Goal: Task Accomplishment & Management: Complete application form

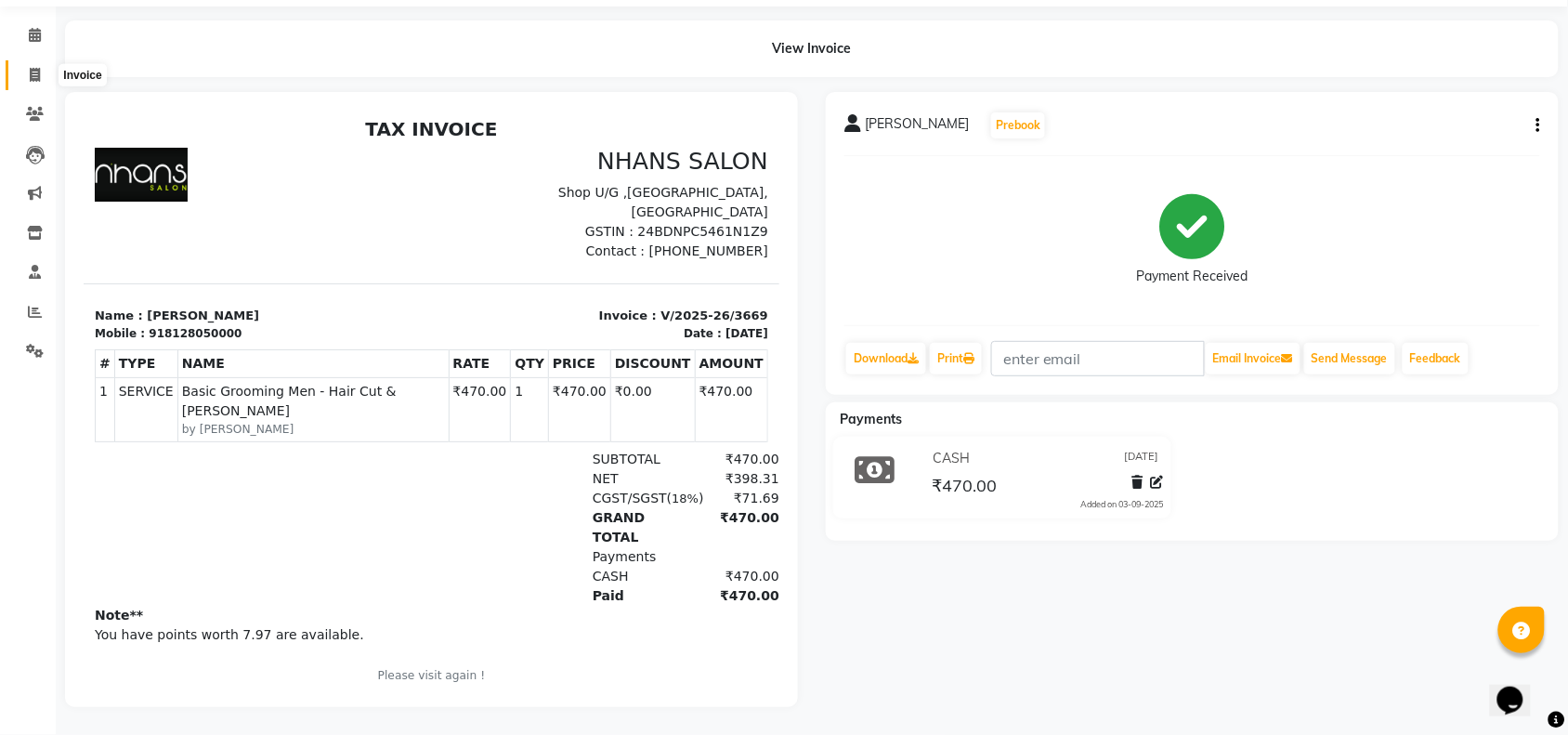
drag, startPoint x: 0, startPoint y: 0, endPoint x: 29, endPoint y: 66, distance: 72.1
click at [29, 66] on span at bounding box center [34, 75] width 33 height 21
select select "service"
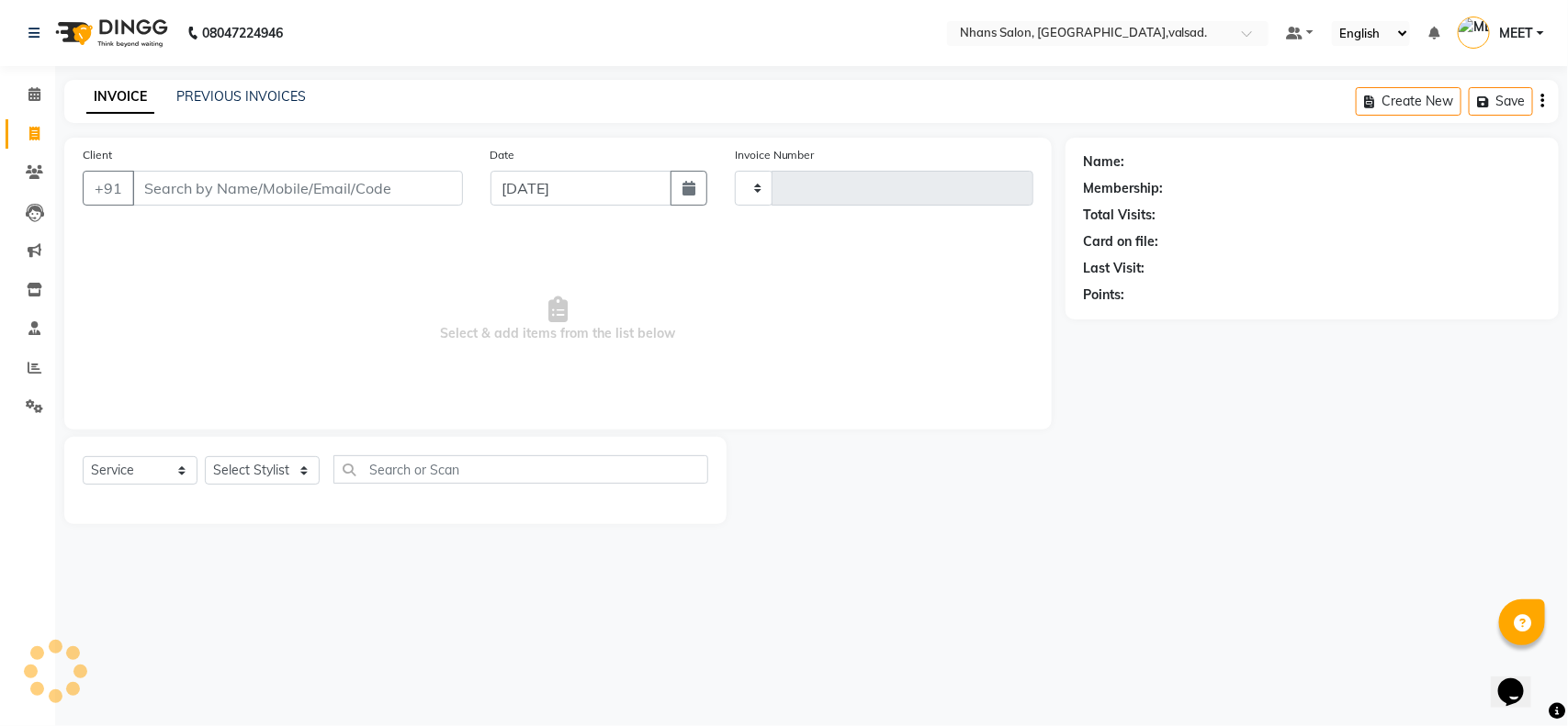
type input "3670"
select select "3706"
click at [264, 478] on select "Select Stylist [PERSON_NAME] DIVYA [PERSON_NAME] [PERSON_NAME] MEET OWAIS PALAK…" at bounding box center [261, 470] width 115 height 29
select select "64826"
click at [204, 456] on select "Select Stylist [PERSON_NAME] DIVYA [PERSON_NAME] [PERSON_NAME] MEET OWAIS PALAK…" at bounding box center [261, 470] width 115 height 29
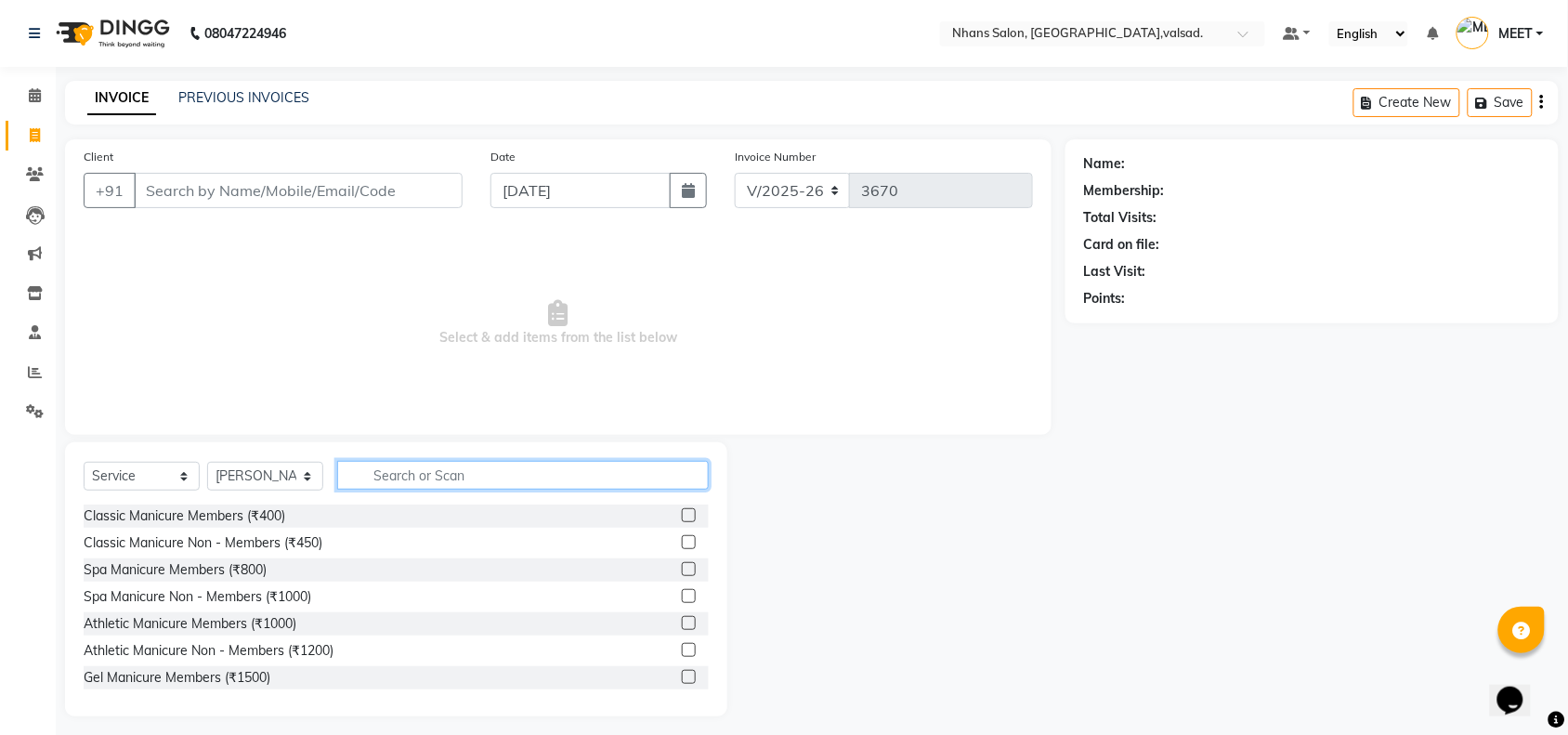
click at [388, 463] on input "text" at bounding box center [522, 475] width 372 height 29
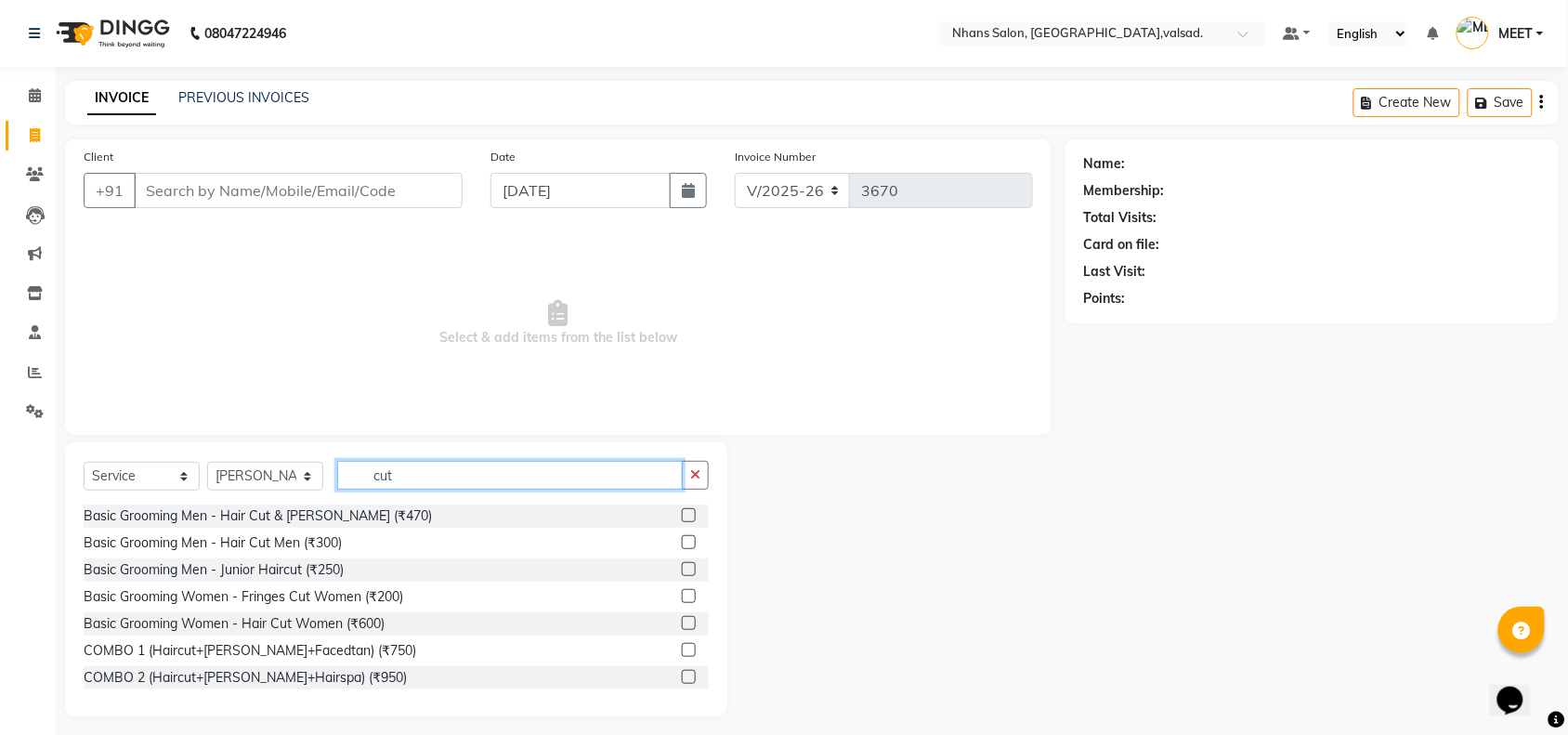
type input "cut"
click at [682, 517] on label at bounding box center [688, 515] width 14 height 14
click at [682, 517] on input "checkbox" at bounding box center [687, 516] width 12 height 12
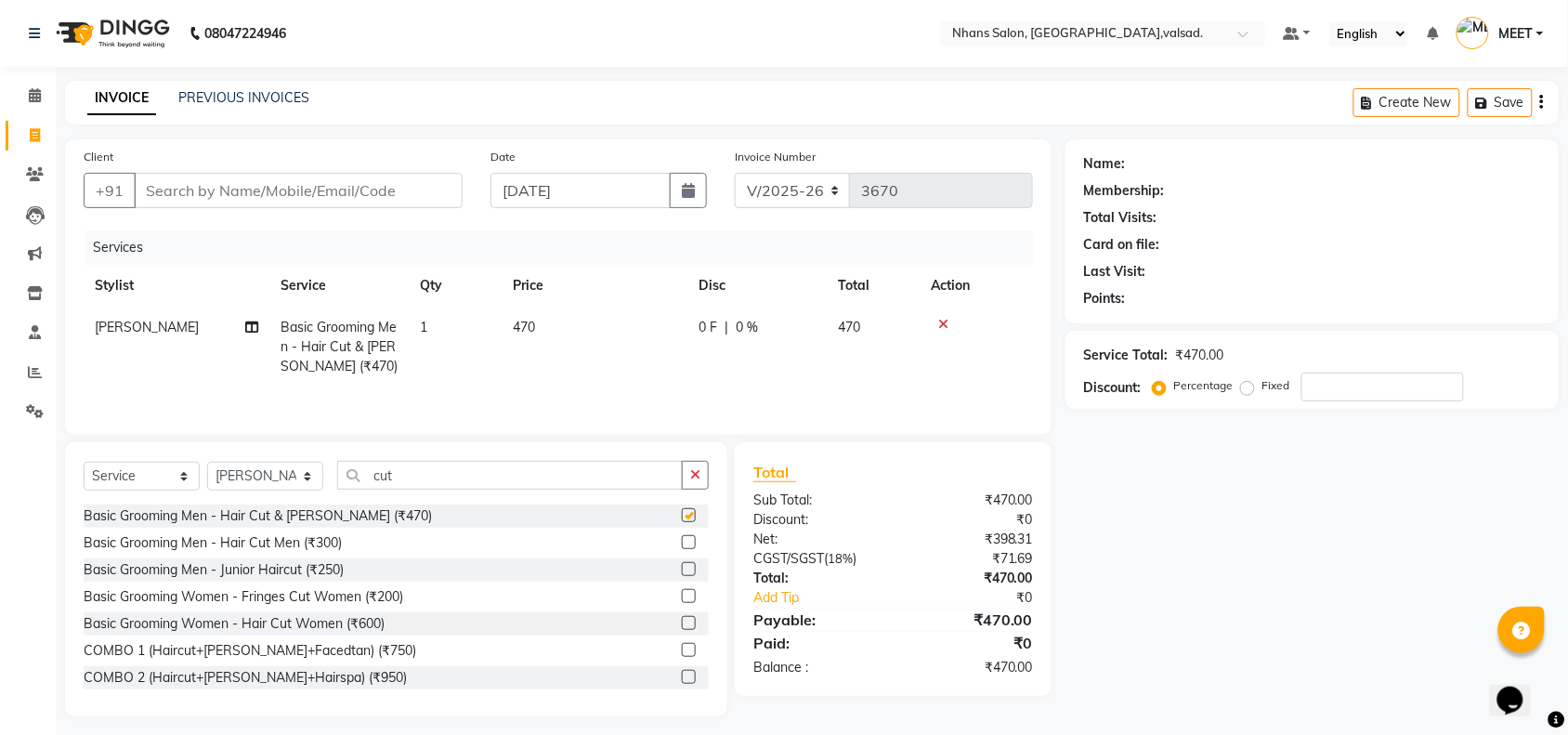
checkbox input "false"
click at [192, 192] on input "Client" at bounding box center [298, 191] width 329 height 35
type input "4"
type input "0"
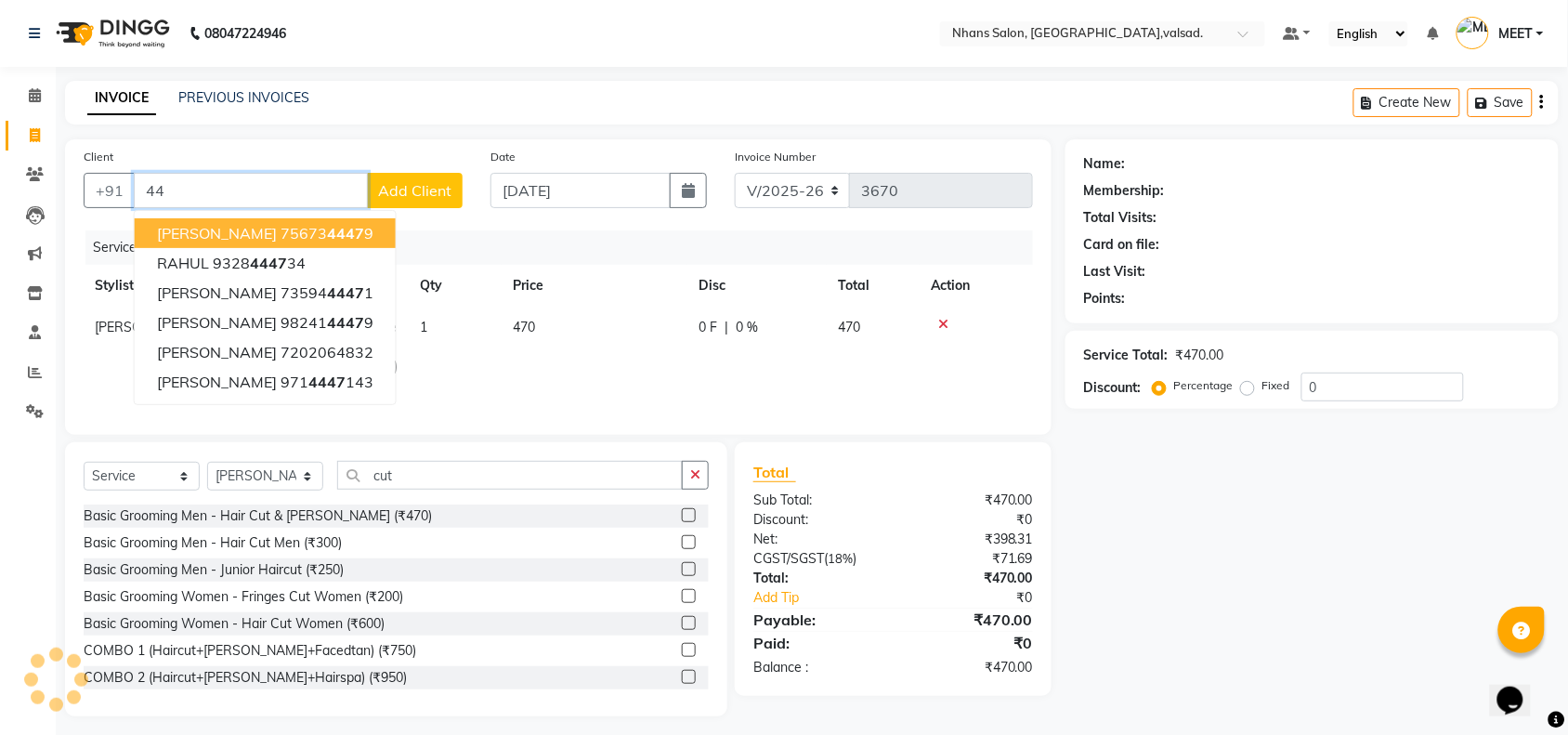
type input "4"
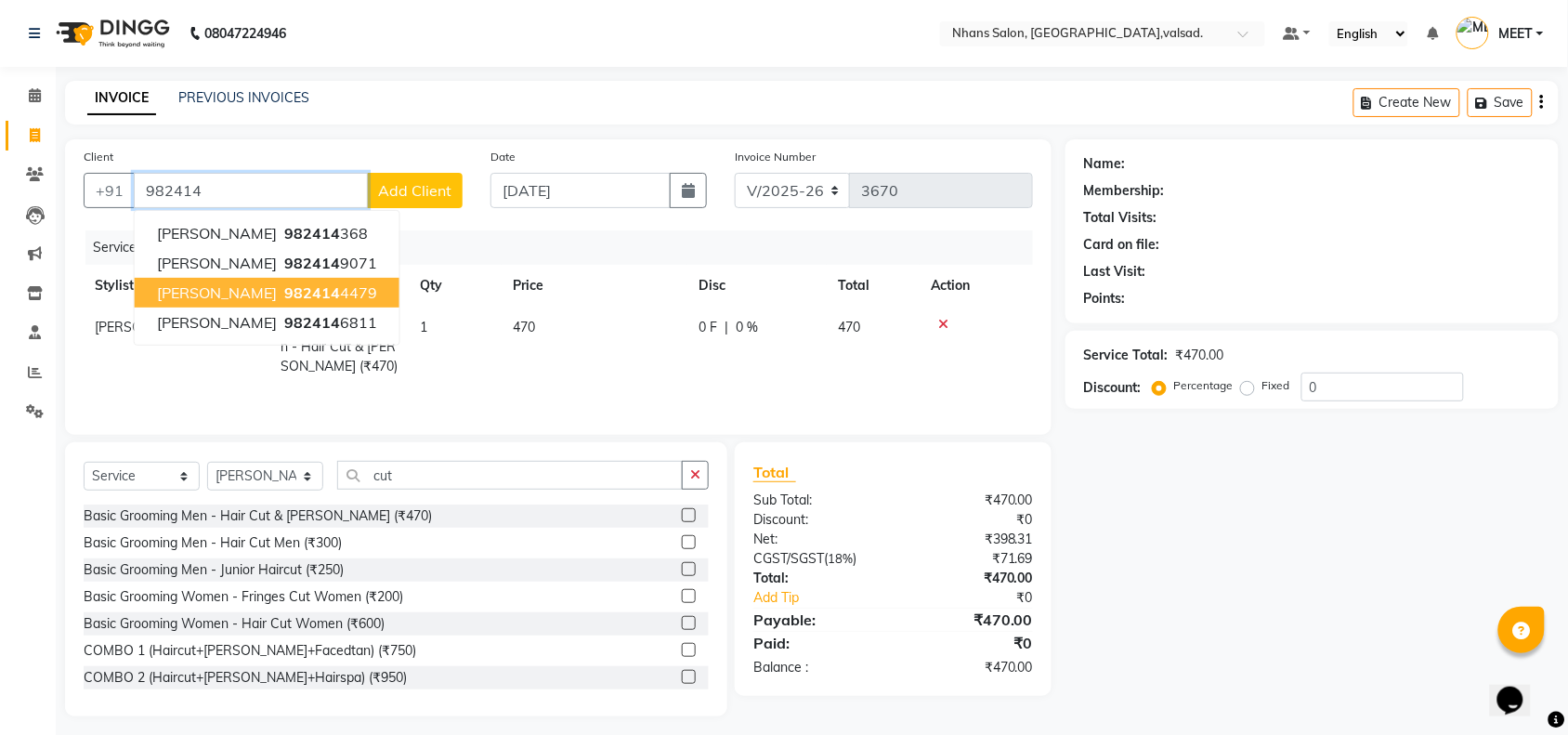
click at [285, 288] on span "982414" at bounding box center [312, 293] width 56 height 19
type input "9824144479"
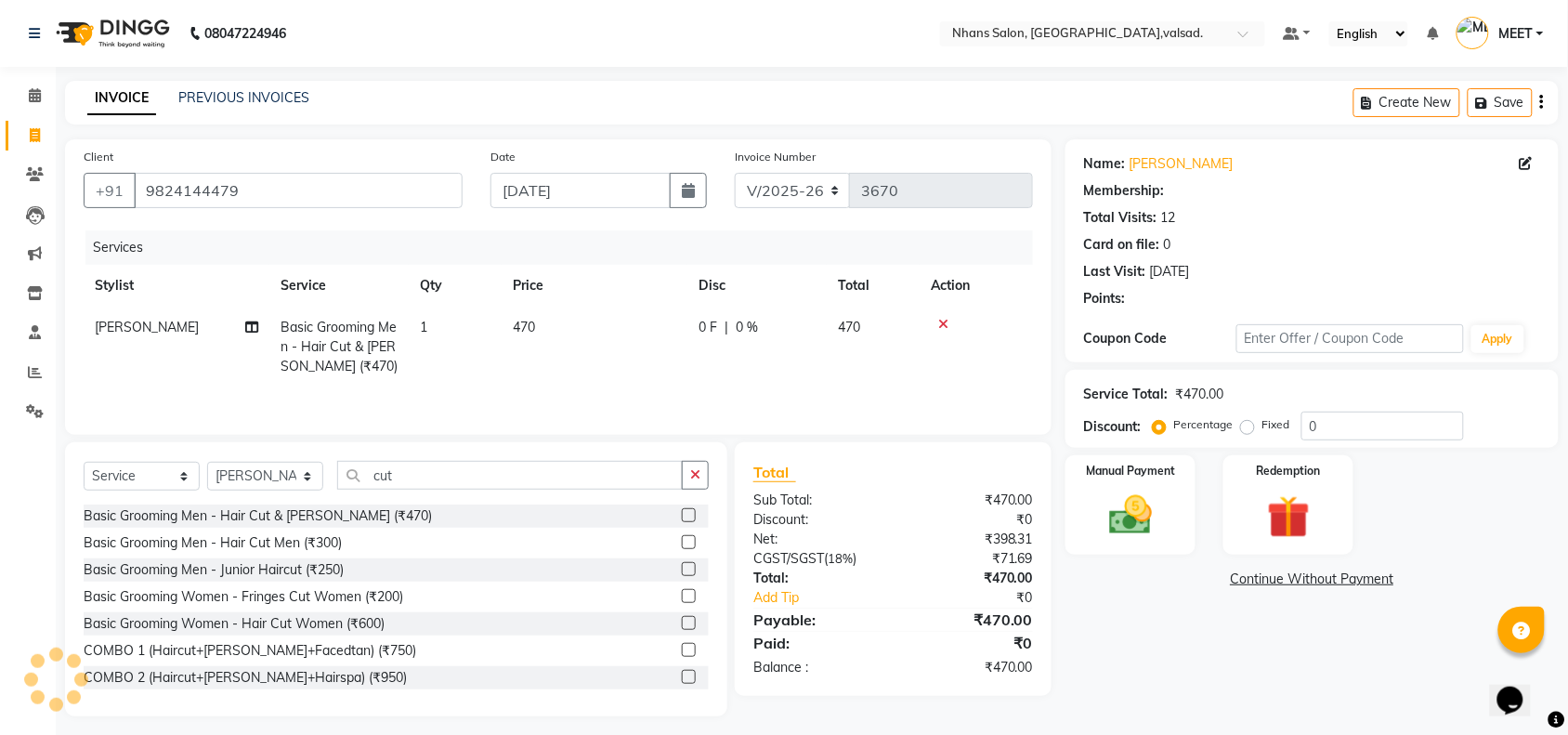
select select "1: Object"
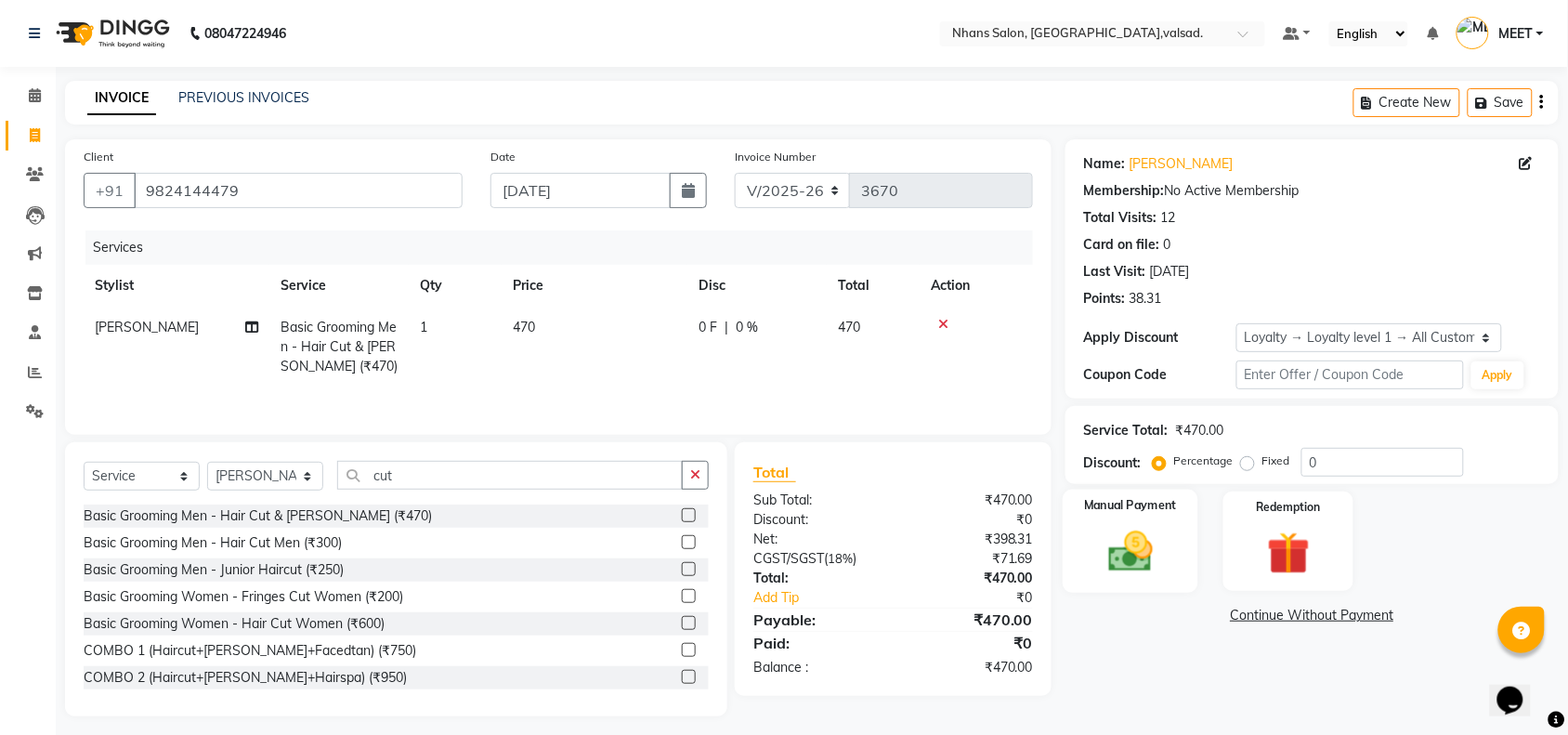
click at [1138, 558] on img at bounding box center [1130, 551] width 73 height 51
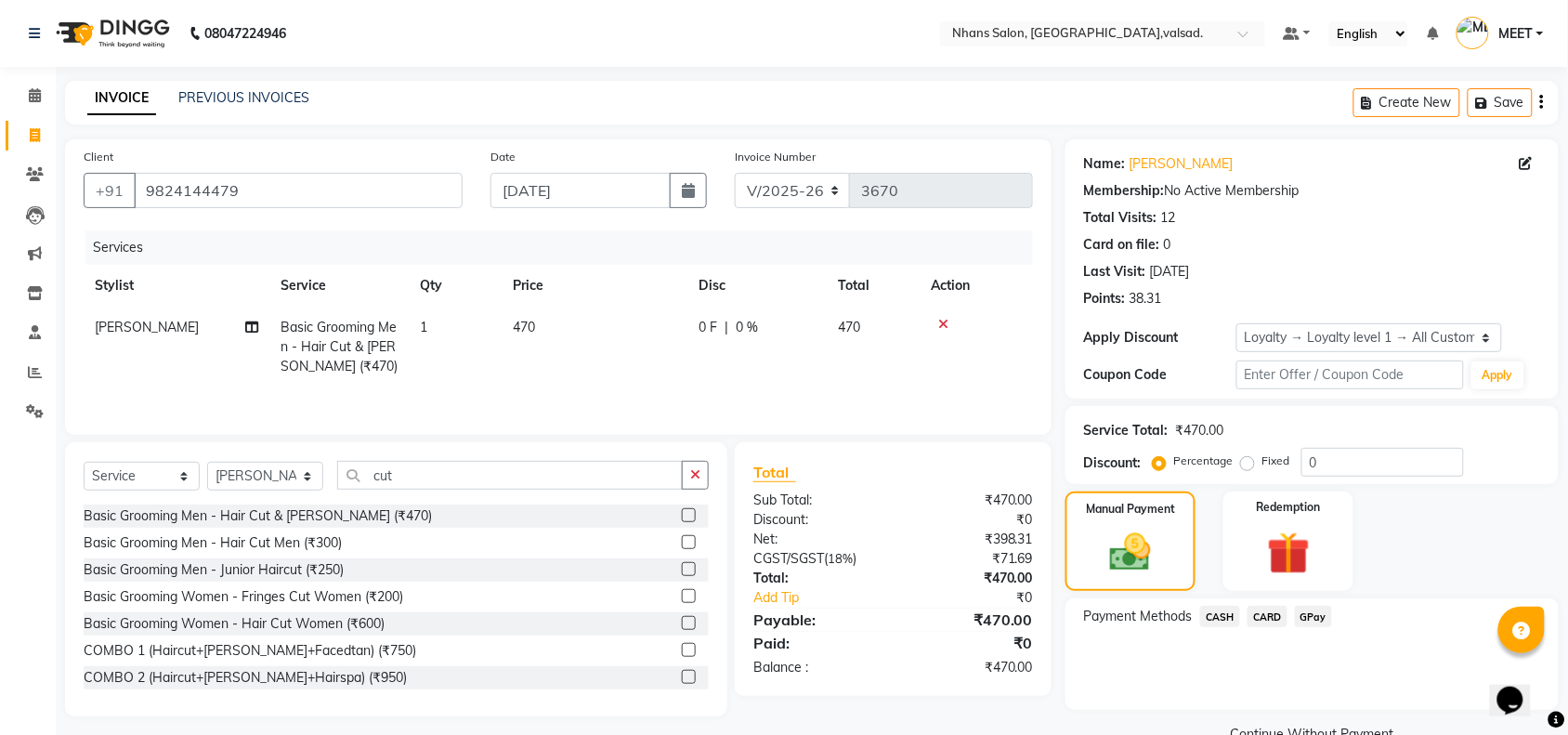
click at [1305, 619] on span "GPay" at bounding box center [1314, 617] width 38 height 21
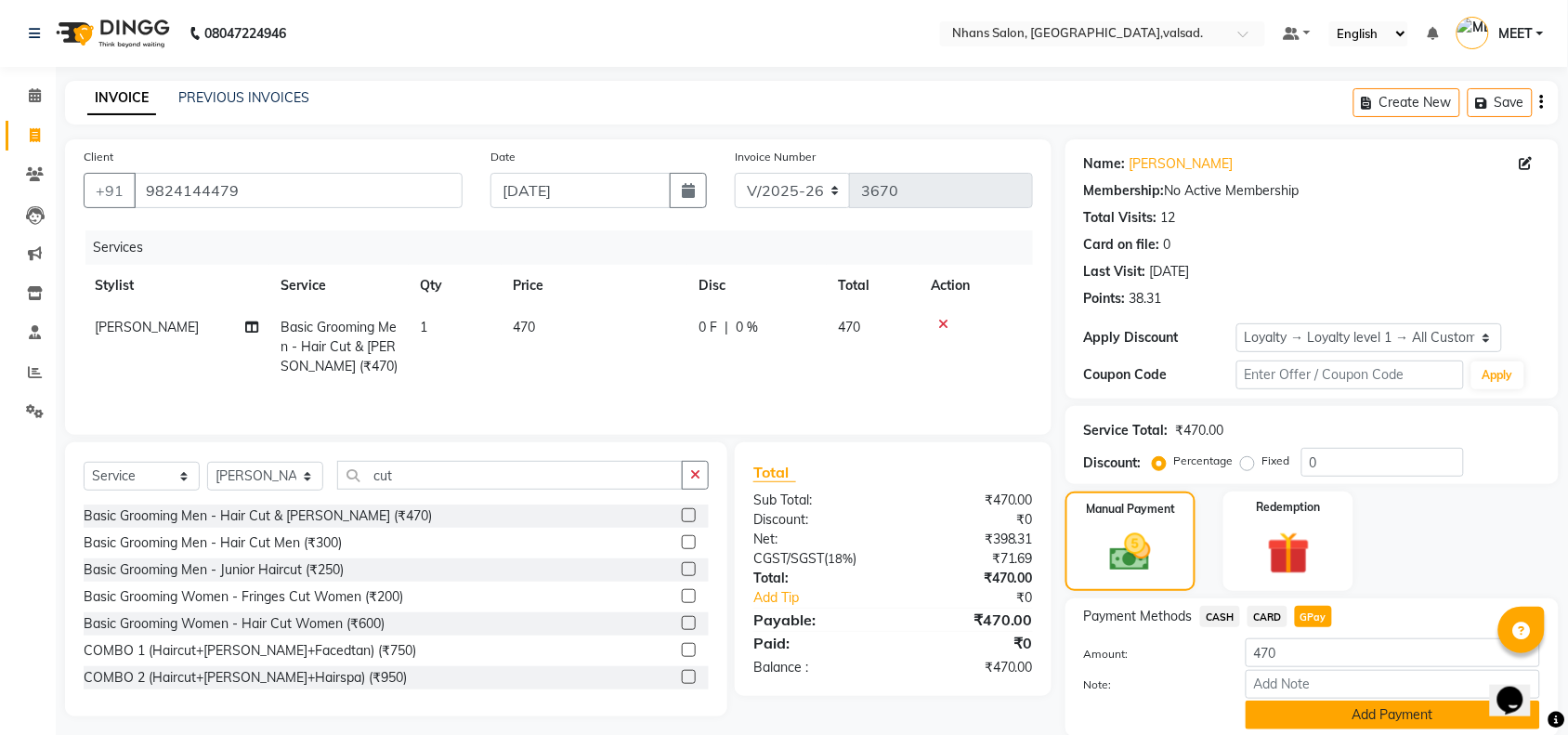
click at [1312, 715] on button "Add Payment" at bounding box center [1393, 715] width 294 height 29
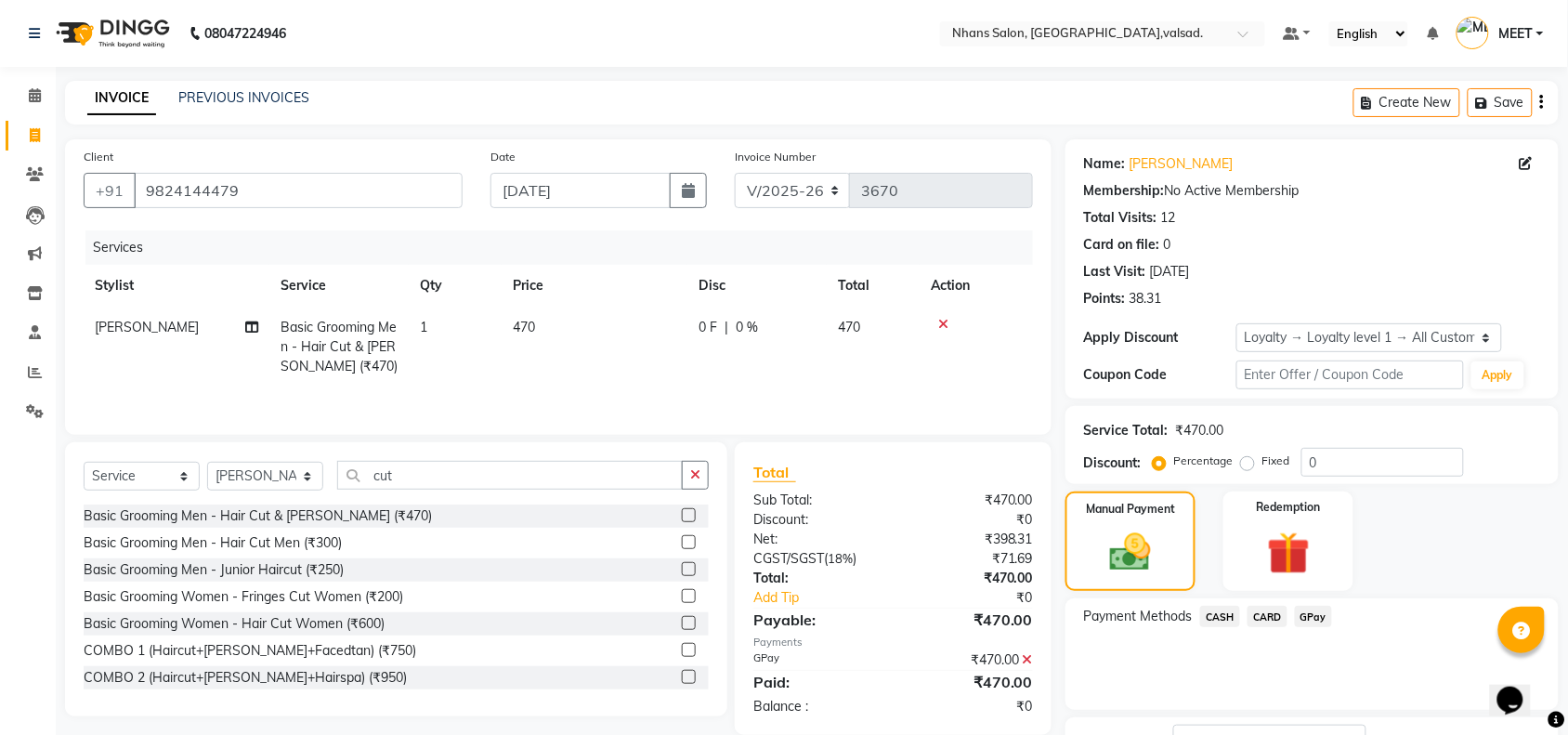
scroll to position [147, 0]
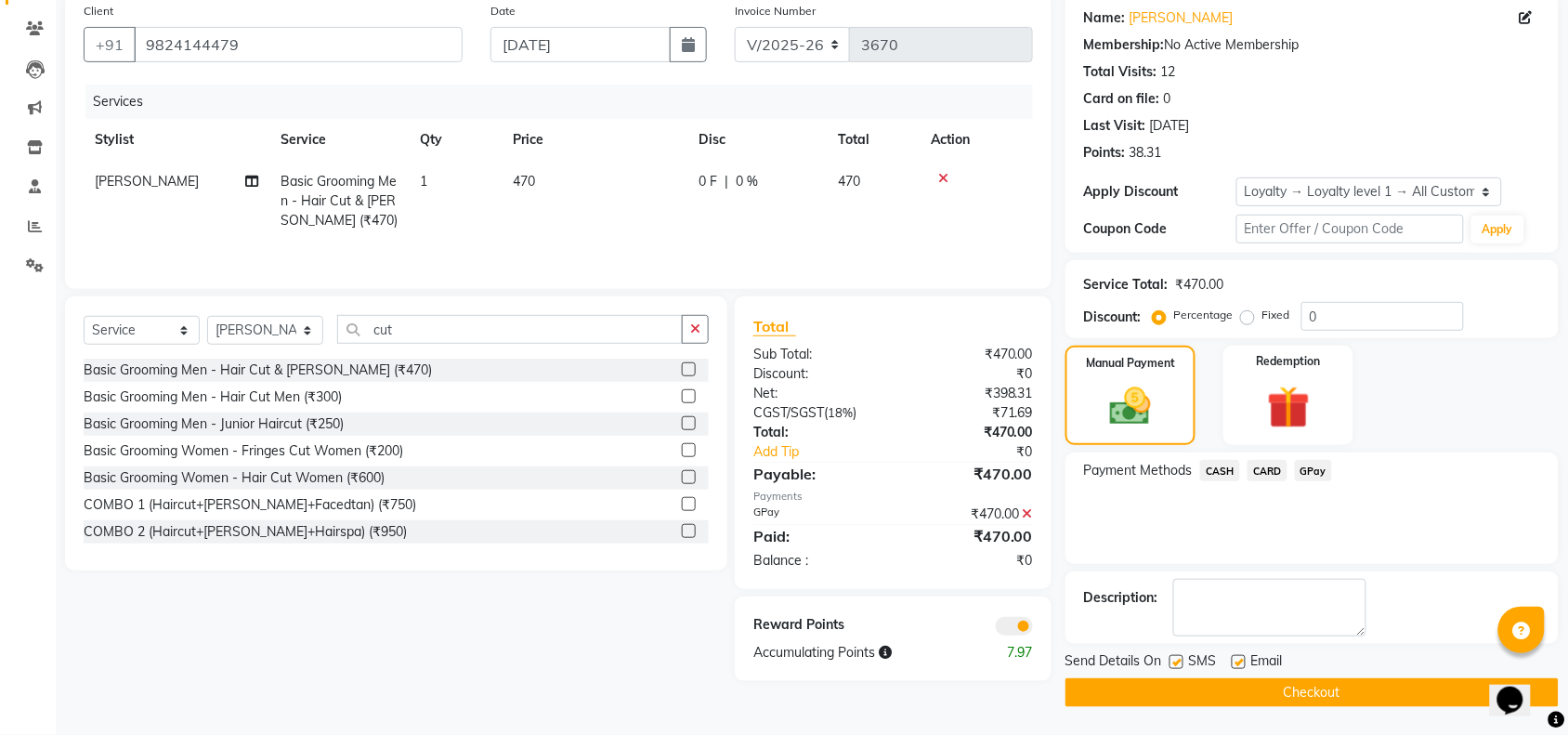
click at [1329, 690] on button "Checkout" at bounding box center [1312, 692] width 493 height 29
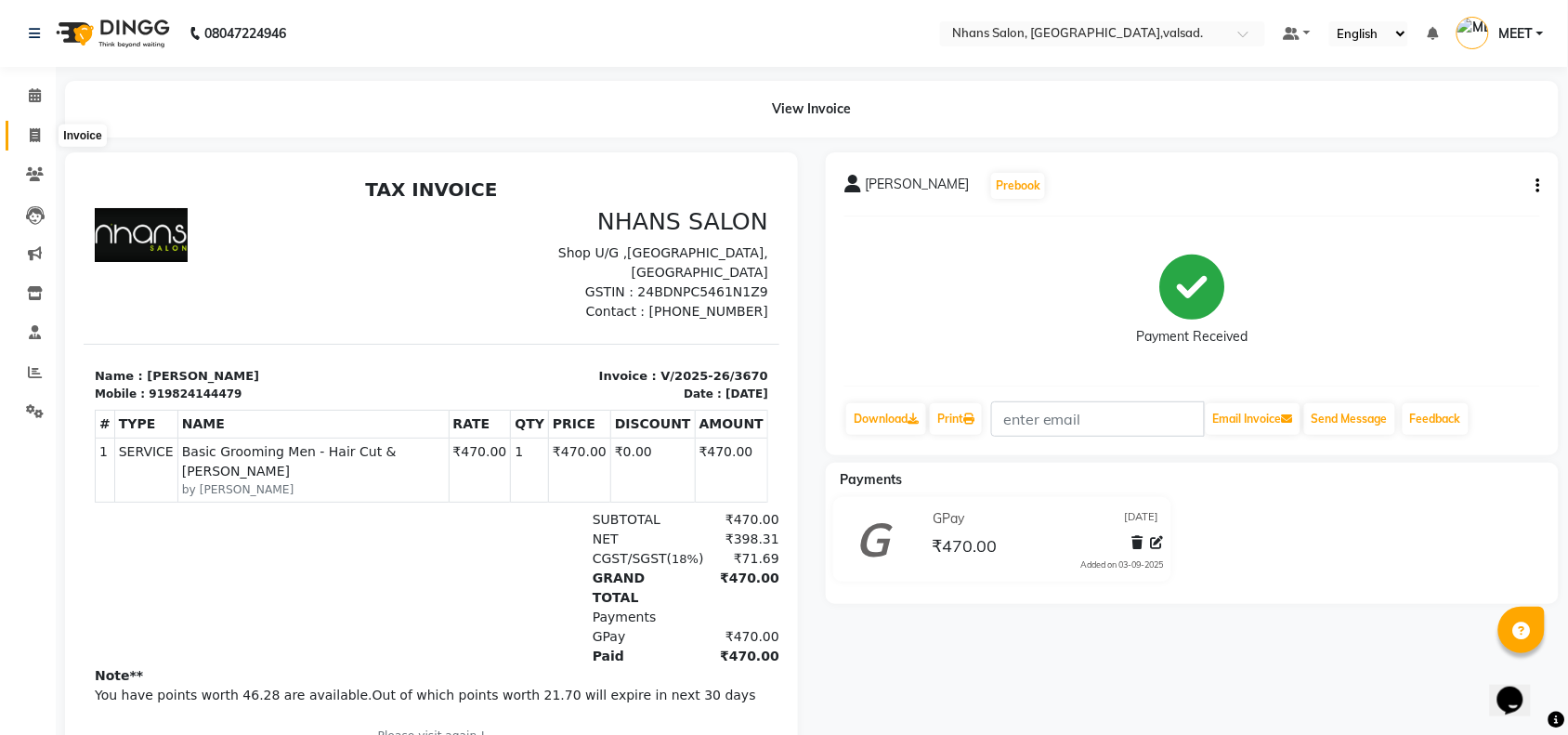
click at [25, 129] on span at bounding box center [34, 136] width 33 height 21
select select "service"
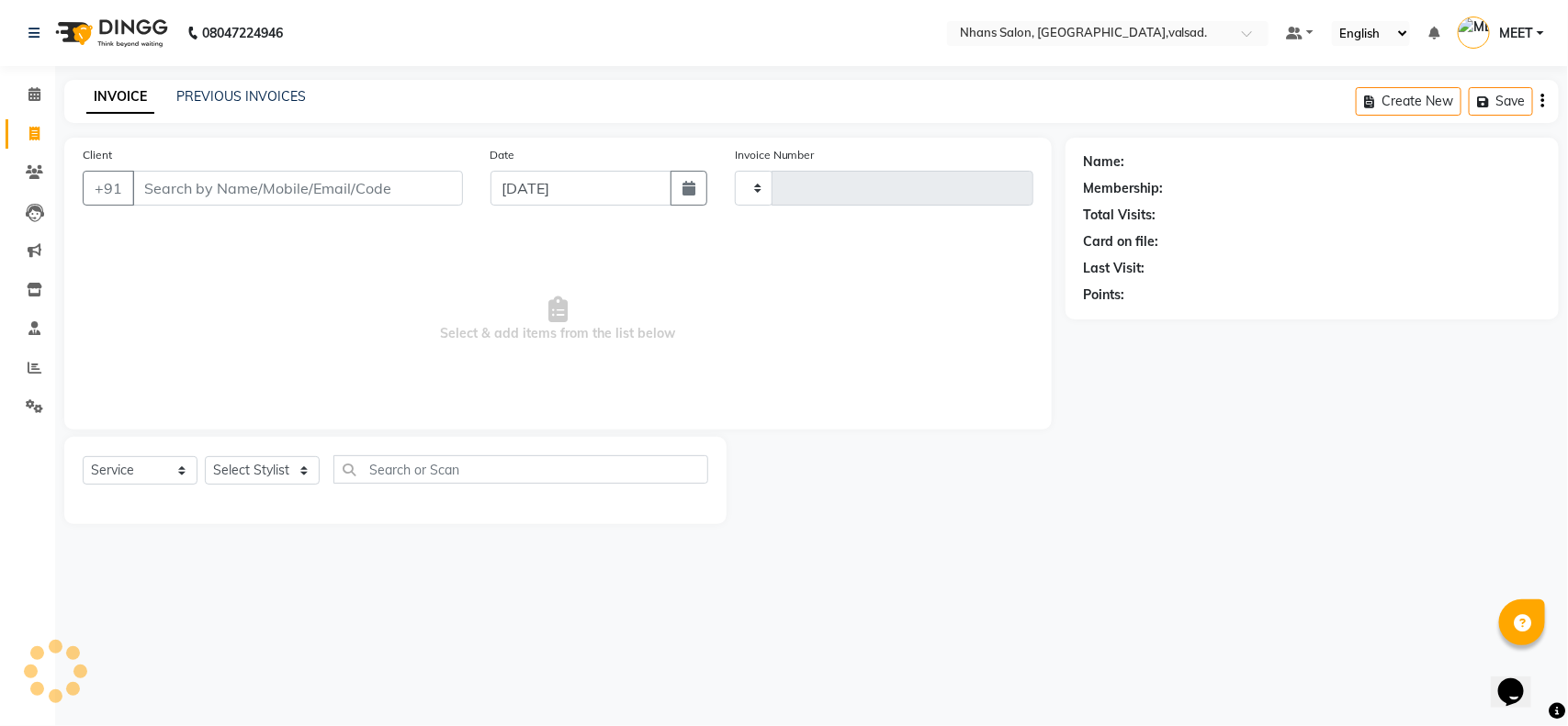
type input "3671"
select select "3706"
click at [159, 182] on input "Client" at bounding box center [297, 189] width 331 height 35
type input "d"
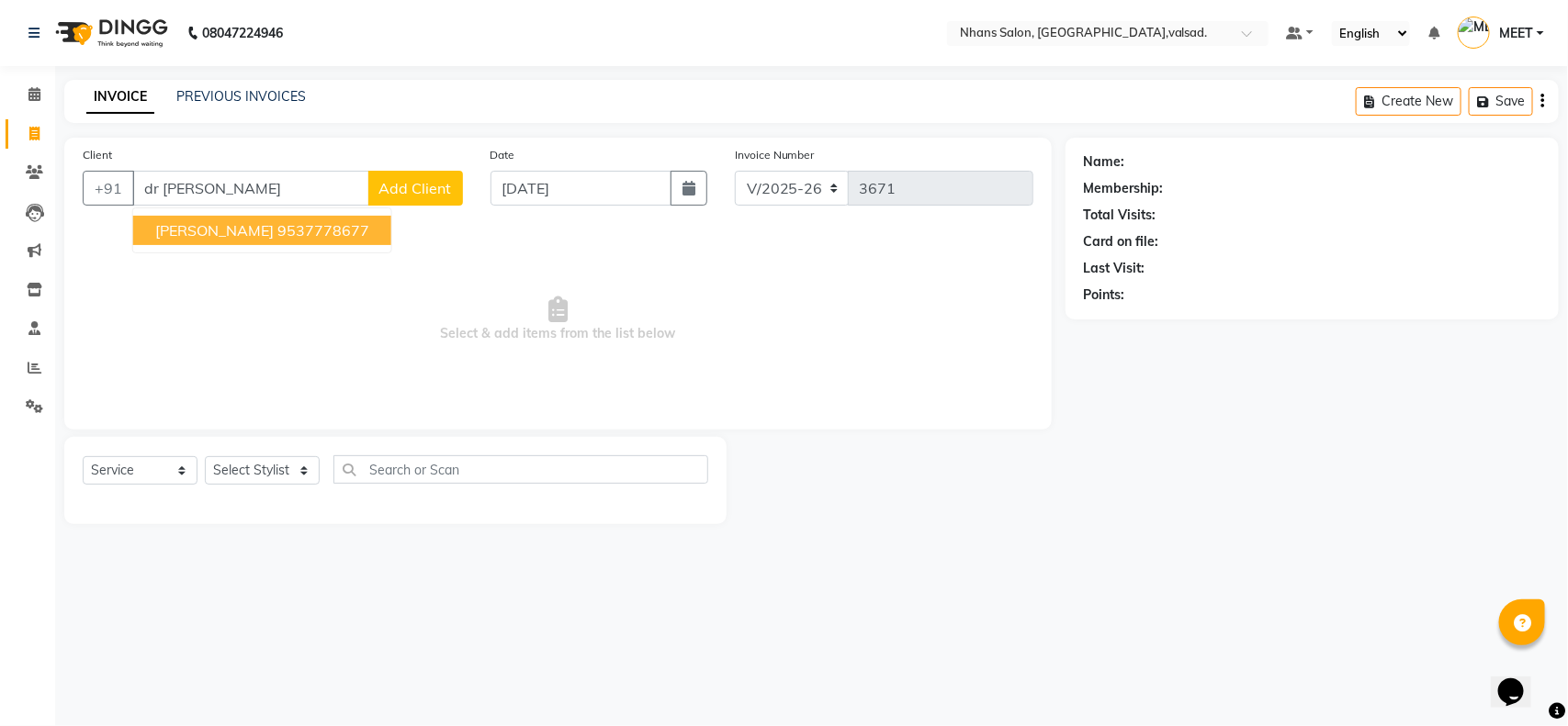
click at [277, 225] on ngb-highlight "9537778677" at bounding box center [323, 230] width 92 height 18
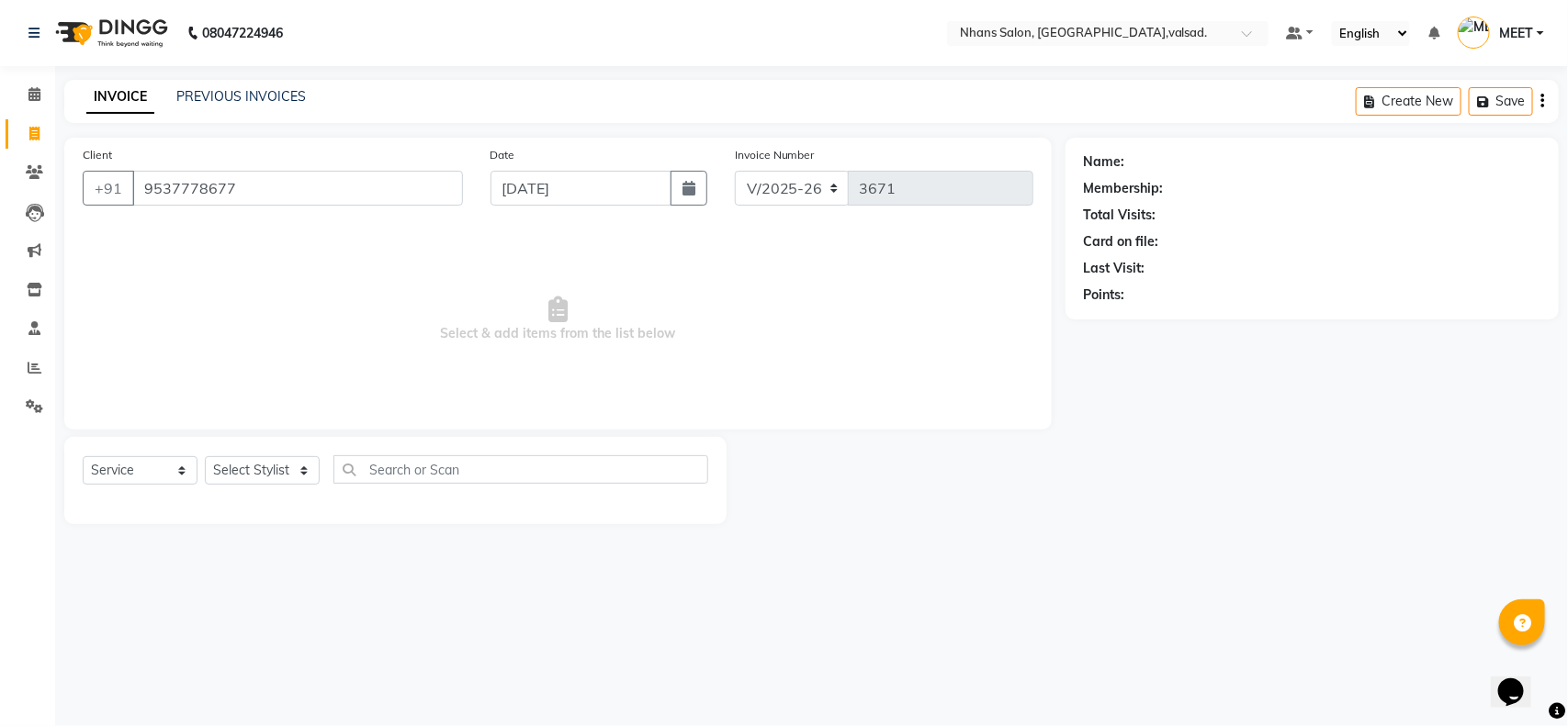
type input "9537778677"
select select "2: Object"
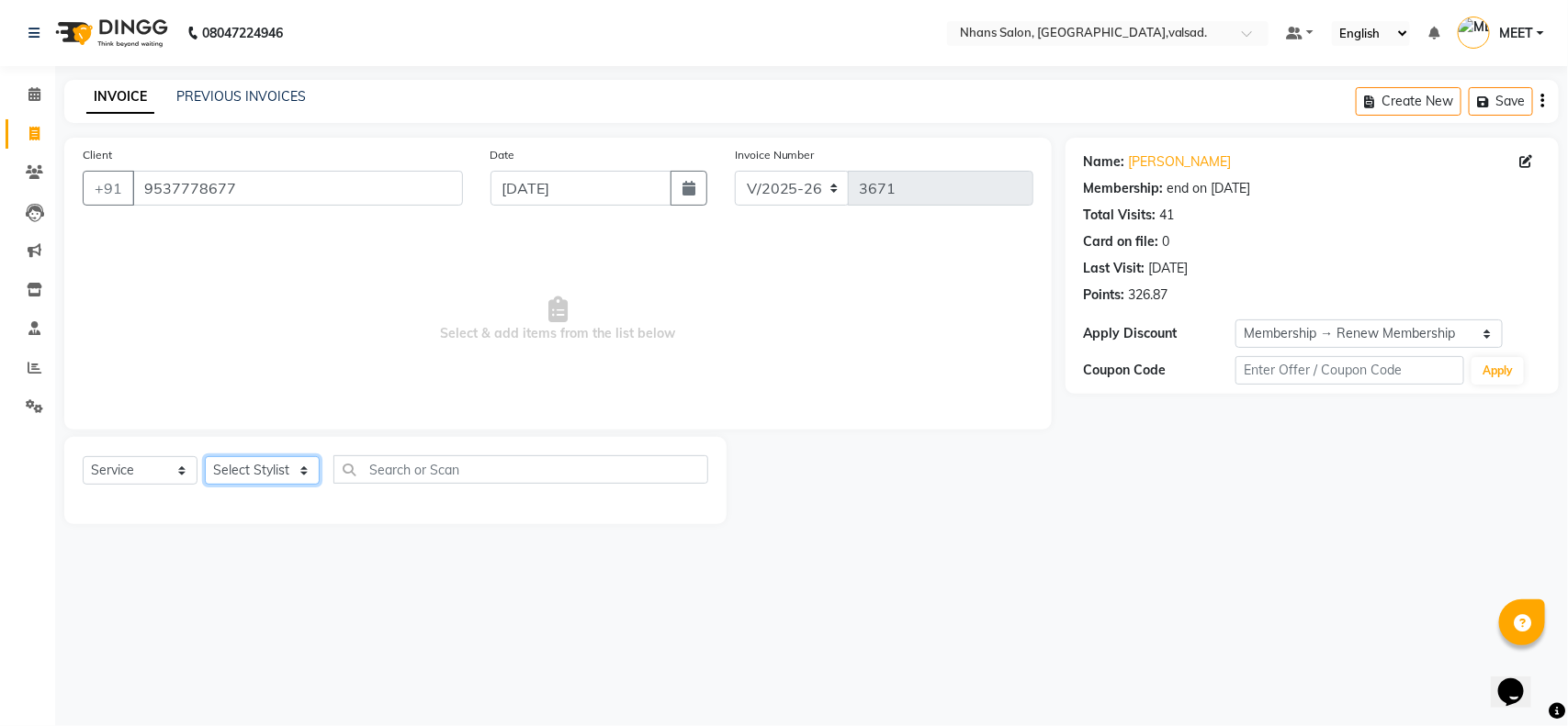
click at [273, 469] on select "Select Stylist [PERSON_NAME] DIVYA [PERSON_NAME] [PERSON_NAME] MEET OWAIS PALAK…" at bounding box center [261, 470] width 115 height 29
select select "36469"
click at [204, 456] on select "Select Stylist [PERSON_NAME] DIVYA [PERSON_NAME] [PERSON_NAME] MEET OWAIS PALAK…" at bounding box center [261, 470] width 115 height 29
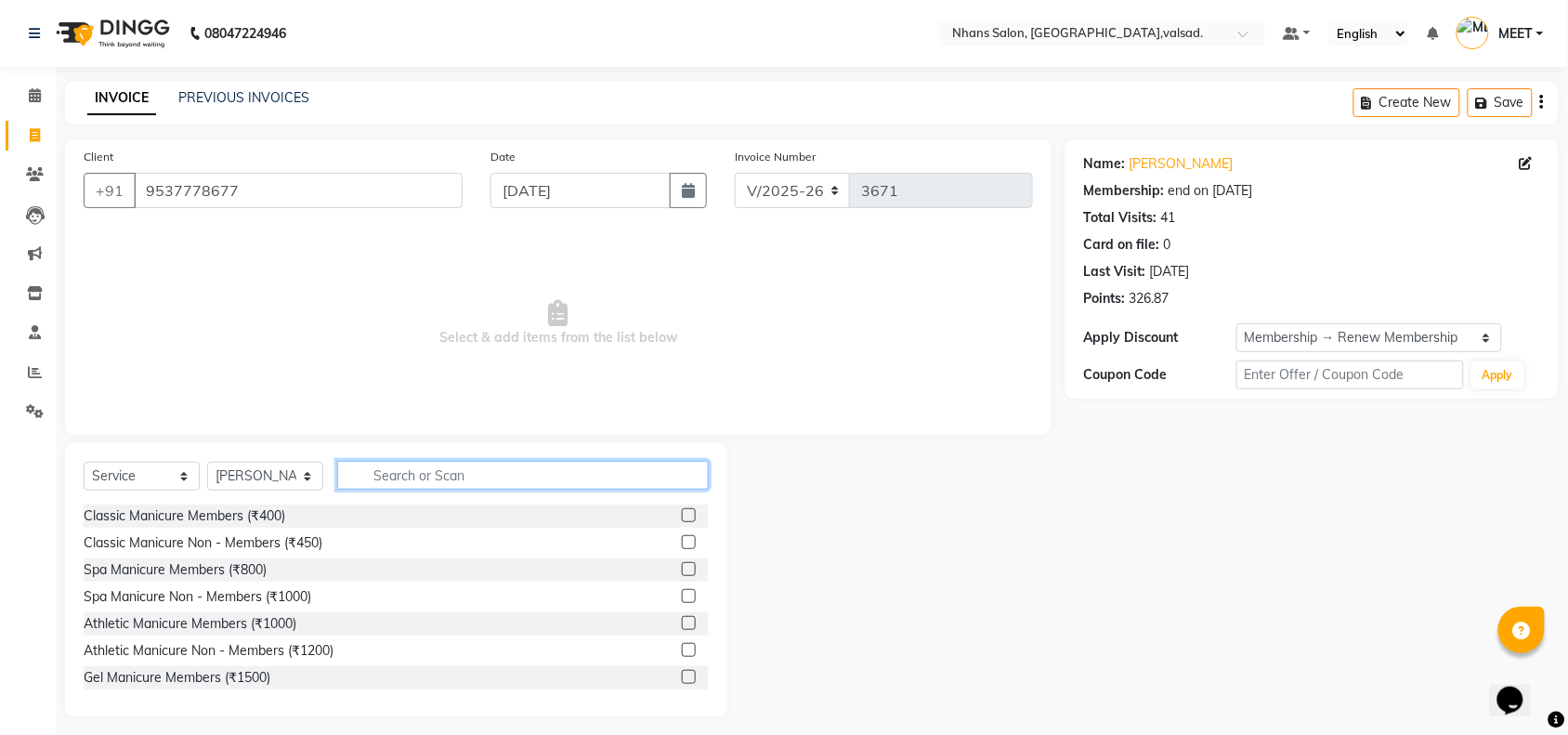
click at [404, 481] on input "text" at bounding box center [522, 475] width 372 height 29
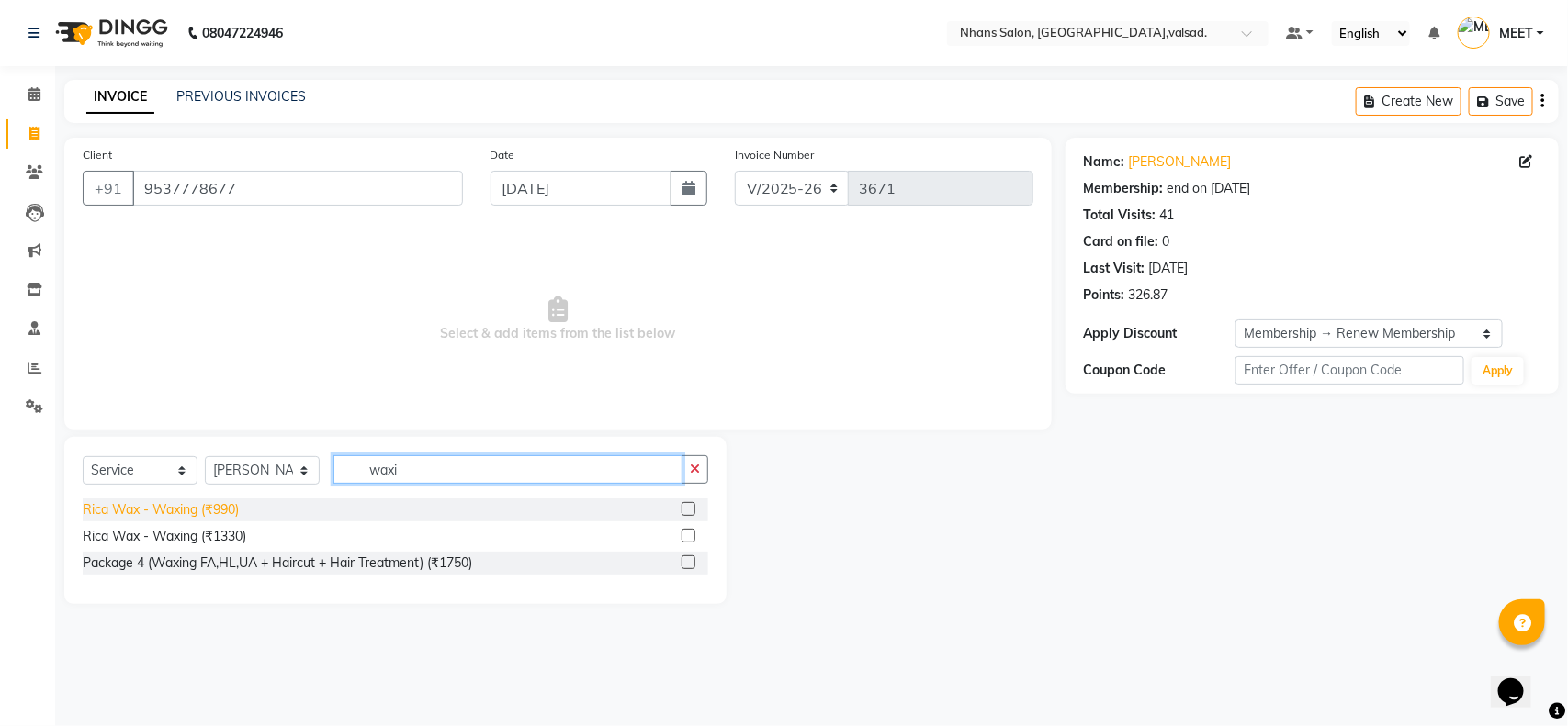
type input "waxi"
click at [201, 513] on div "Rica Wax - Waxing (₹990)" at bounding box center [161, 510] width 157 height 19
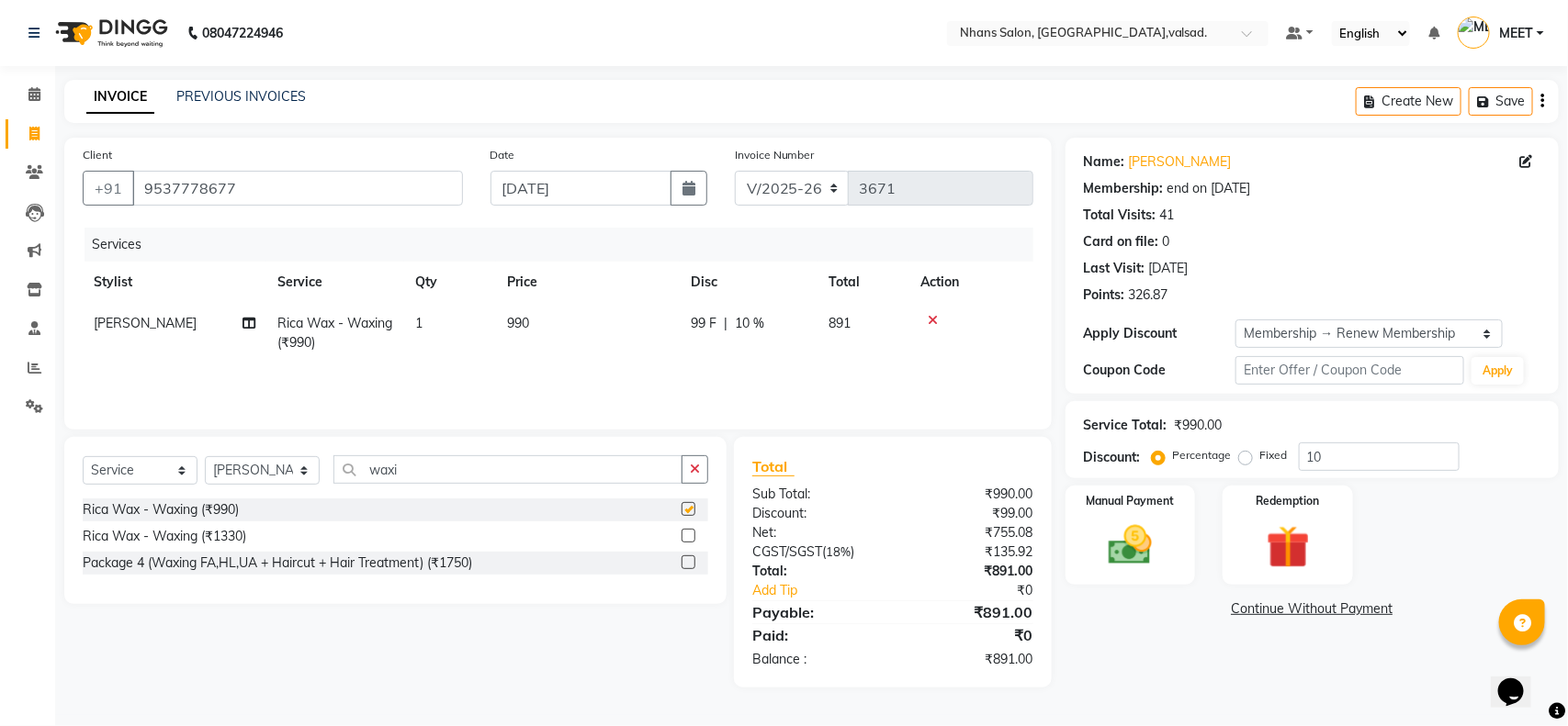
checkbox input "false"
click at [533, 319] on td "990" at bounding box center [588, 333] width 184 height 61
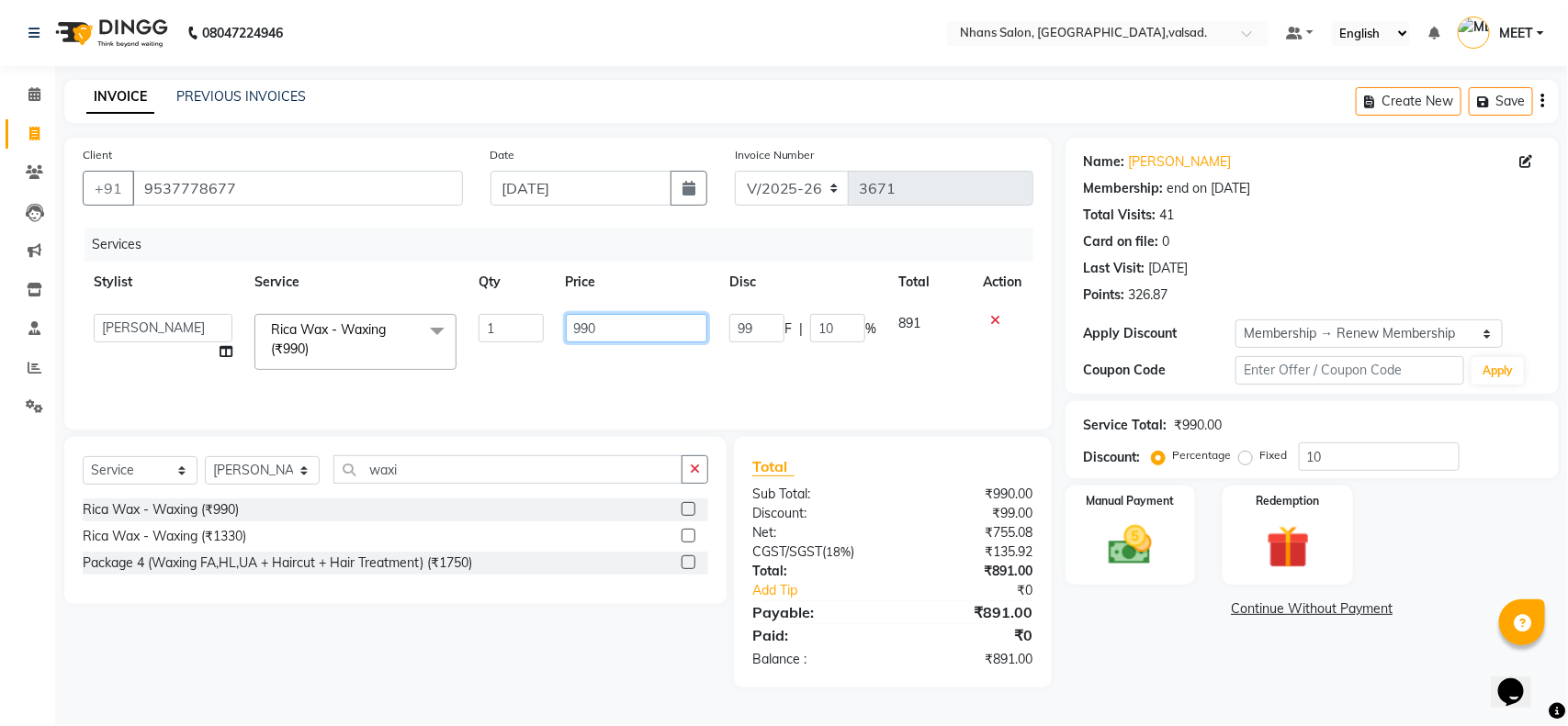
click at [603, 324] on input "990" at bounding box center [637, 328] width 143 height 29
type input "9"
type input "700"
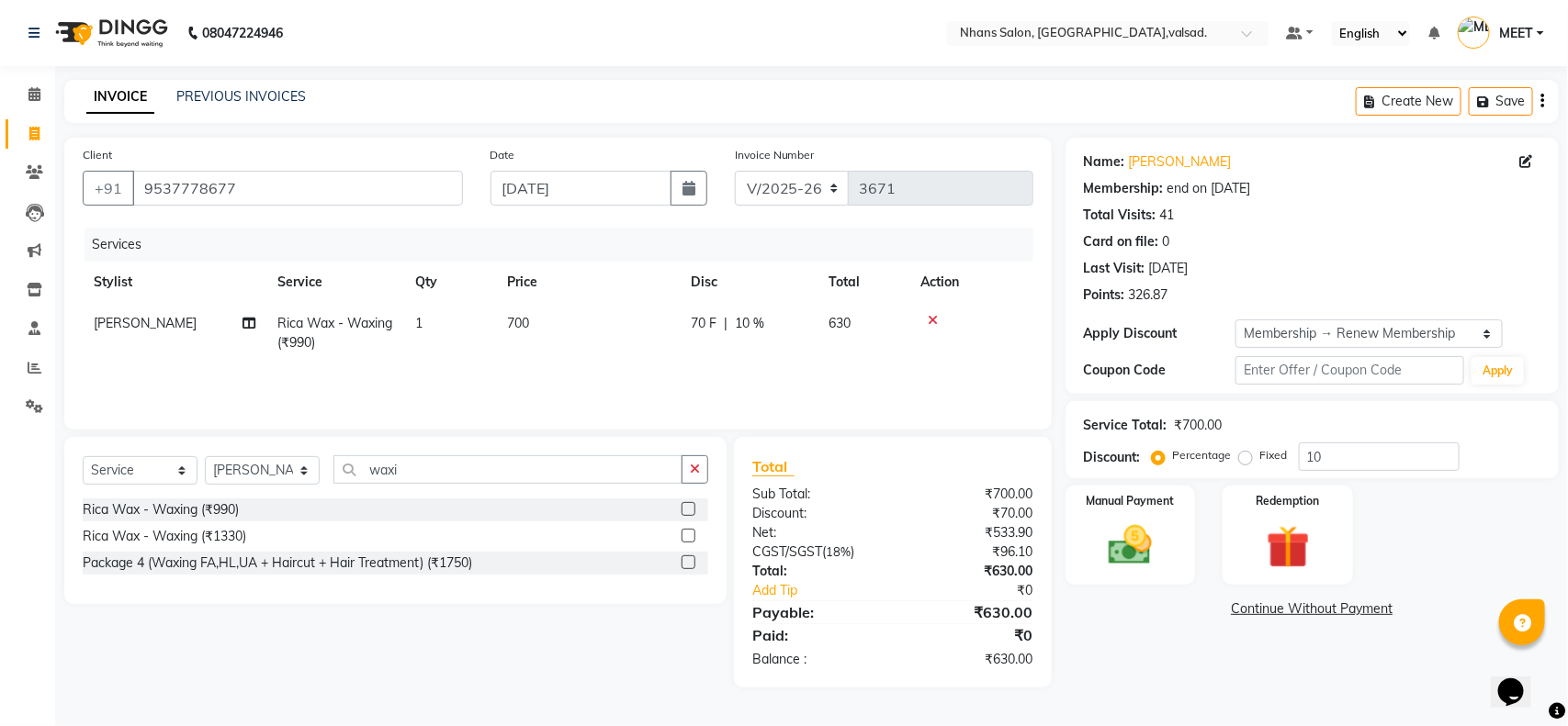
click at [612, 370] on div "Services Stylist Service Qty Price Disc Total Action [PERSON_NAME] Rica Wax - W…" at bounding box center [558, 319] width 951 height 184
click at [764, 310] on td "70 F | 10 %" at bounding box center [749, 333] width 138 height 61
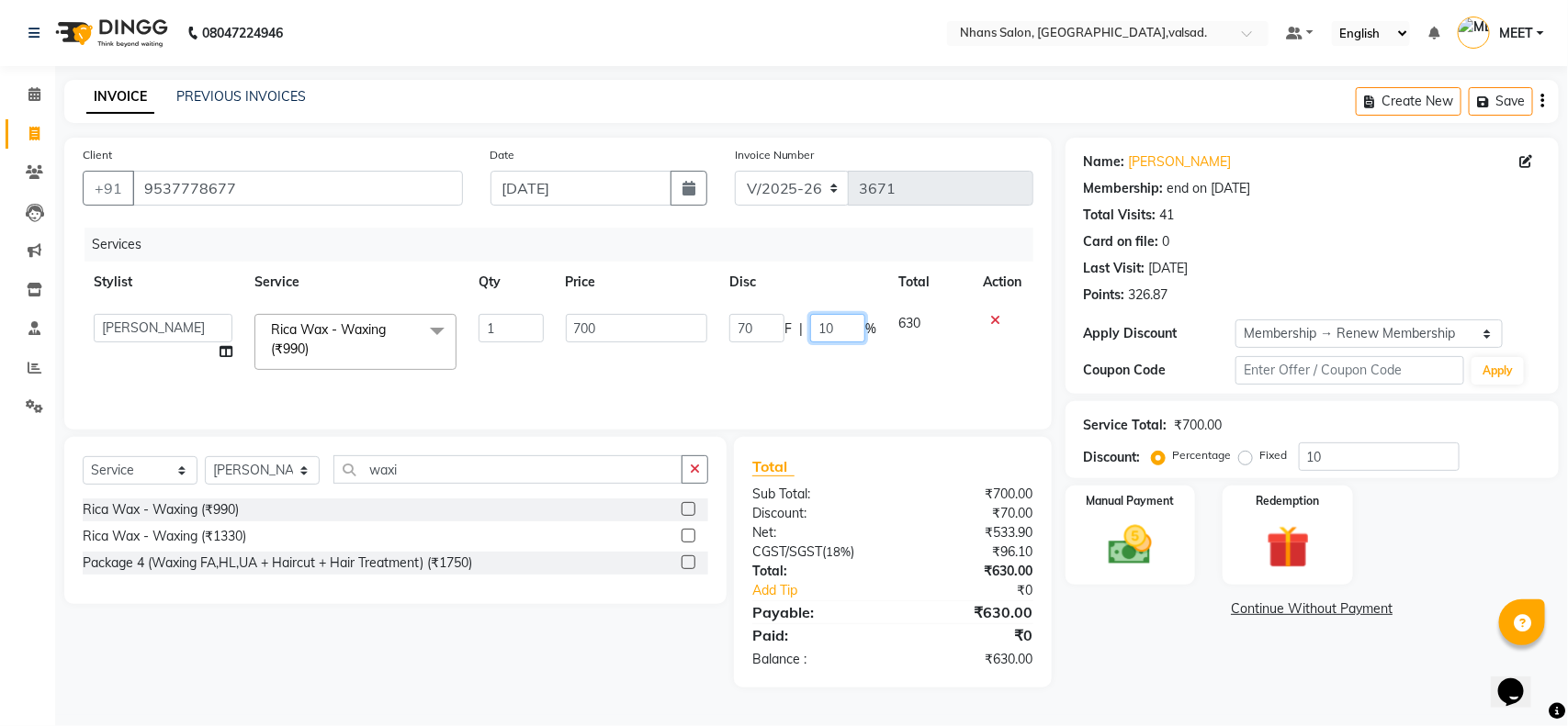
click at [853, 328] on input "10" at bounding box center [838, 328] width 55 height 29
type input "1"
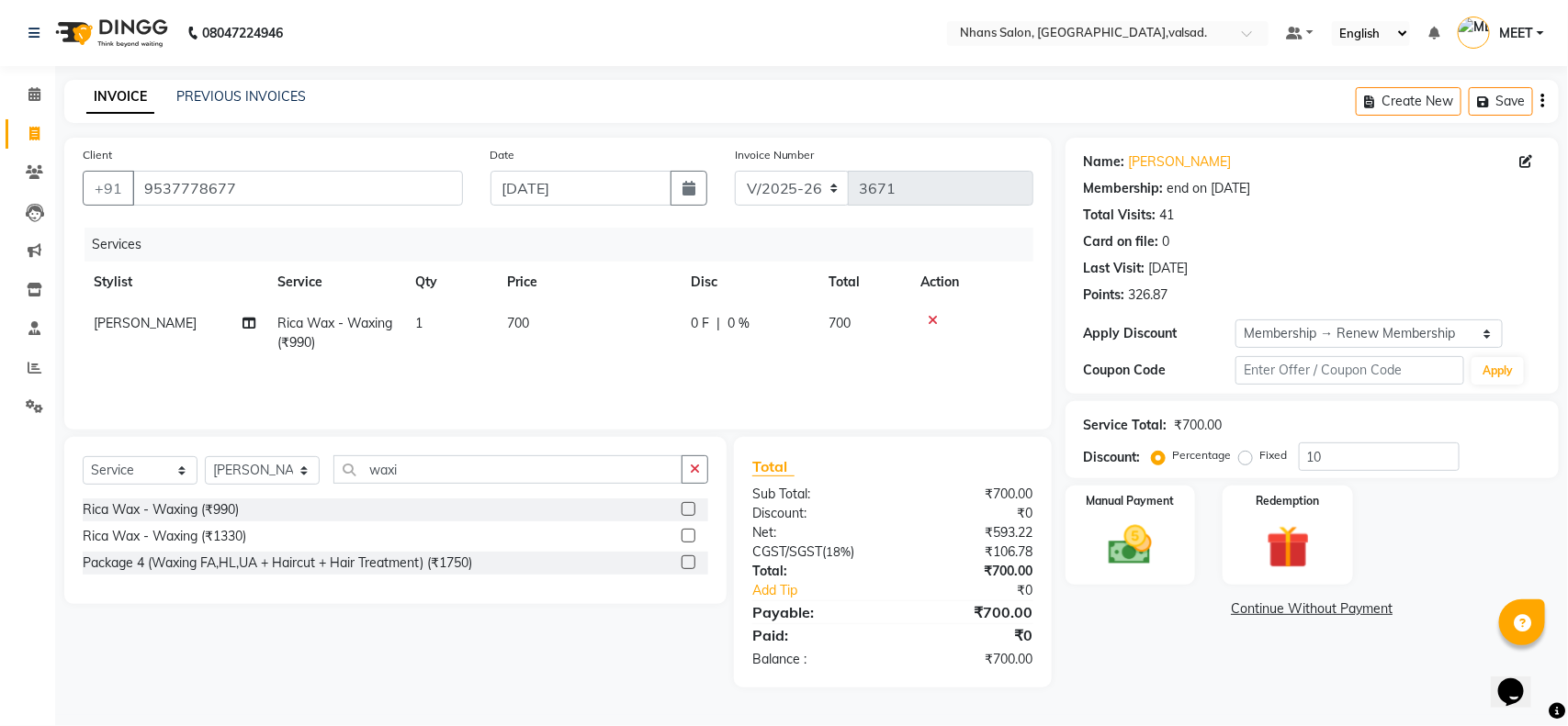
click at [853, 391] on div "Services Stylist Service Qty Price Disc Total Action [PERSON_NAME] Rica Wax - W…" at bounding box center [558, 319] width 951 height 184
click at [527, 308] on td "700" at bounding box center [588, 333] width 184 height 61
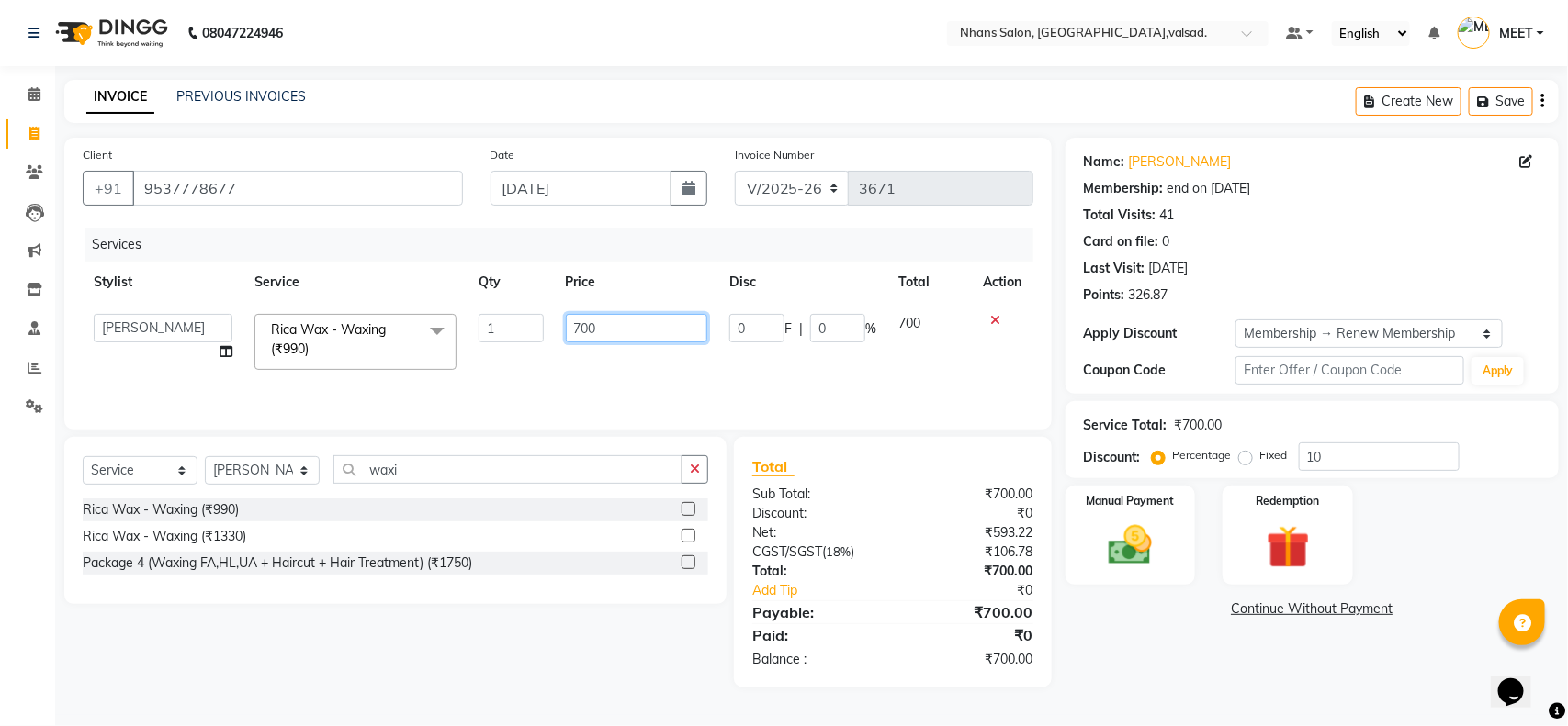
click at [613, 317] on input "700" at bounding box center [637, 328] width 143 height 29
type input "7"
type input "700"
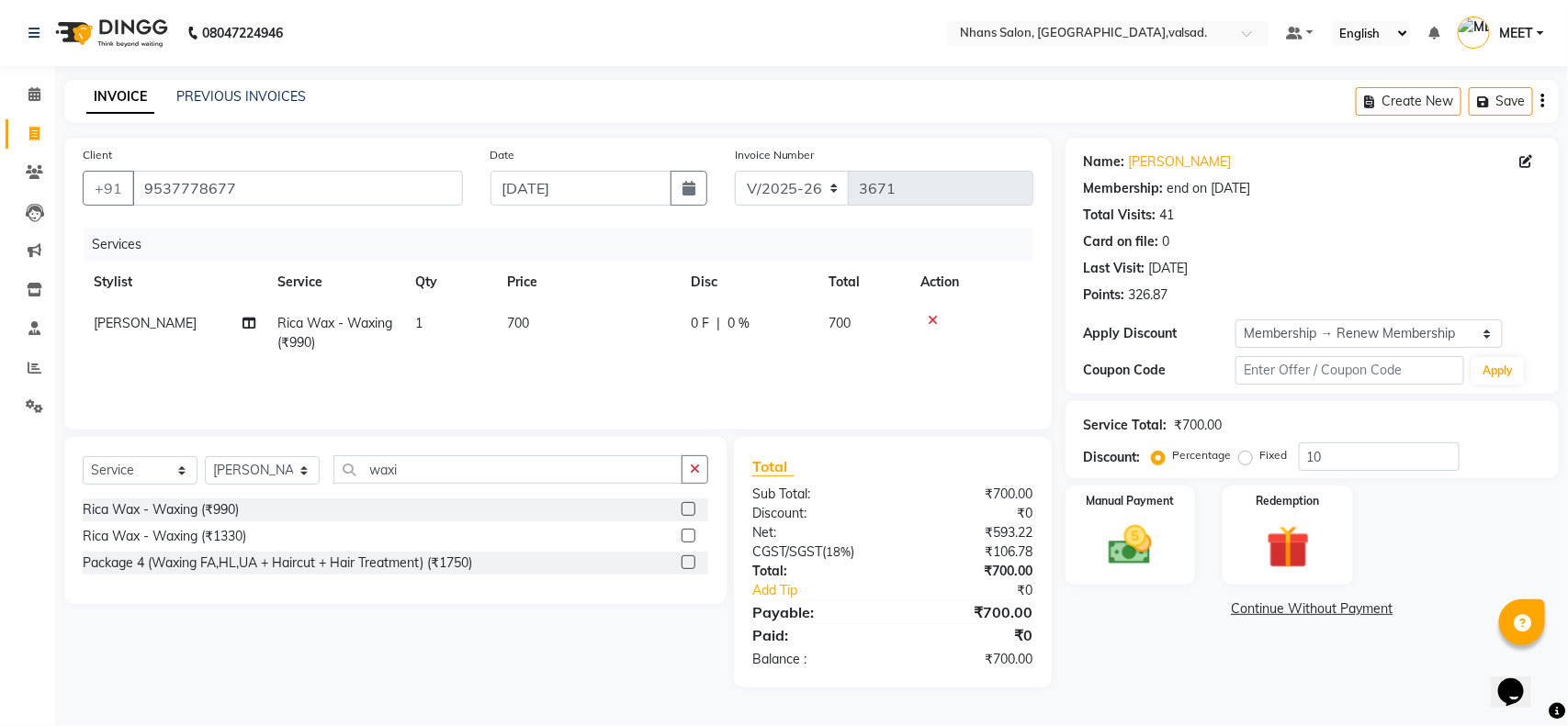
click at [618, 354] on td "700" at bounding box center [588, 333] width 184 height 61
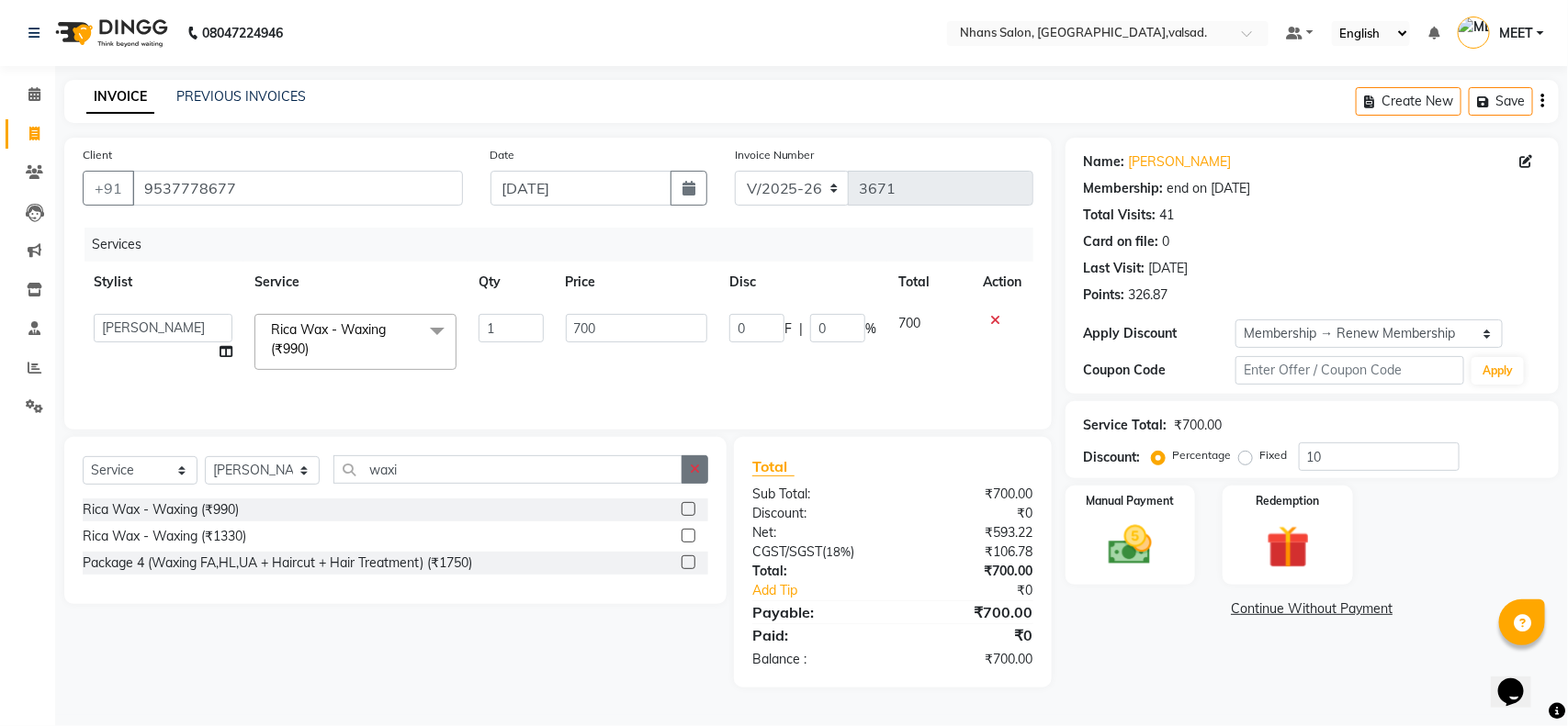
click at [704, 465] on button "button" at bounding box center [694, 469] width 27 height 29
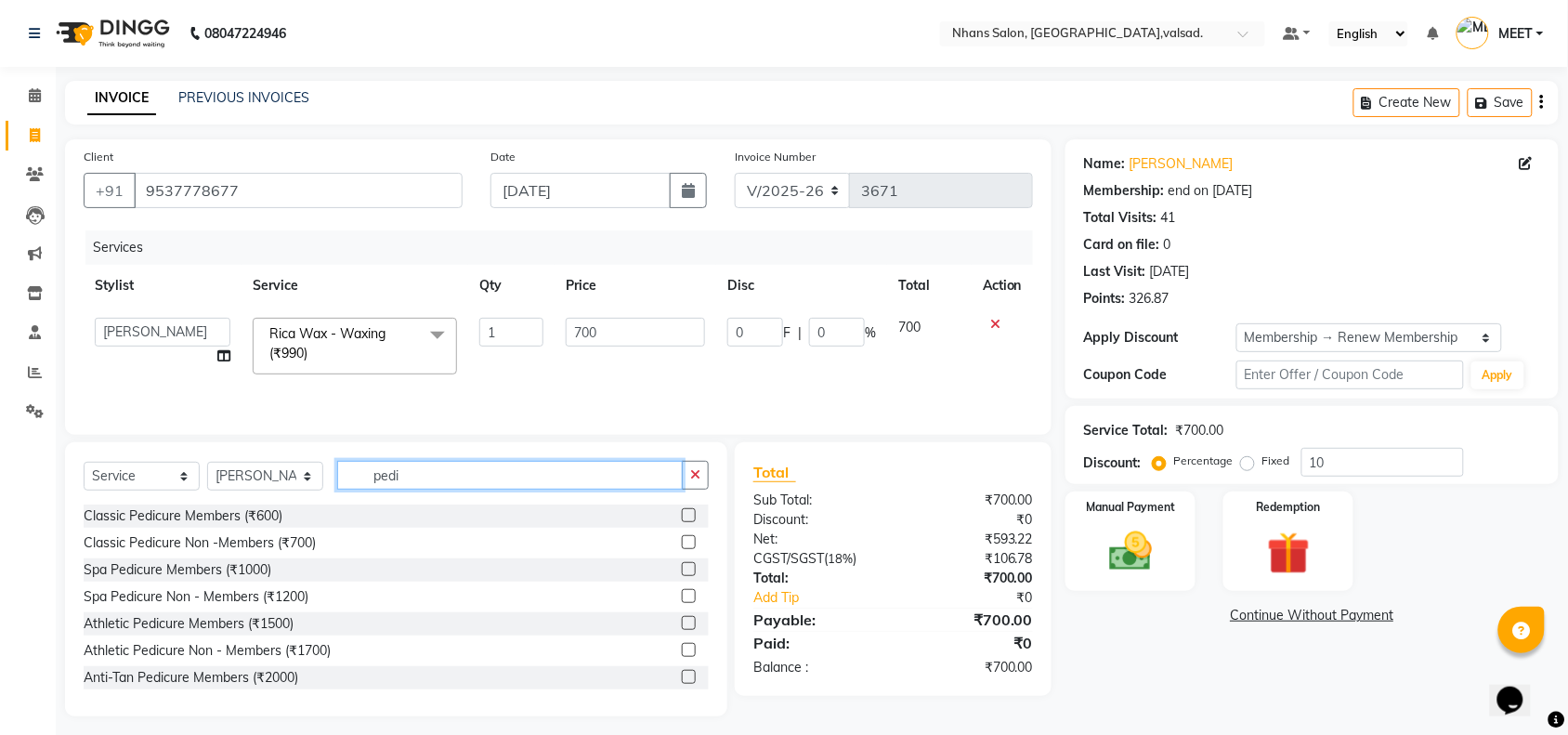
type input "pedi"
click at [272, 573] on div "Spa Pedicure Members (₹1000)" at bounding box center [396, 570] width 625 height 23
click at [209, 578] on div "Spa Pedicure Members (₹1000)" at bounding box center [178, 570] width 188 height 20
checkbox input "false"
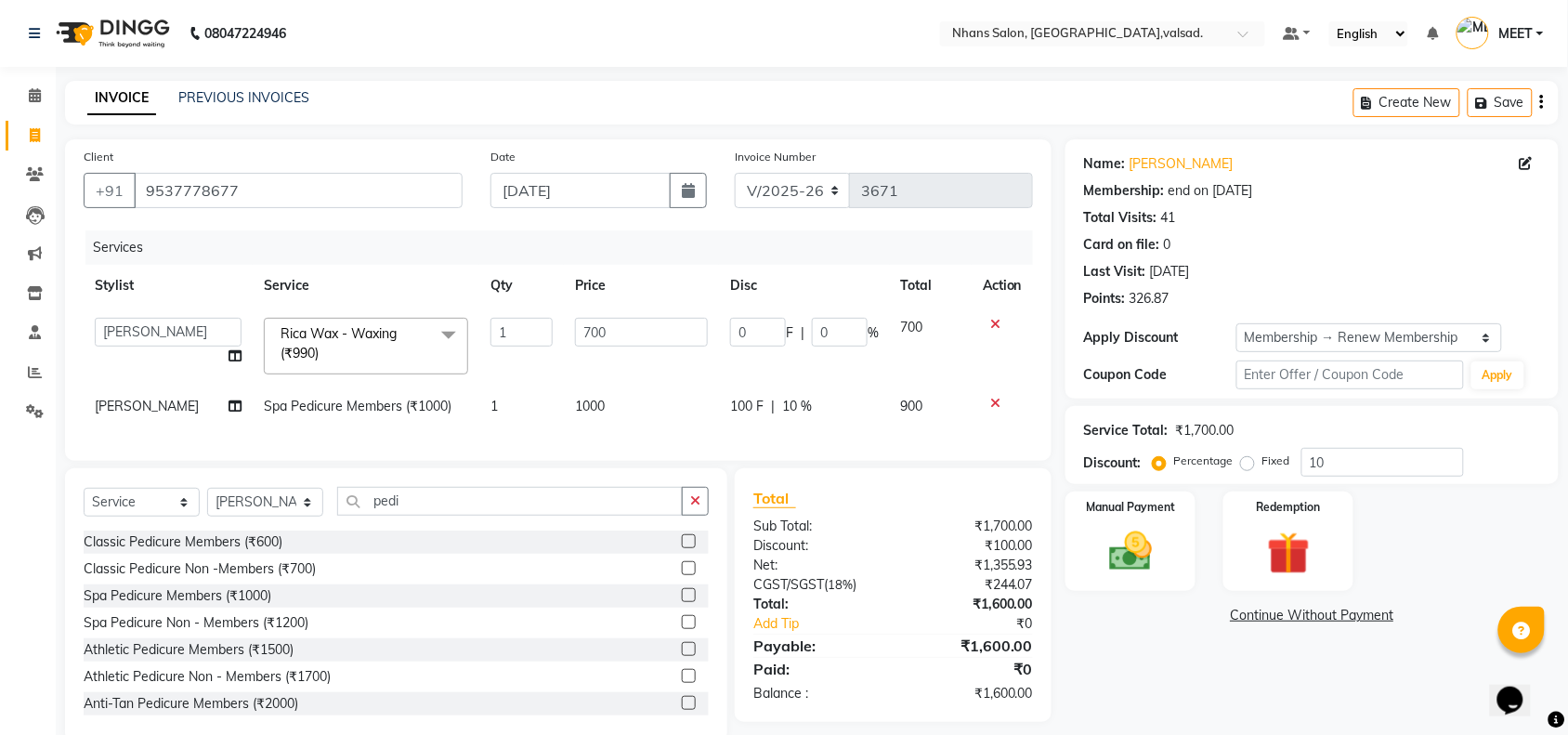
click at [799, 411] on span "10 %" at bounding box center [797, 406] width 30 height 20
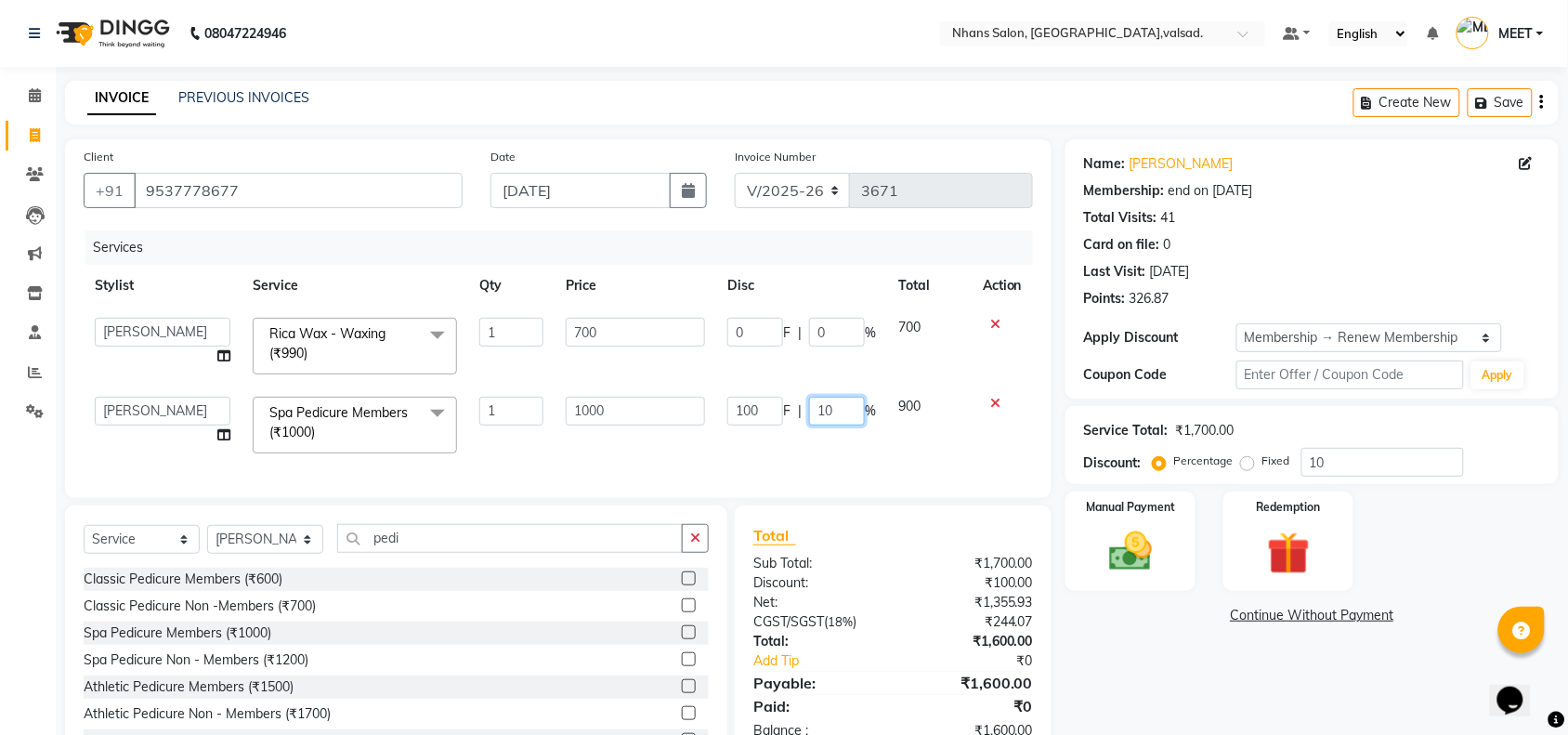
click at [839, 412] on input "10" at bounding box center [837, 411] width 56 height 29
type input "1"
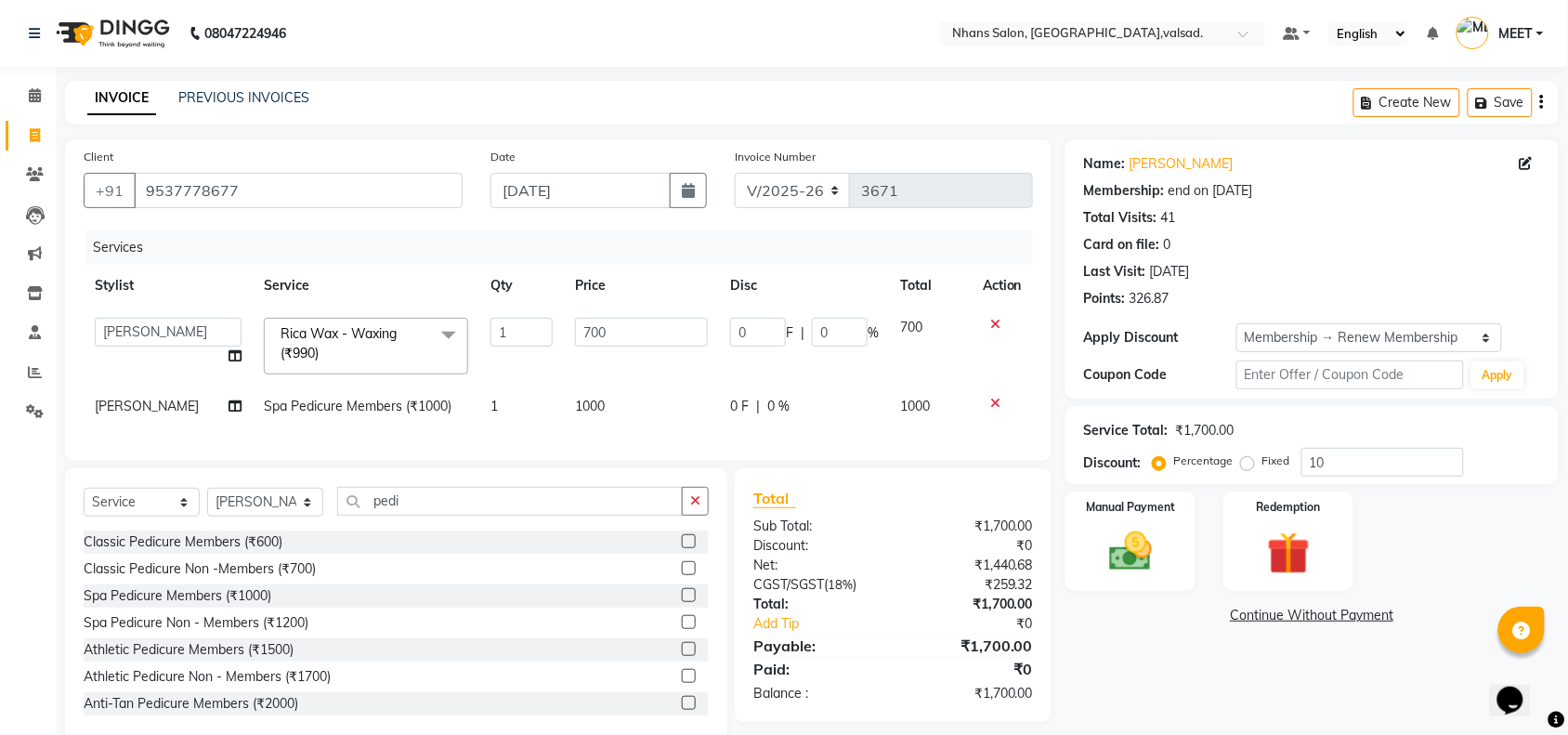
click at [834, 461] on div "Client [PHONE_NUMBER] Date [DATE] Invoice Number V/2025 V/[PHONE_NUMBER] Servic…" at bounding box center [559, 300] width 987 height 321
click at [702, 514] on button "button" at bounding box center [695, 501] width 27 height 29
click at [274, 516] on select "Select Stylist [PERSON_NAME] DIVYA [PERSON_NAME] [PERSON_NAME] MEET OWAIS PALAK…" at bounding box center [264, 502] width 116 height 29
select select "21606"
click at [207, 505] on select "Select Stylist [PERSON_NAME] DIVYA [PERSON_NAME] [PERSON_NAME] MEET OWAIS PALAK…" at bounding box center [264, 502] width 116 height 29
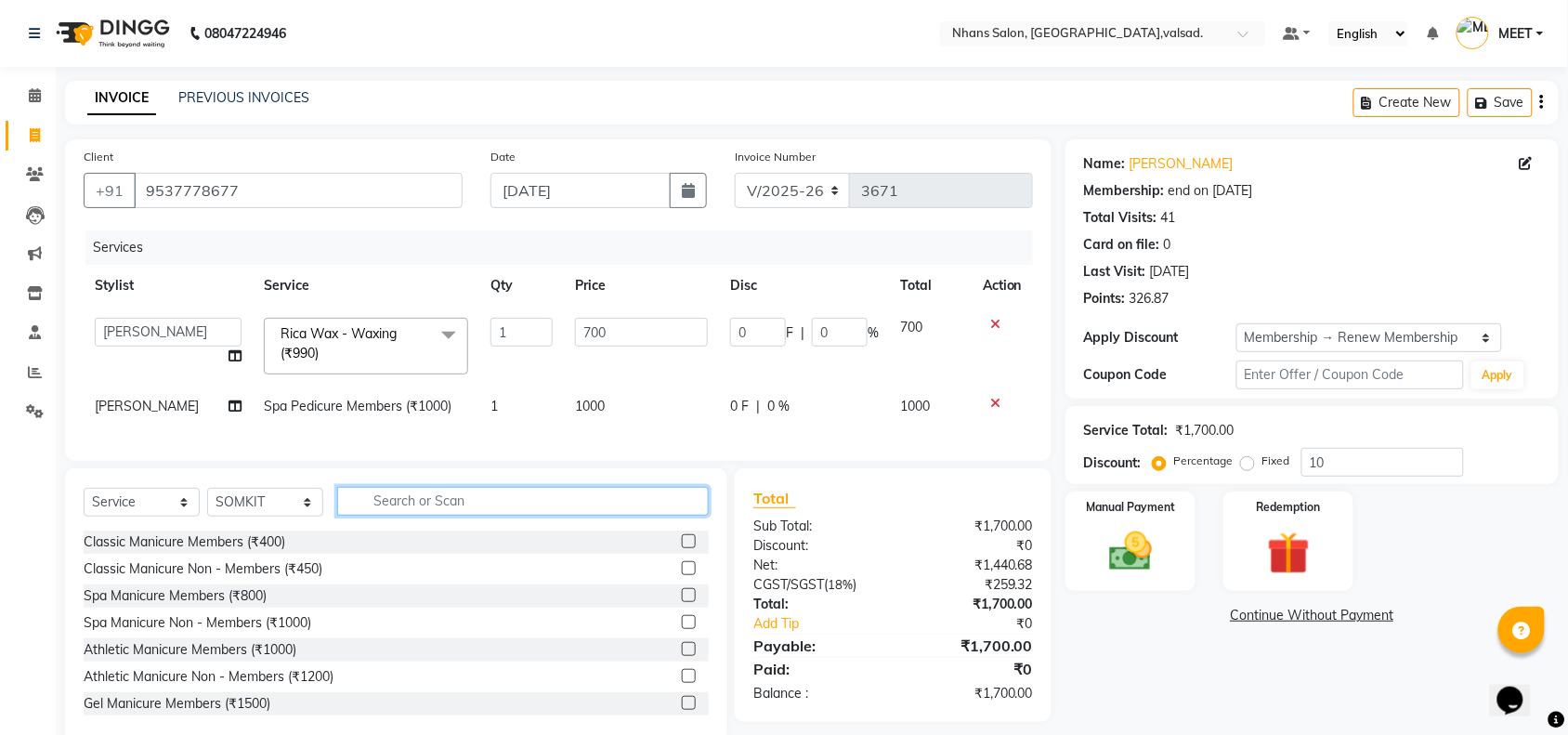
click at [377, 516] on input "text" at bounding box center [522, 501] width 372 height 29
type input "mani"
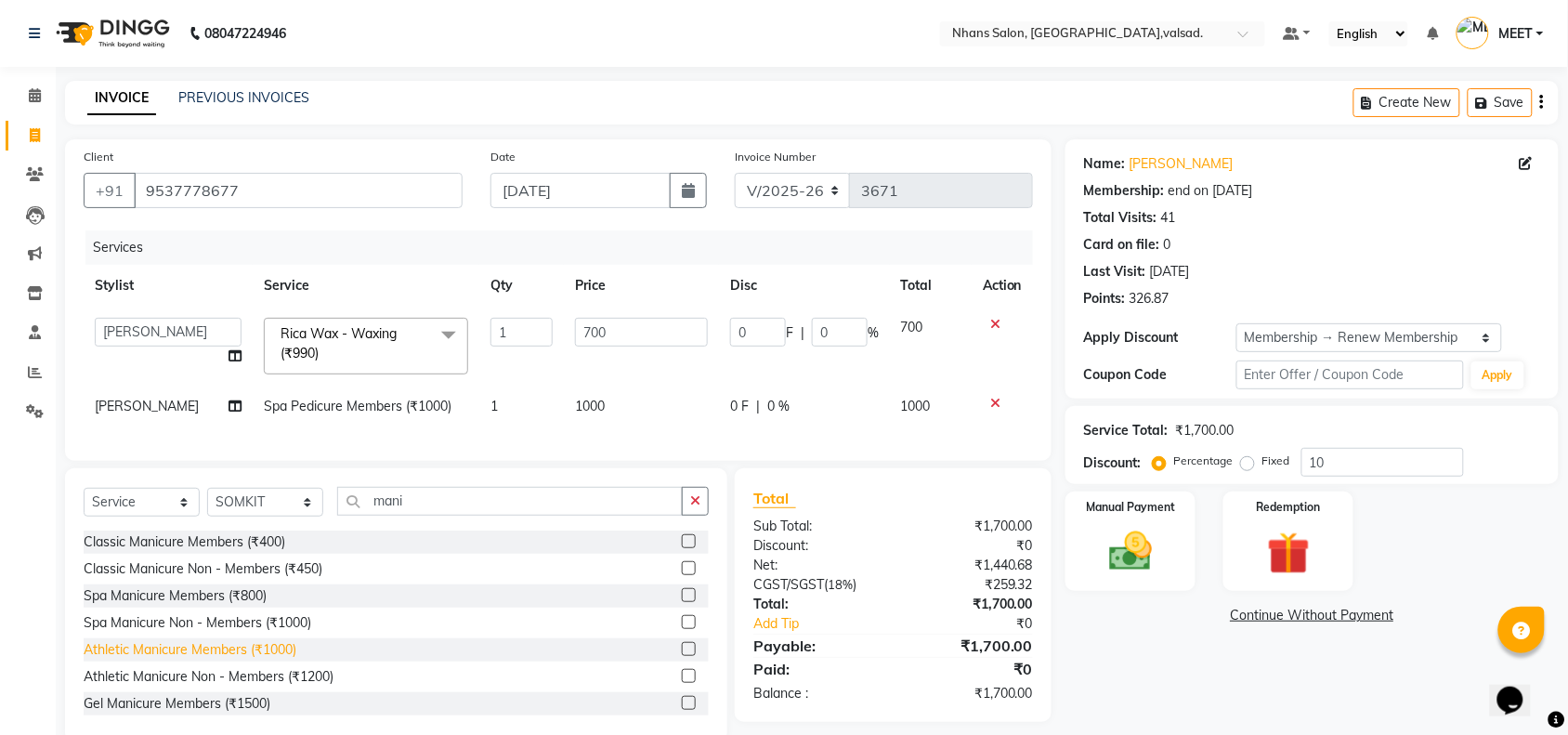
click at [241, 660] on div "Athletic Manicure Members (₹1000)" at bounding box center [190, 649] width 212 height 20
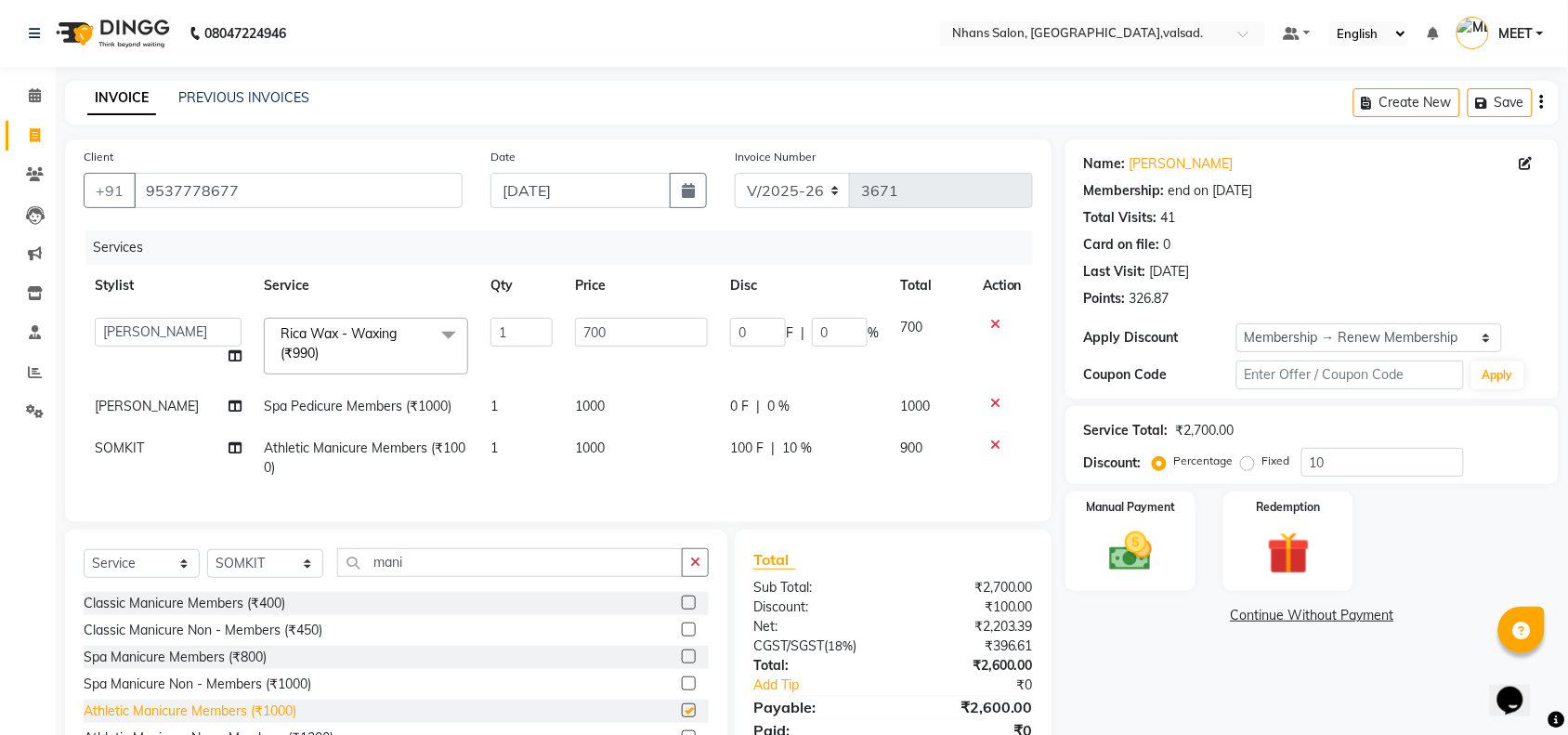
checkbox input "false"
click at [605, 439] on td "1000" at bounding box center [642, 458] width 155 height 61
select select "21606"
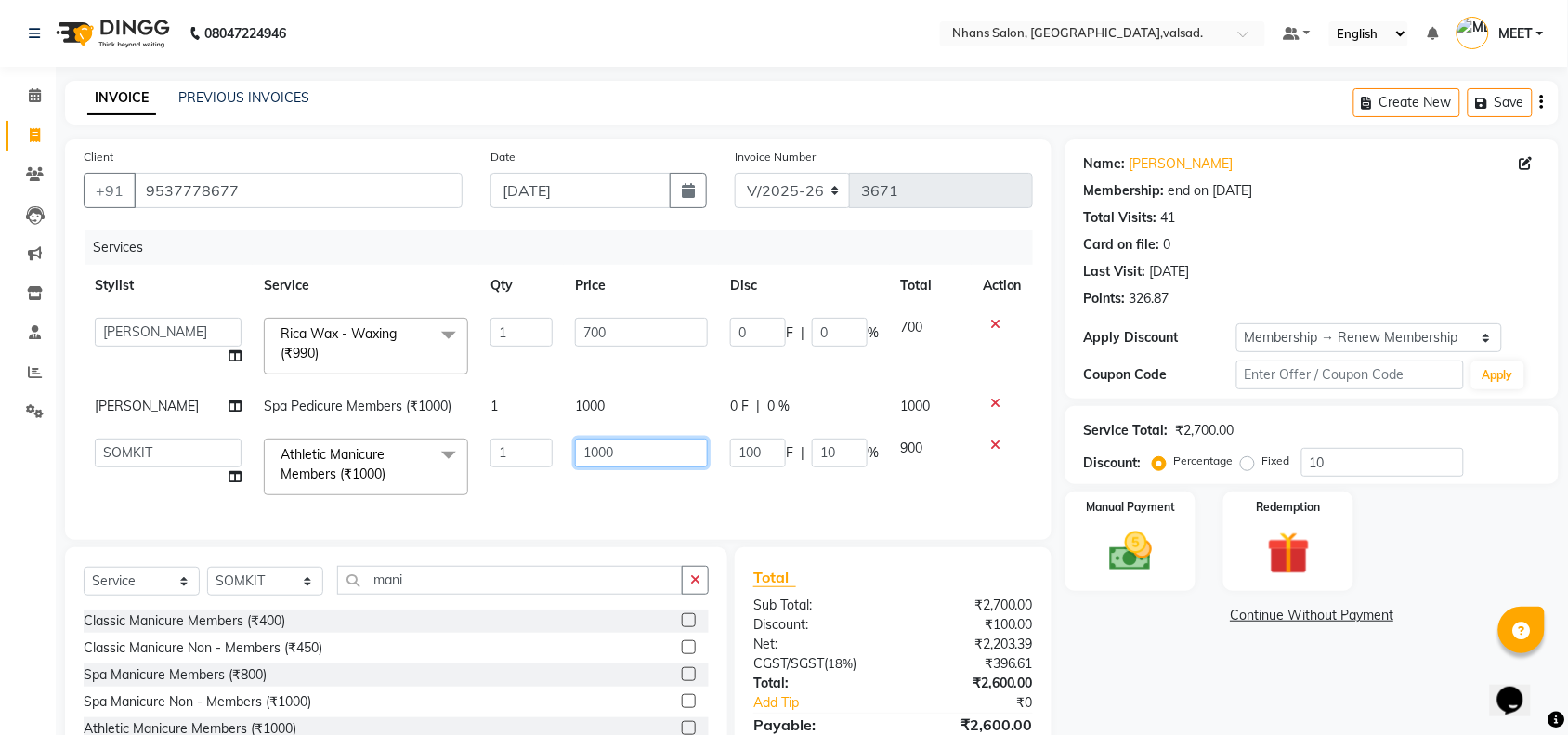
click at [610, 453] on input "1000" at bounding box center [642, 453] width 133 height 29
type input "1"
type input "800"
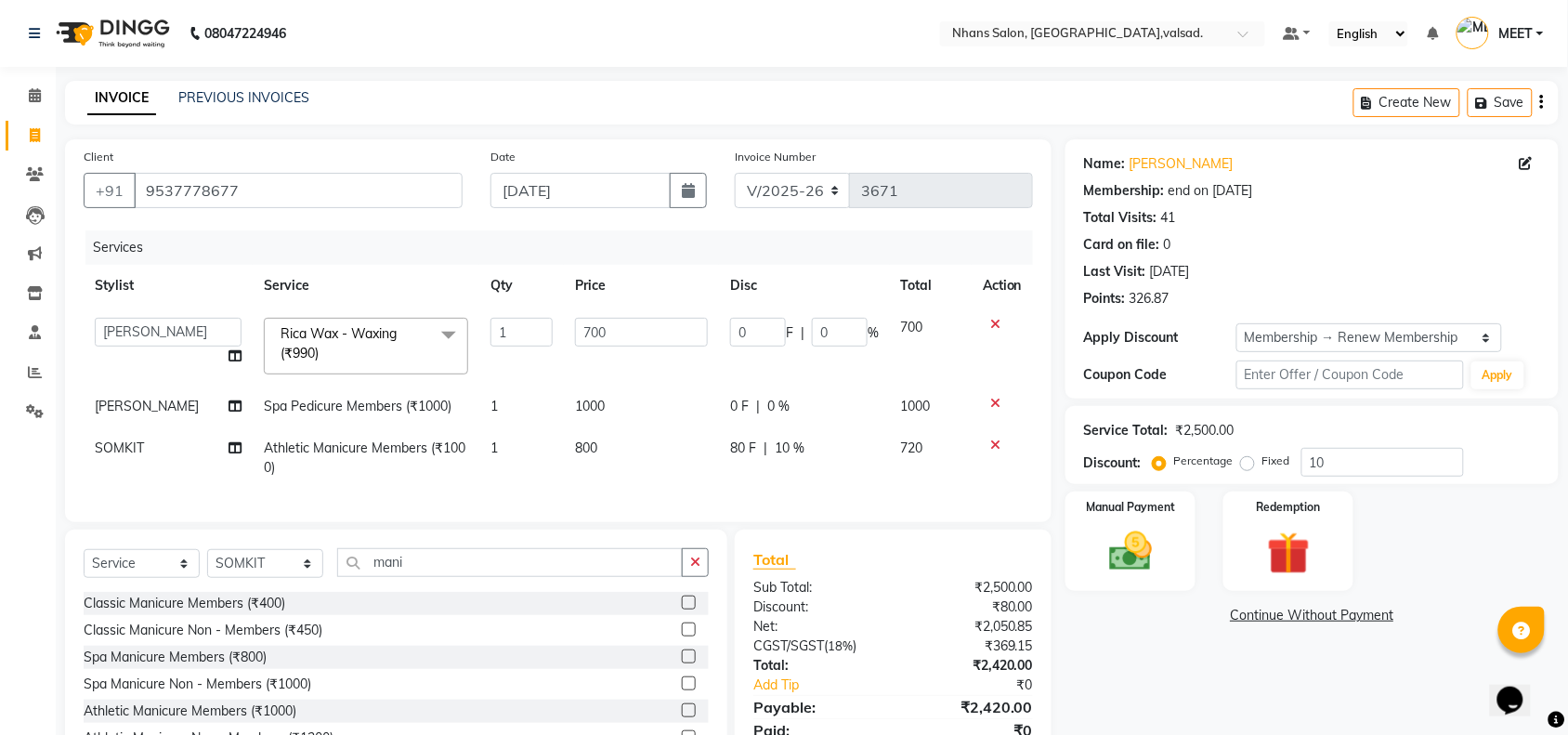
click at [783, 444] on span "10 %" at bounding box center [790, 448] width 30 height 20
select select "21606"
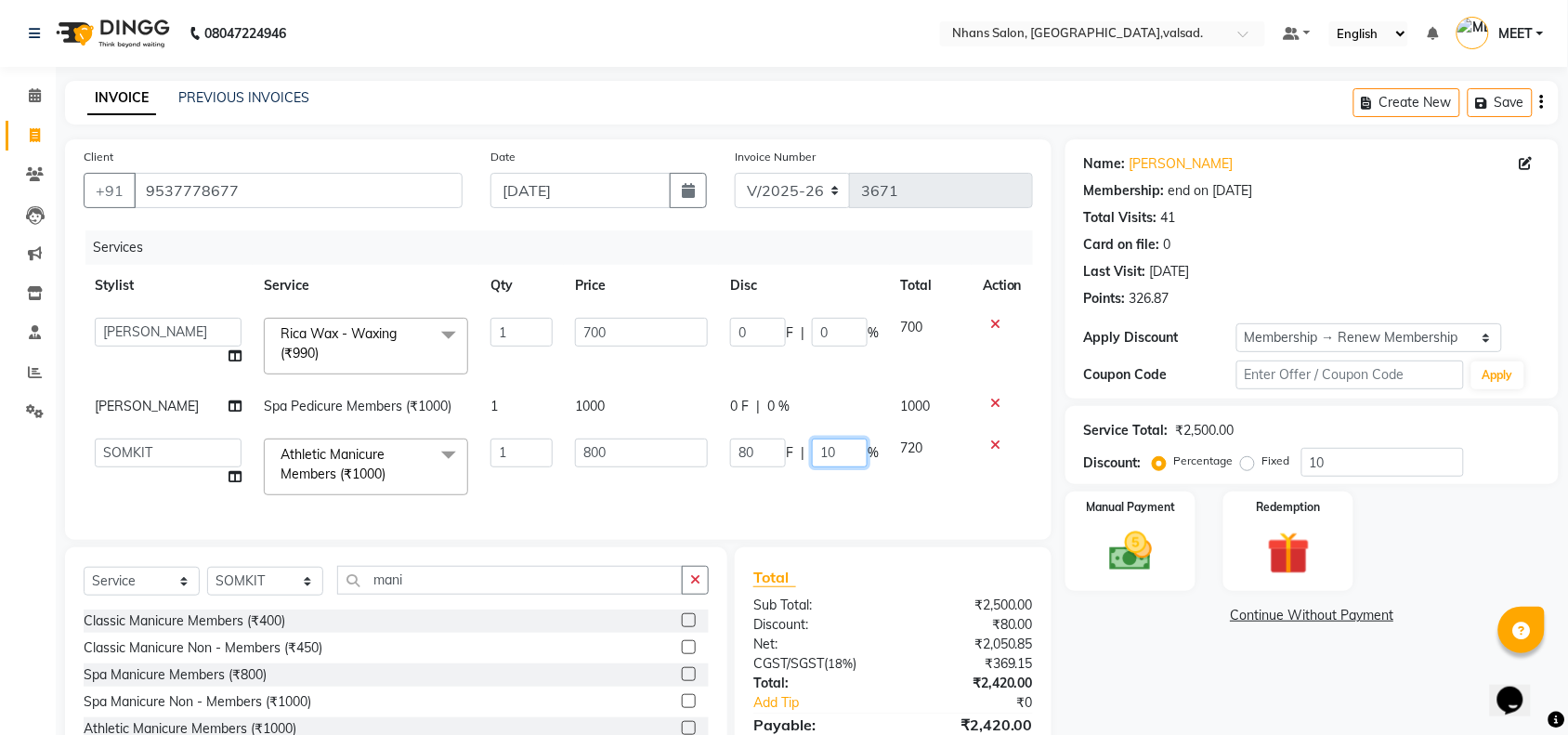
click at [836, 451] on input "10" at bounding box center [840, 453] width 56 height 29
type input "1"
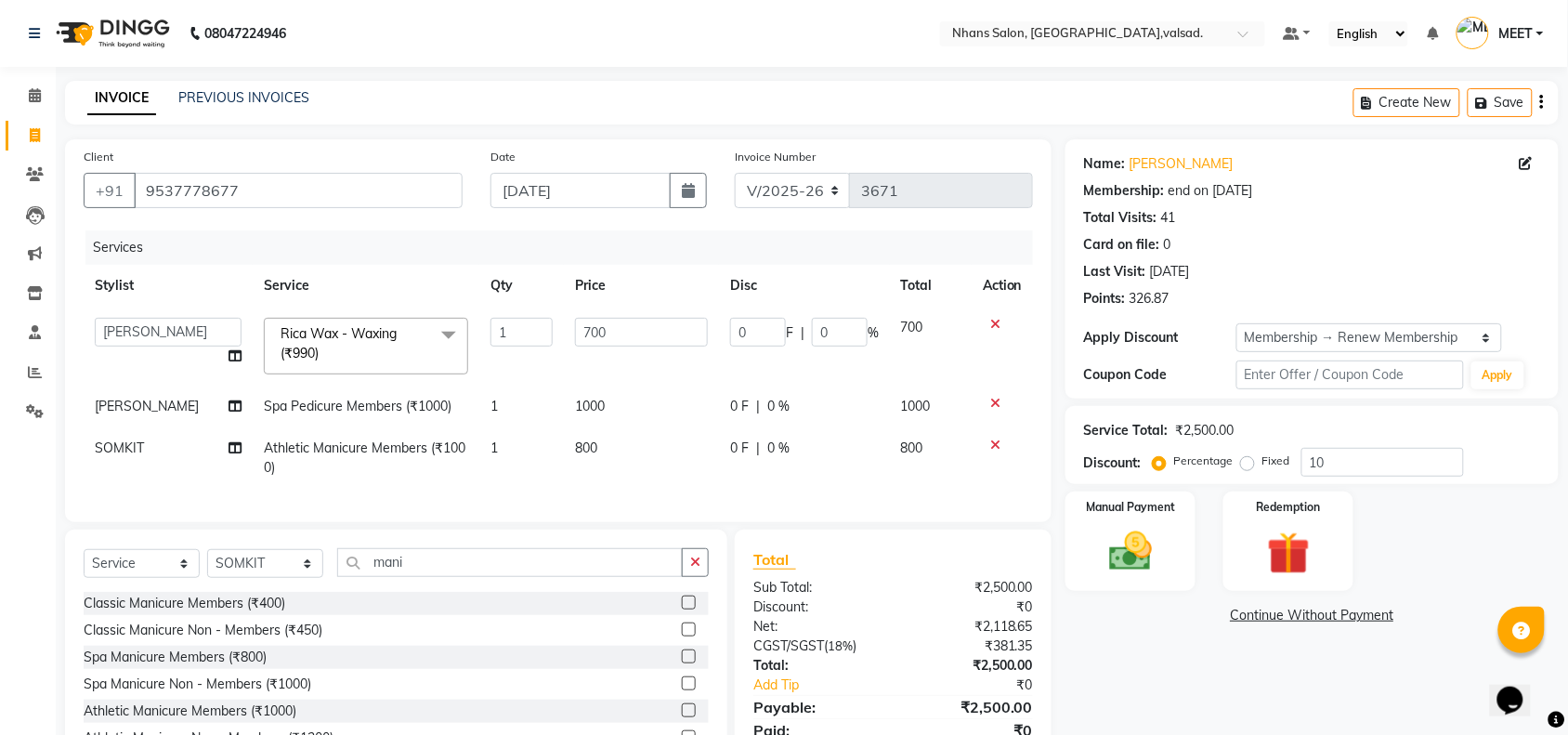
click at [837, 486] on td "0 F | 0 %" at bounding box center [804, 458] width 171 height 61
select select "21606"
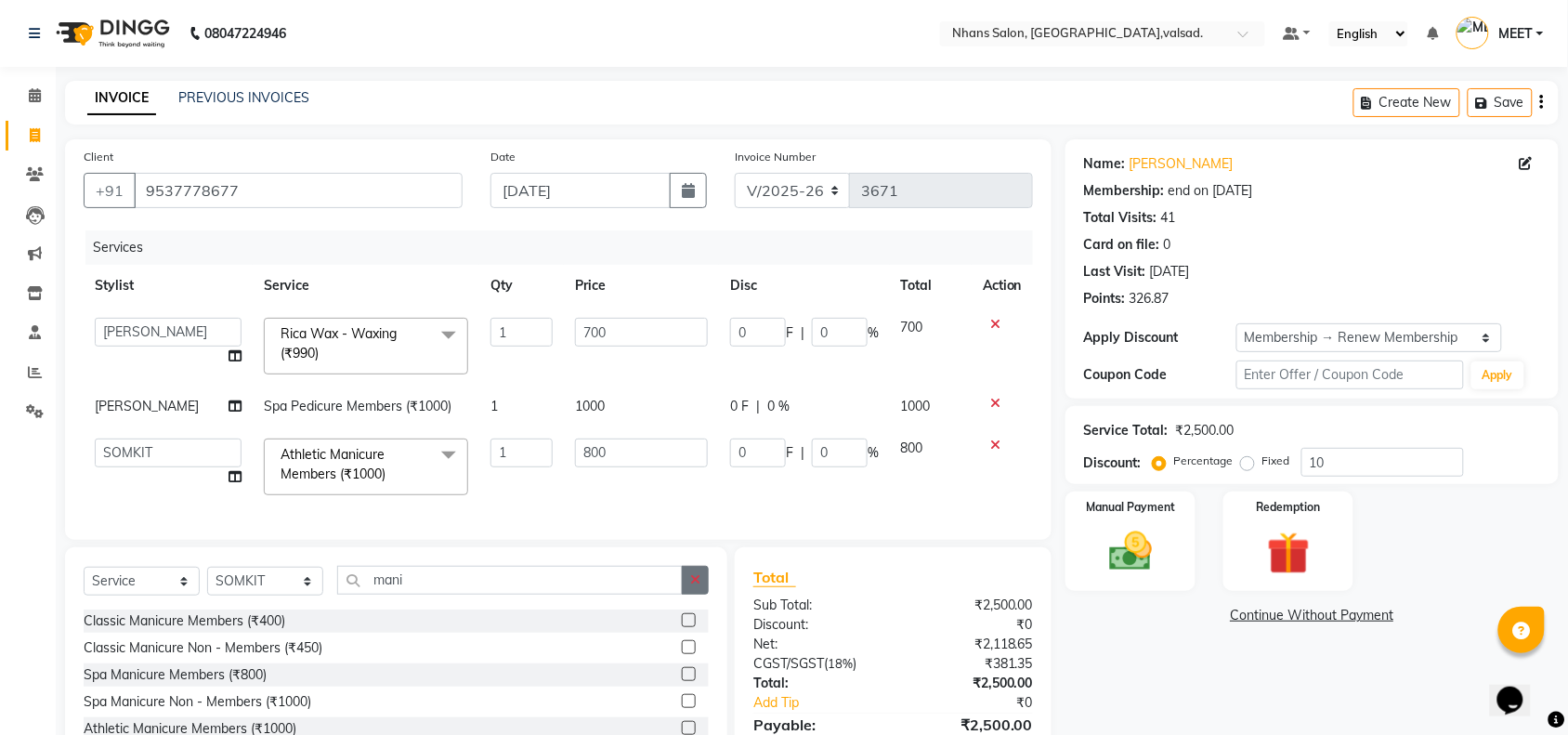
click at [693, 587] on icon "button" at bounding box center [695, 580] width 10 height 13
click at [292, 596] on select "Select Stylist [PERSON_NAME] DIVYA [PERSON_NAME] [PERSON_NAME] MEET OWAIS PALAK…" at bounding box center [264, 581] width 116 height 29
select select "84469"
click at [207, 585] on select "Select Stylist [PERSON_NAME] DIVYA [PERSON_NAME] [PERSON_NAME] MEET OWAIS PALAK…" at bounding box center [264, 581] width 116 height 29
click at [410, 595] on input "text" at bounding box center [522, 580] width 372 height 29
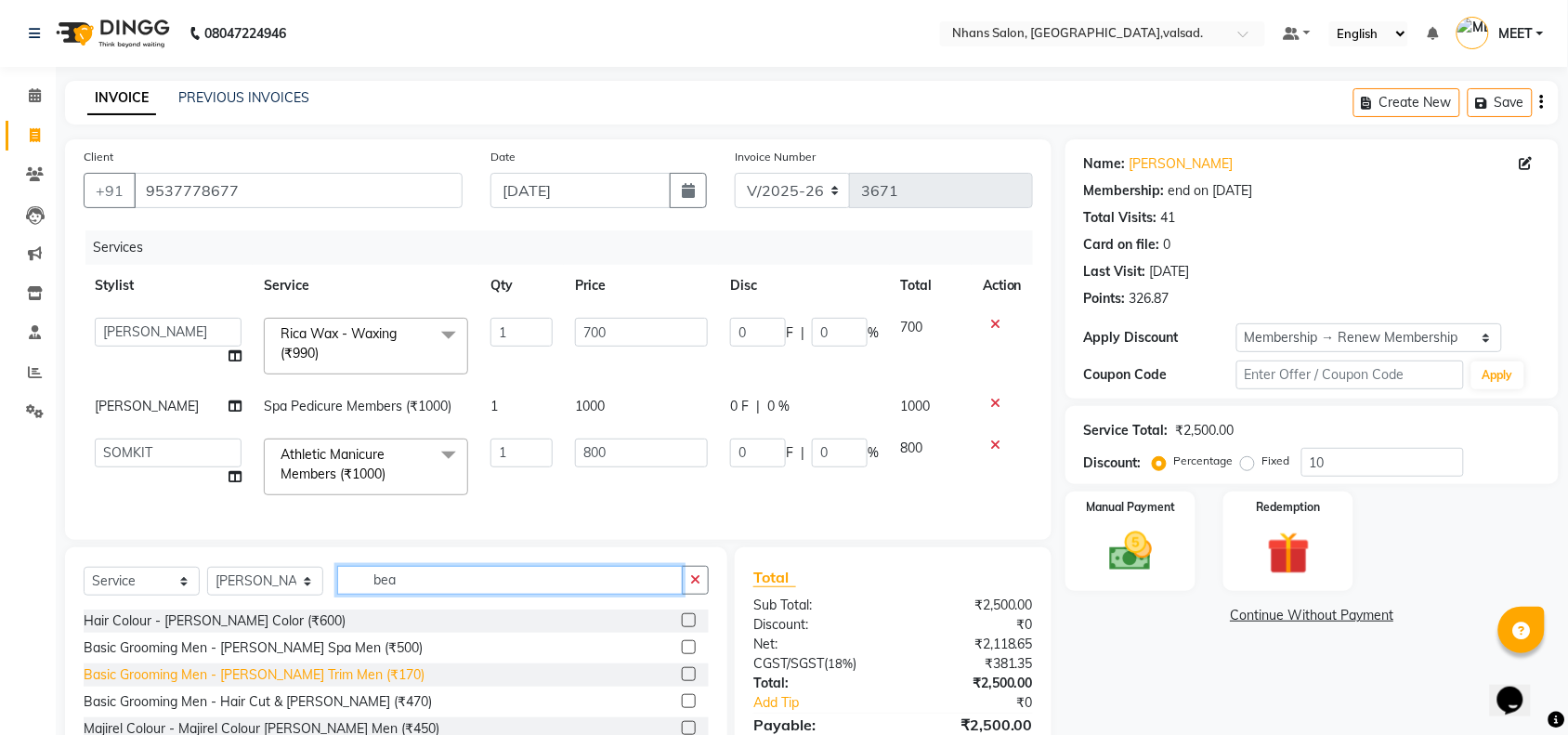
type input "bea"
click at [349, 685] on div "Basic Grooming Men - [PERSON_NAME] Trim Men (₹170)" at bounding box center [254, 674] width 341 height 20
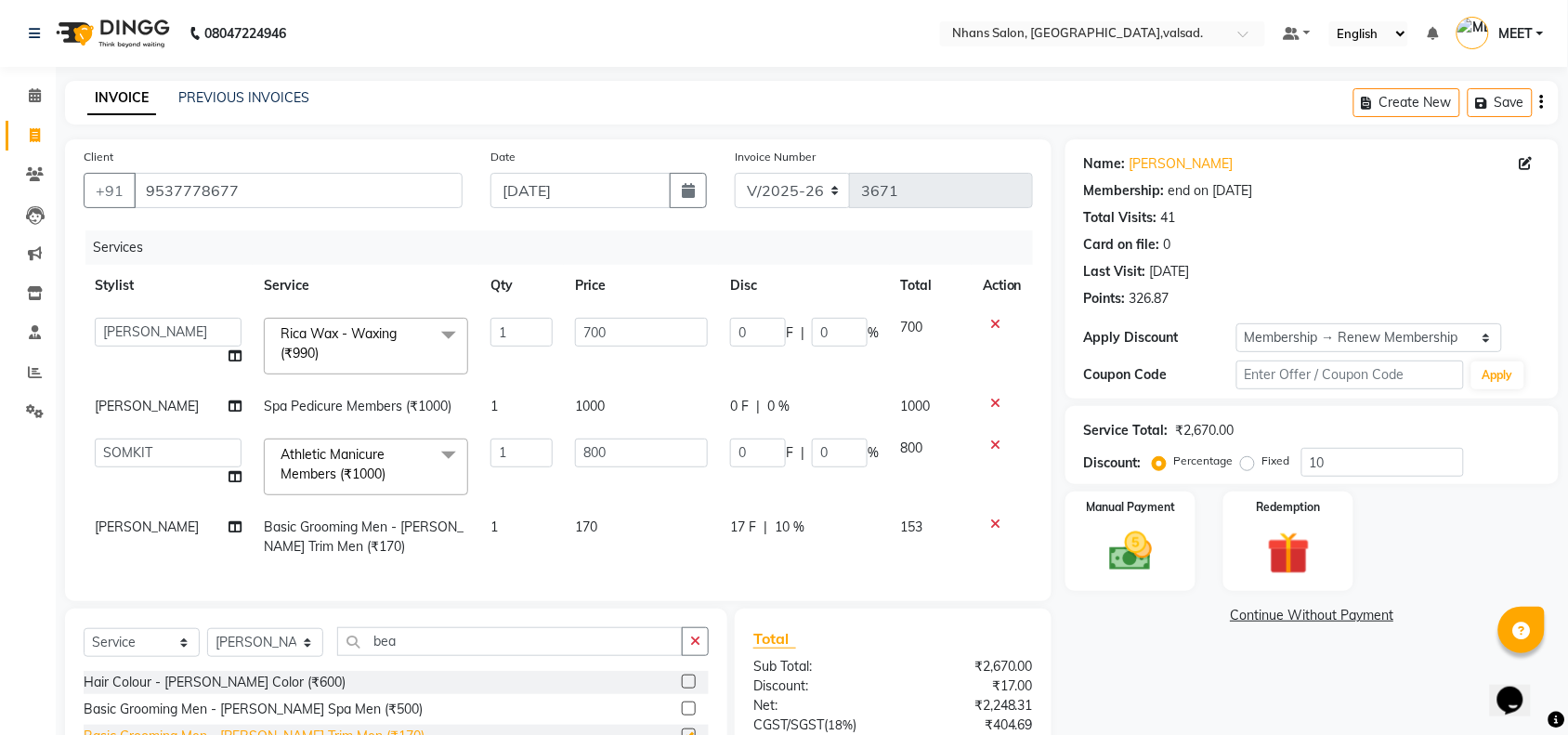
checkbox input "false"
click at [792, 521] on span "10 %" at bounding box center [790, 527] width 30 height 20
select select "84469"
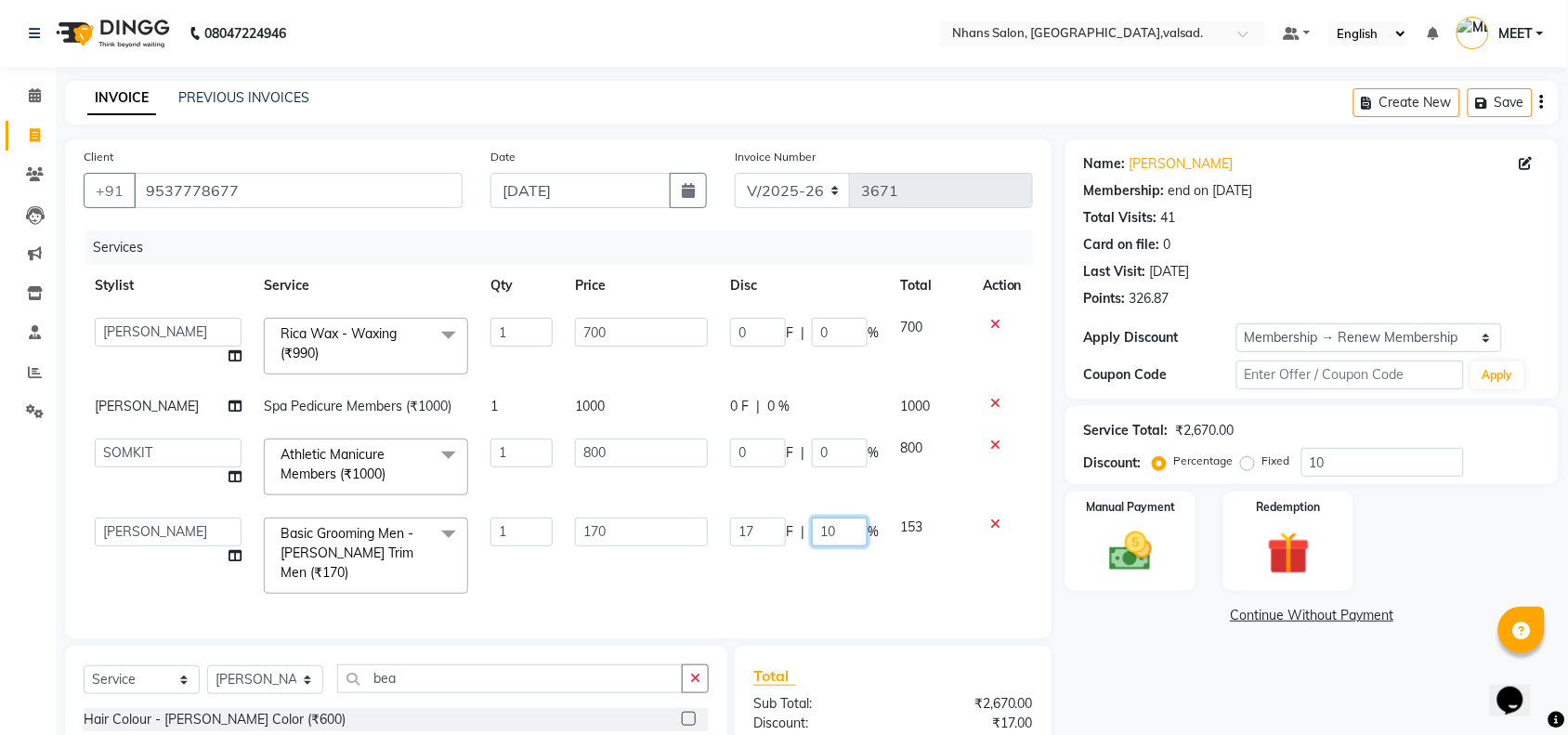
click at [828, 528] on input "10" at bounding box center [840, 532] width 56 height 29
type input "0"
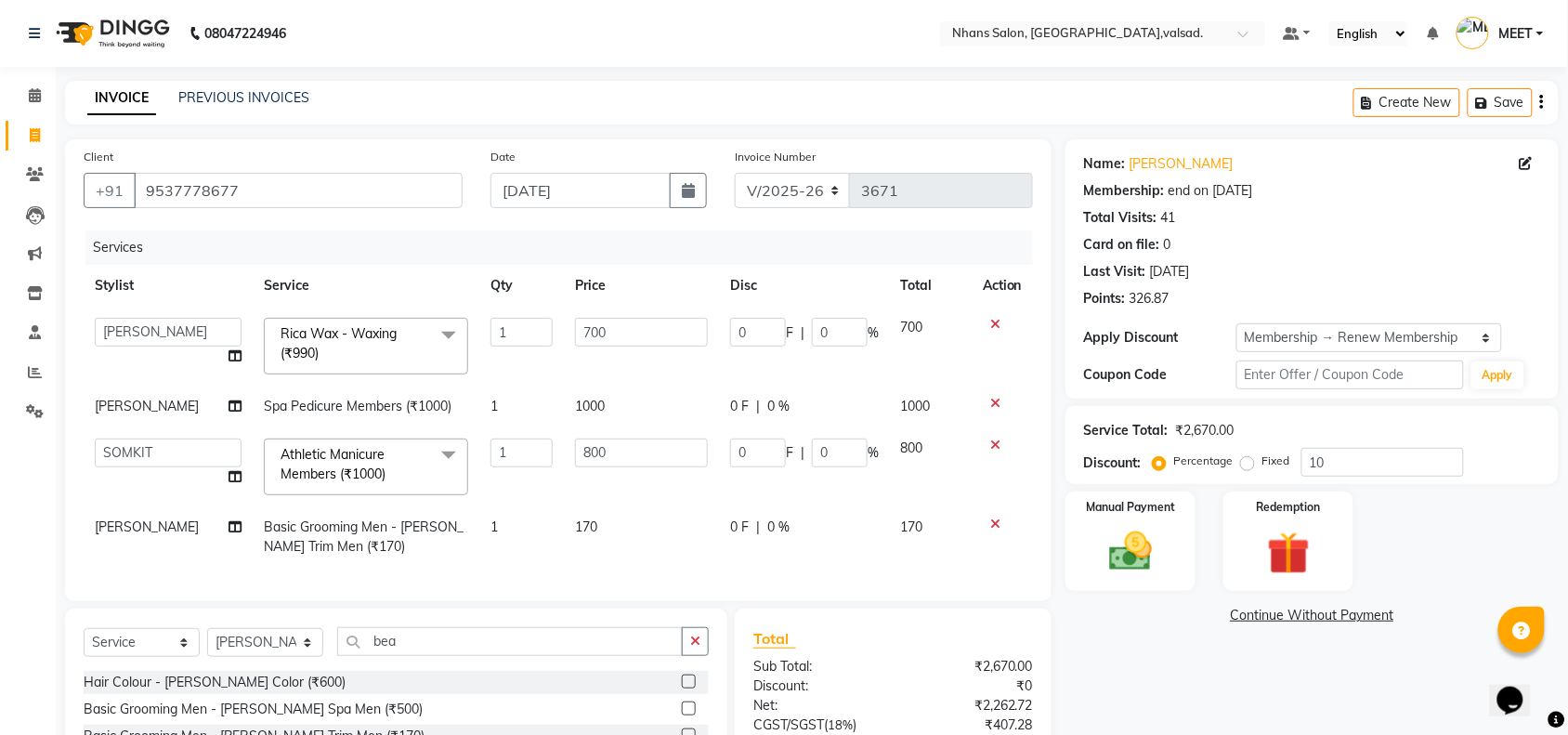
click at [581, 526] on span "170" at bounding box center [587, 527] width 22 height 17
select select "84469"
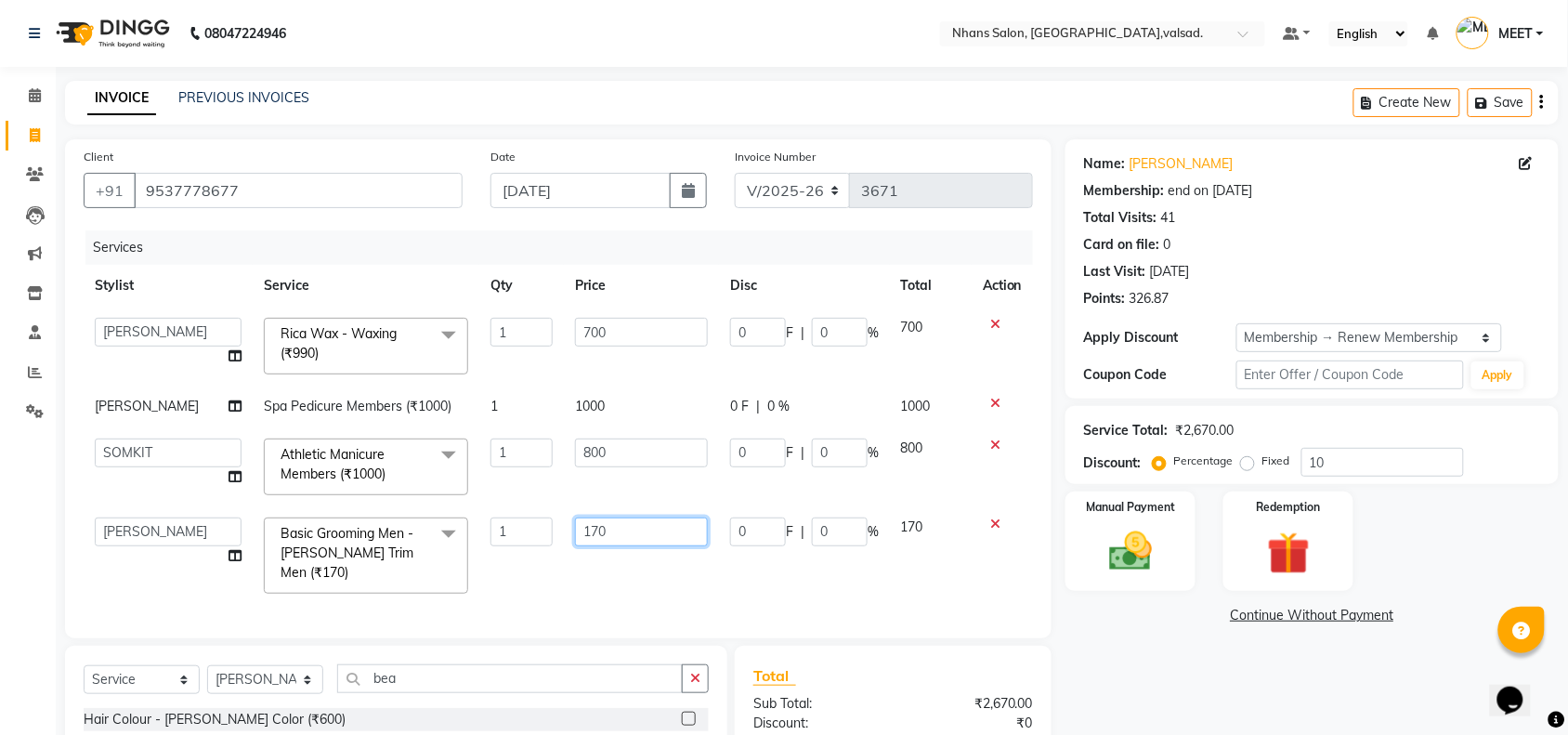
click at [601, 526] on input "170" at bounding box center [642, 532] width 133 height 29
type input "150"
click at [623, 579] on div "Services Stylist Service Qty Price Disc Total Action [PERSON_NAME] DIVYA [PERSO…" at bounding box center [559, 425] width 950 height 389
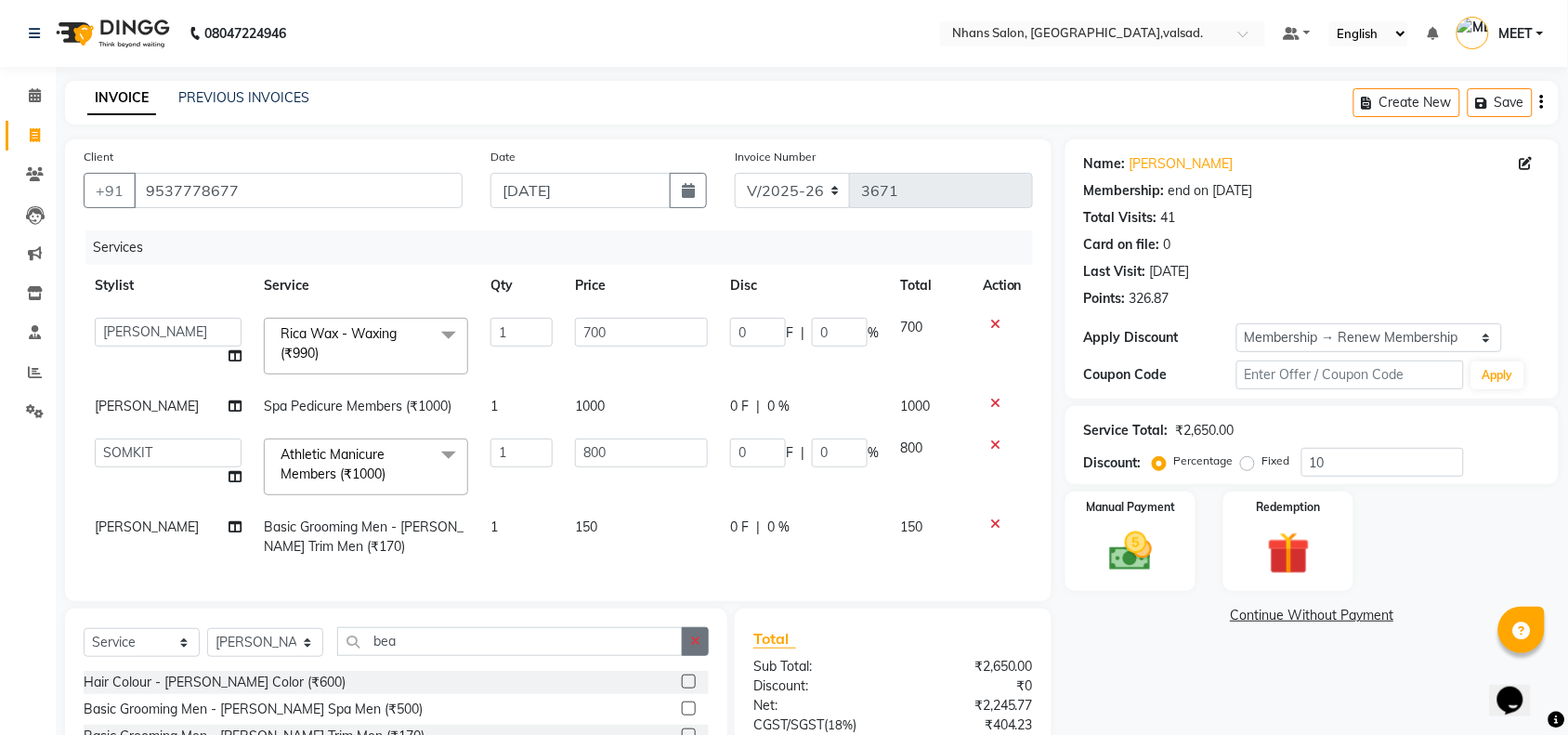
click at [697, 647] on icon "button" at bounding box center [695, 641] width 10 height 13
click at [286, 657] on select "Select Stylist [PERSON_NAME] DIVYA [PERSON_NAME] [PERSON_NAME] MEET OWAIS PALAK…" at bounding box center [264, 642] width 116 height 29
select select "17455"
click at [207, 646] on select "Select Stylist [PERSON_NAME] DIVYA [PERSON_NAME] [PERSON_NAME] MEET OWAIS PALAK…" at bounding box center [264, 642] width 116 height 29
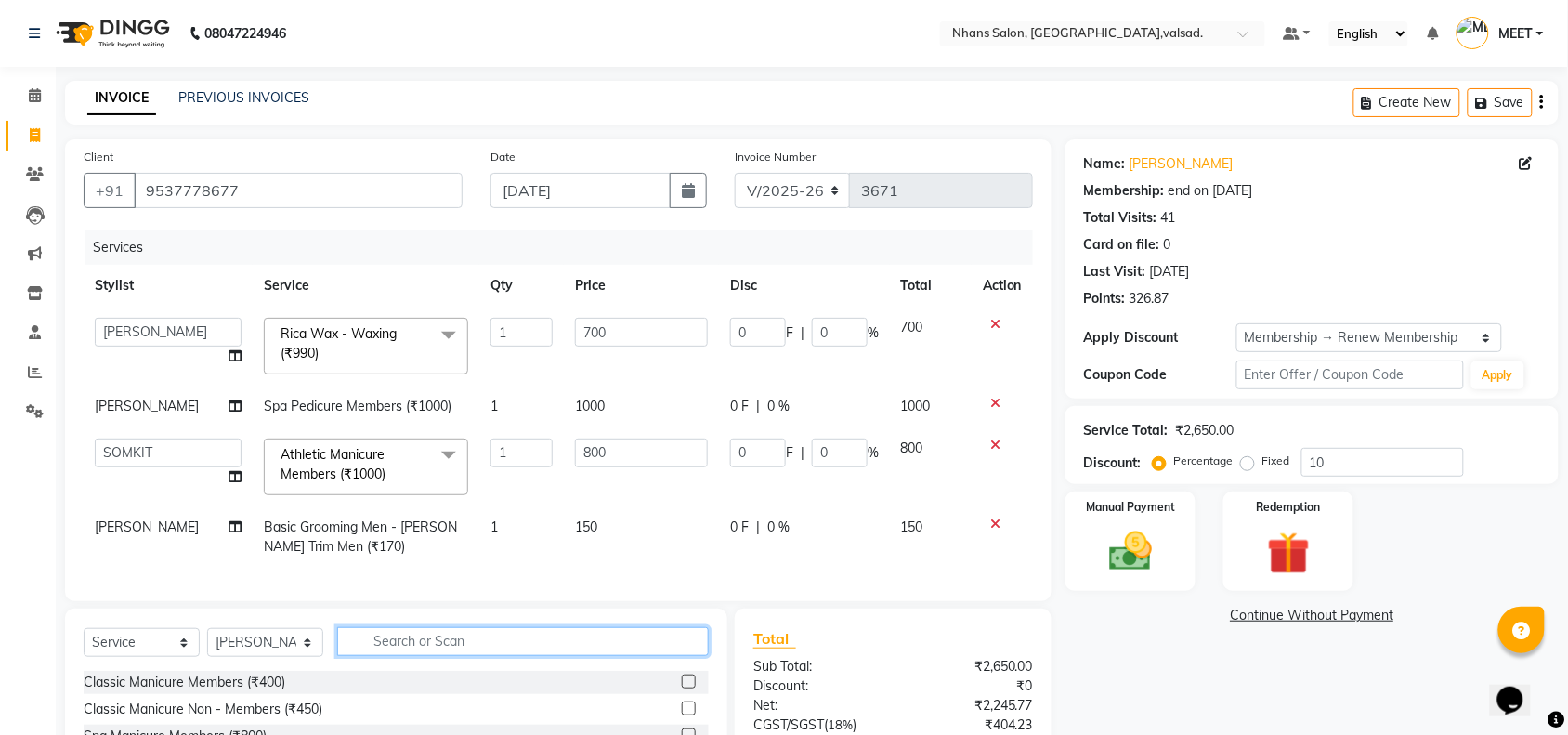
click at [388, 656] on input "text" at bounding box center [522, 641] width 372 height 29
type input "deep"
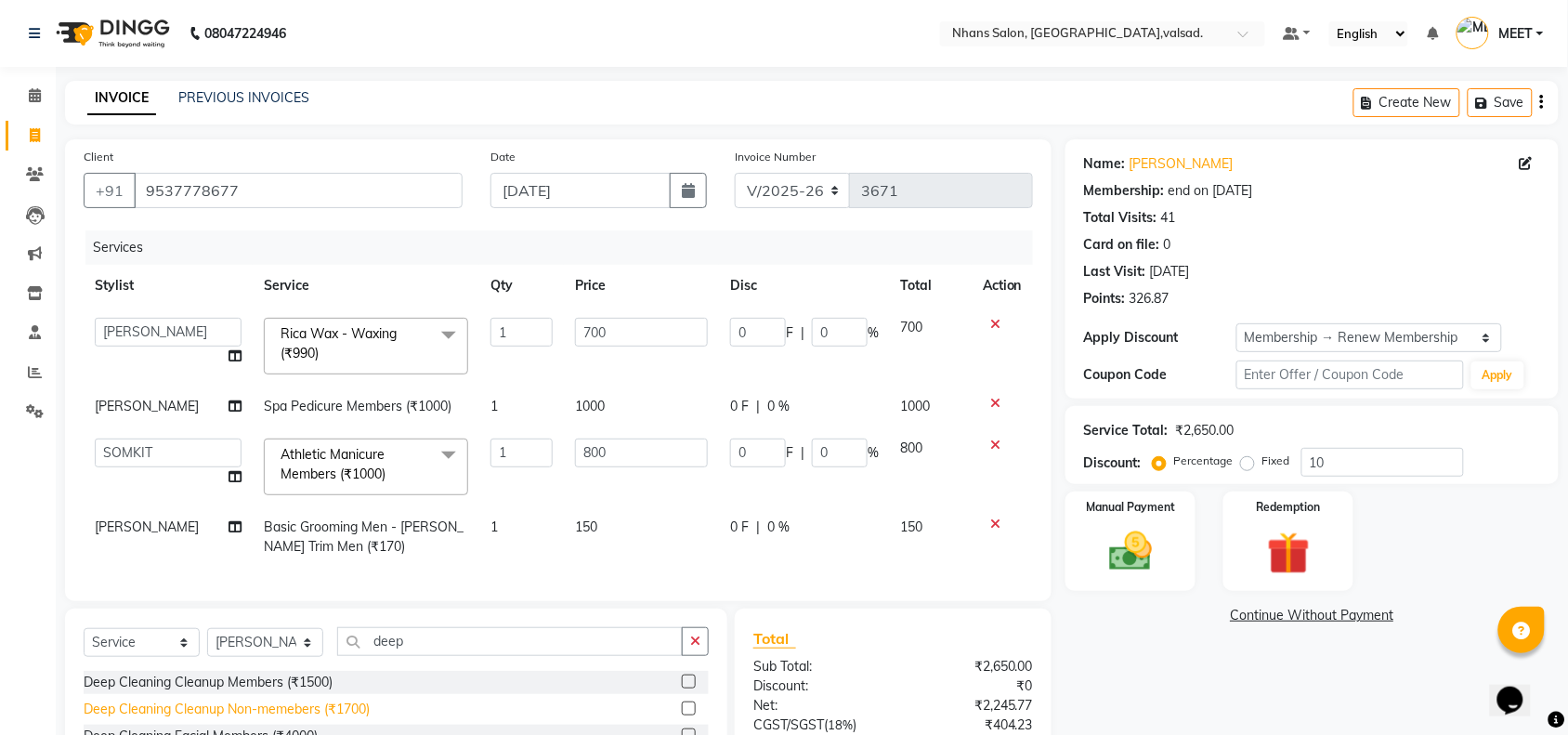
click at [334, 719] on div "Deep Cleaning Cleanup Non-memebers (₹1700)" at bounding box center [226, 709] width 286 height 20
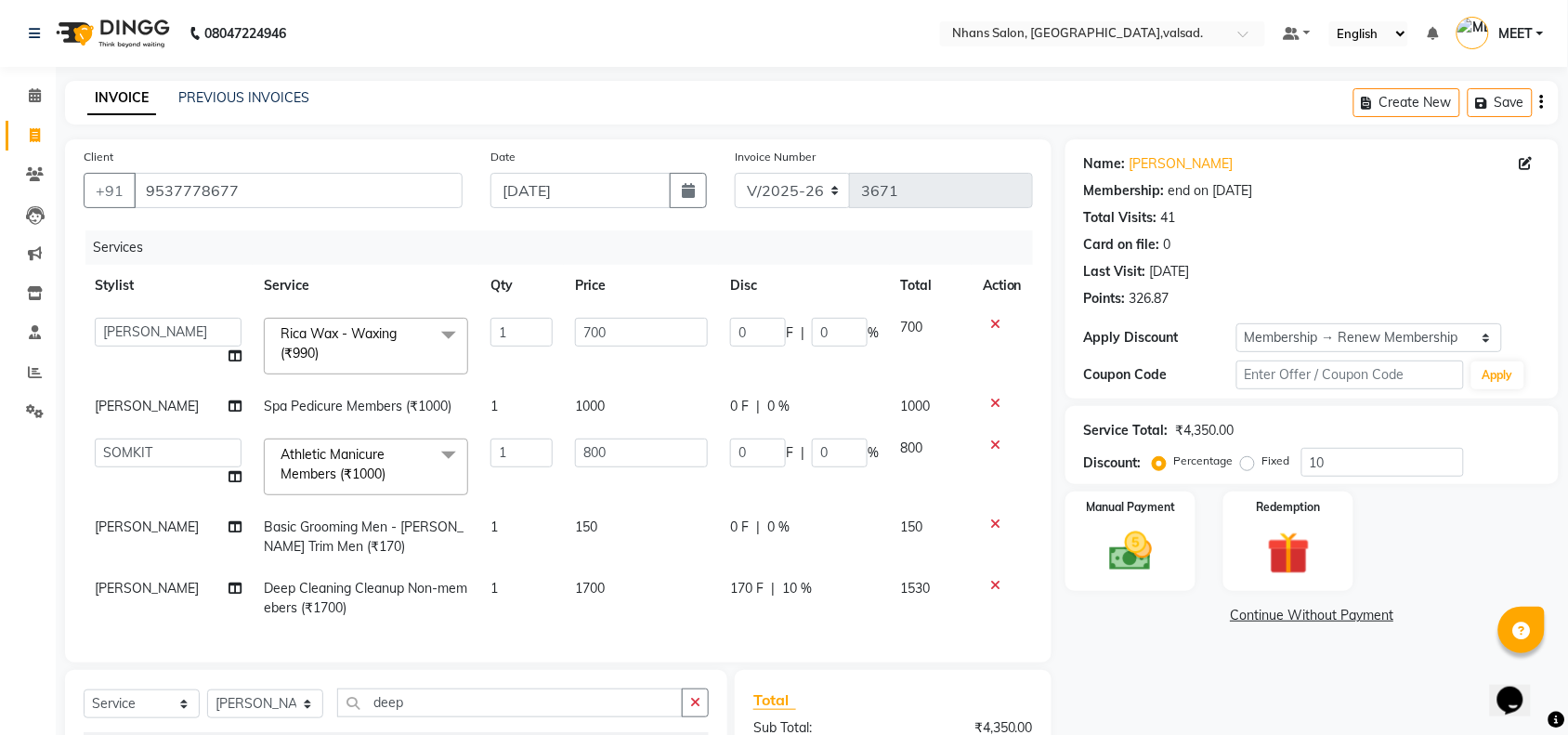
checkbox input "false"
click at [606, 579] on td "1700" at bounding box center [642, 599] width 155 height 61
select select "17455"
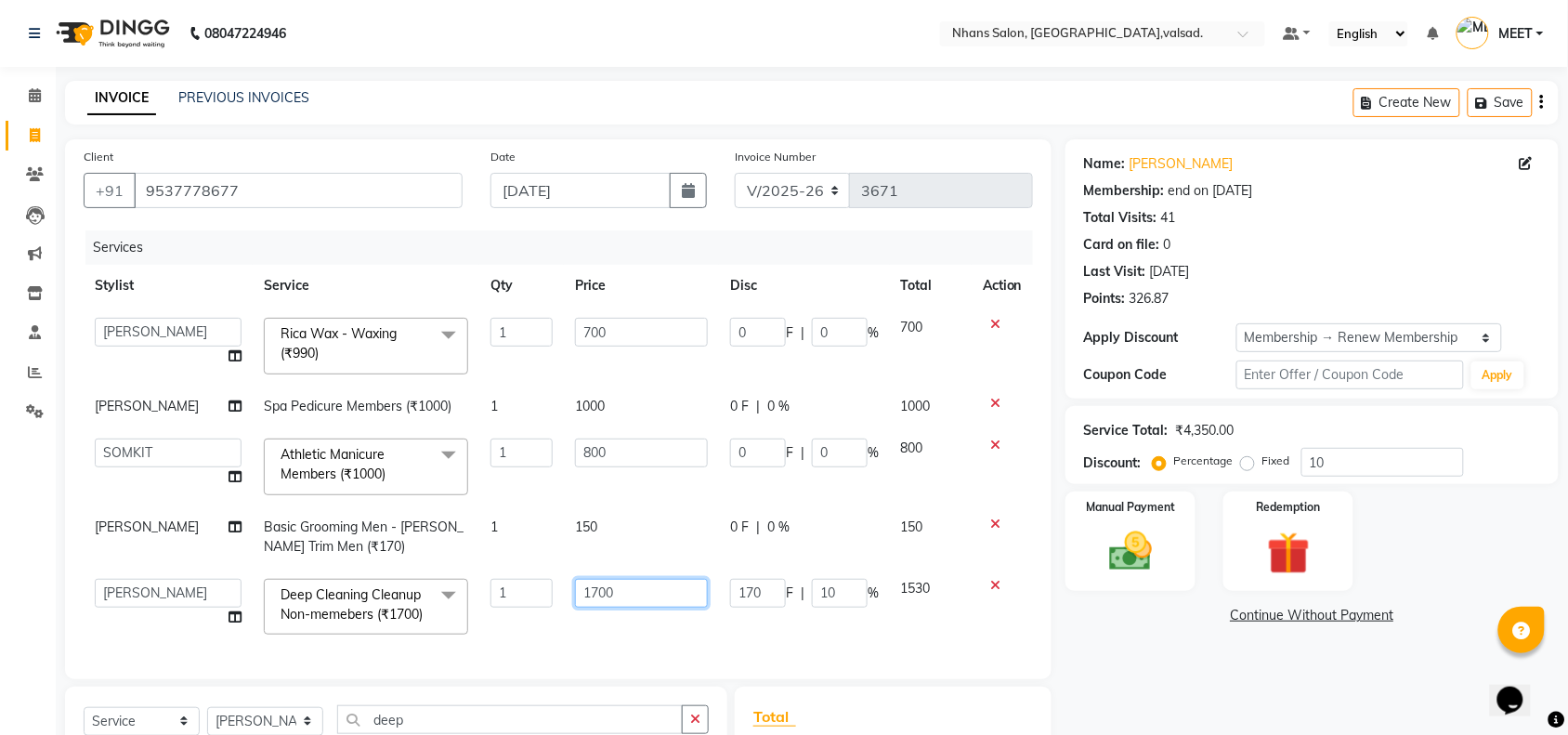
click at [613, 598] on input "1700" at bounding box center [642, 593] width 133 height 29
type input "1500"
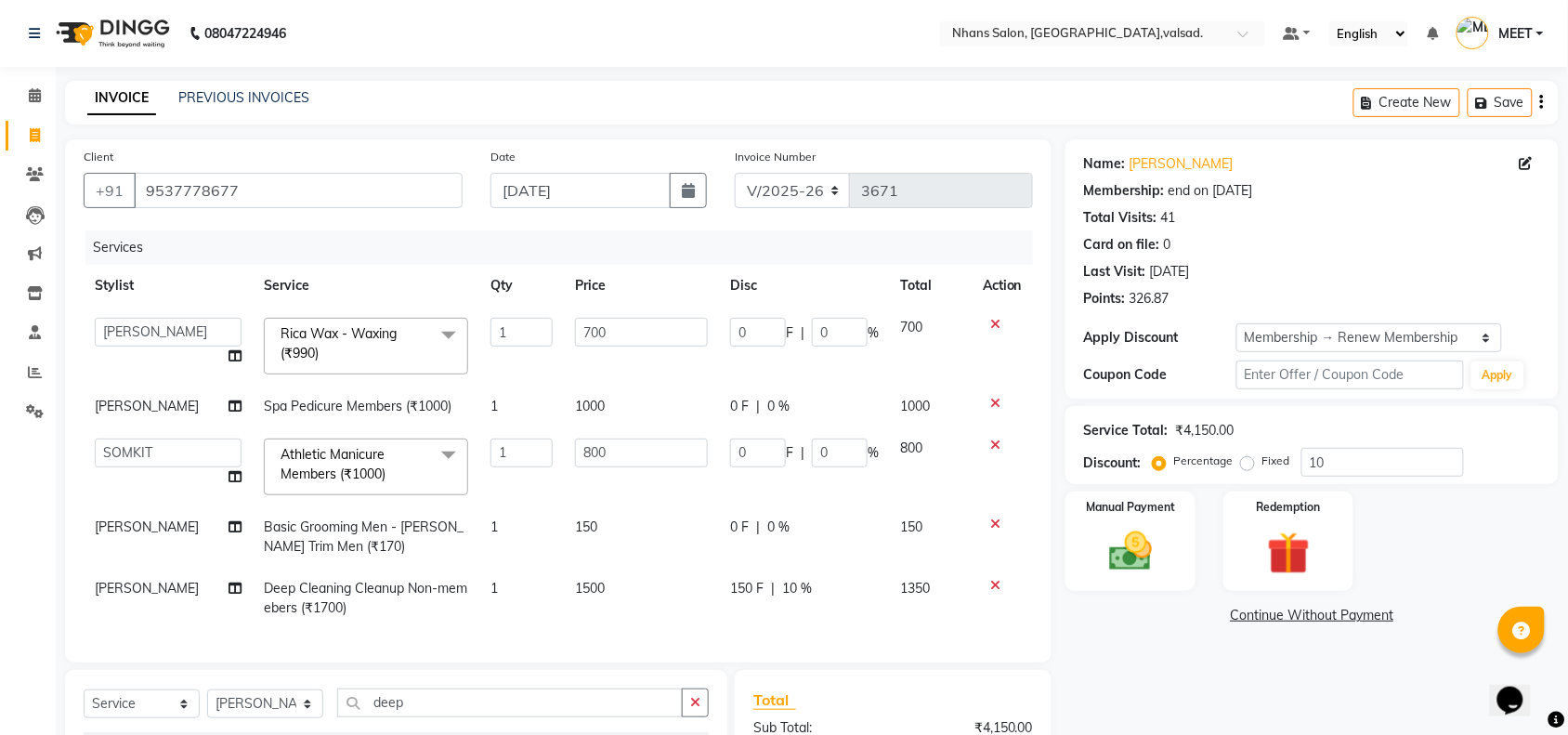
click at [800, 596] on span "10 %" at bounding box center [797, 589] width 30 height 20
select select "17455"
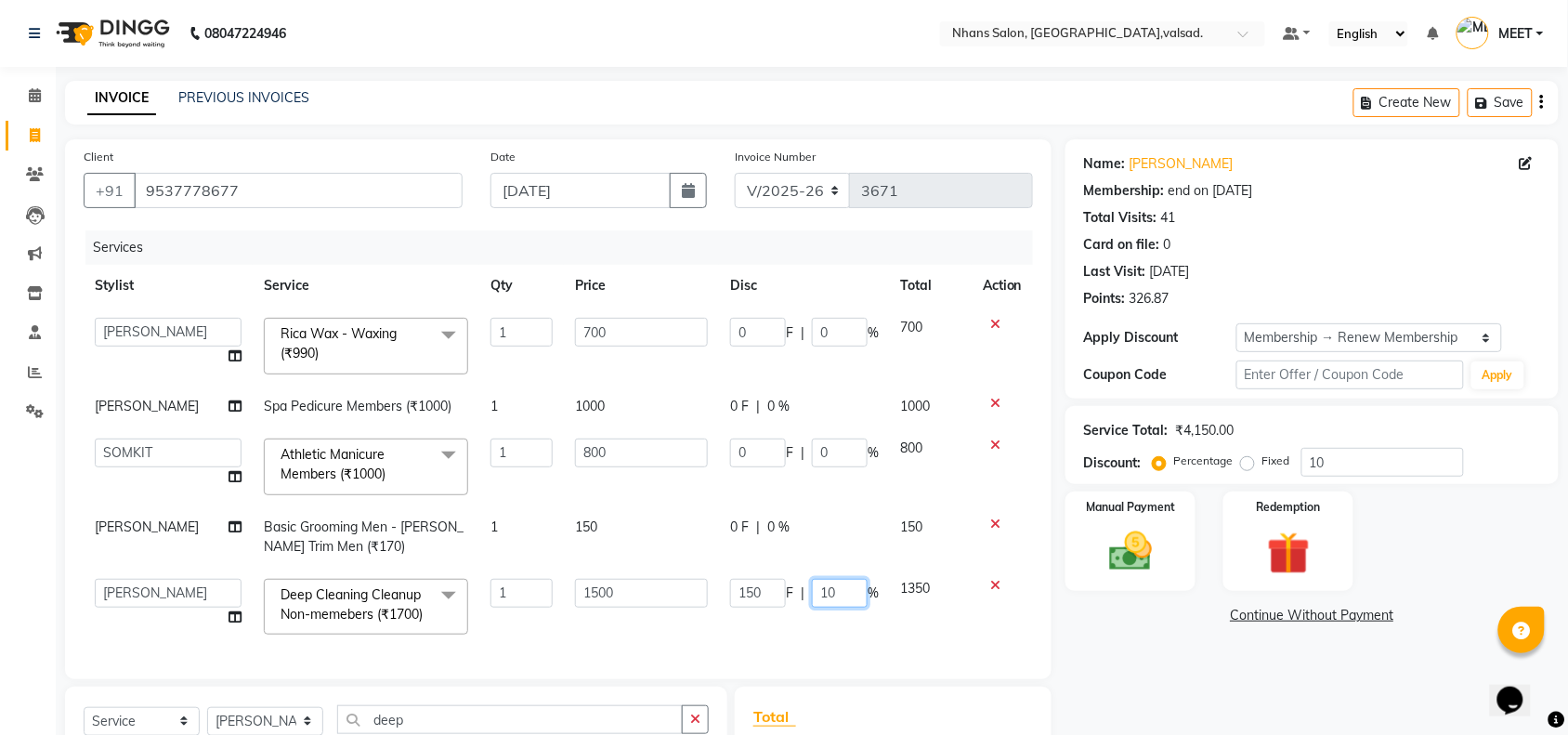
click at [828, 595] on input "10" at bounding box center [840, 593] width 56 height 29
type input "1"
click at [839, 637] on div "Services Stylist Service Qty Price Disc Total Action [PERSON_NAME] DIVYA [PERSO…" at bounding box center [559, 445] width 950 height 430
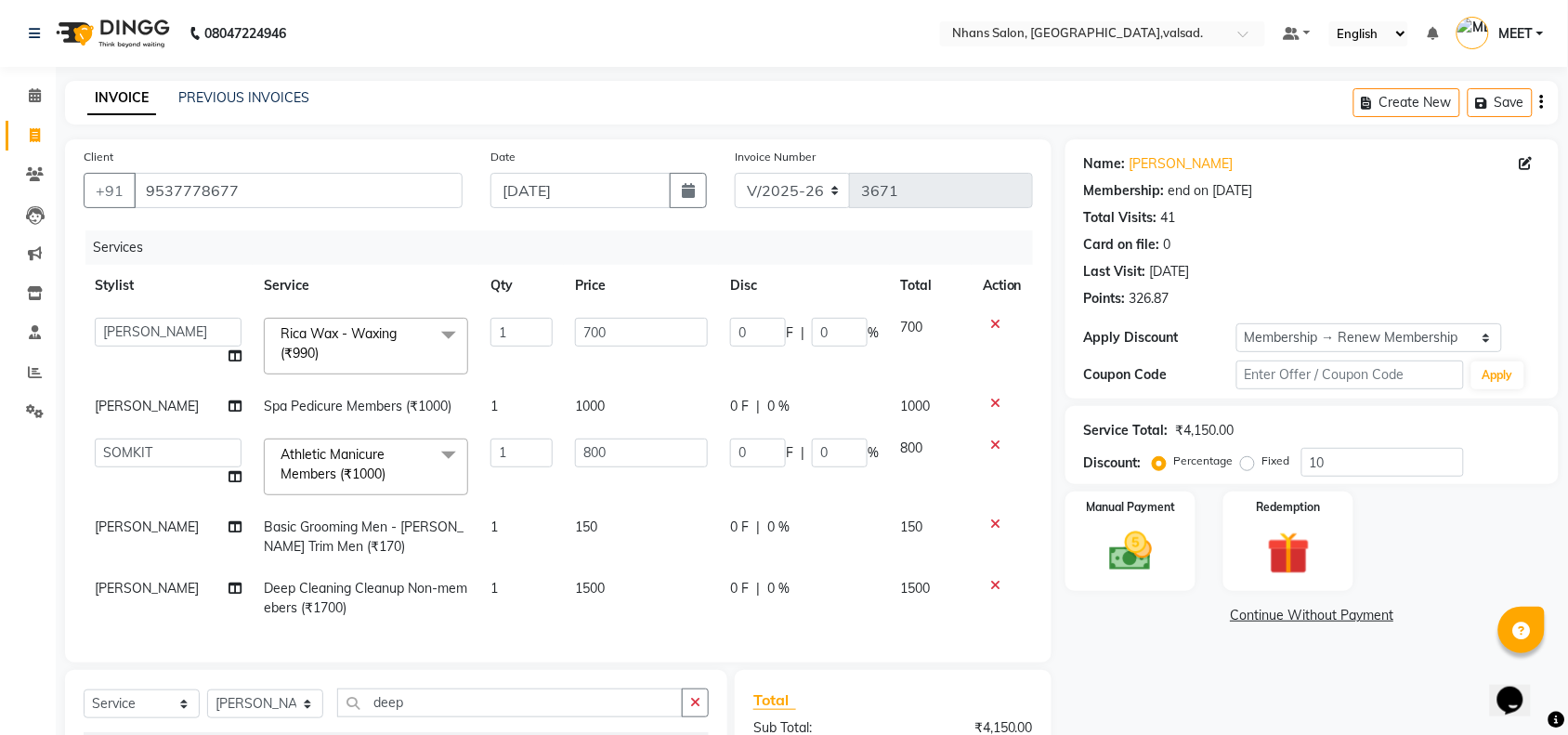
scroll to position [233, 0]
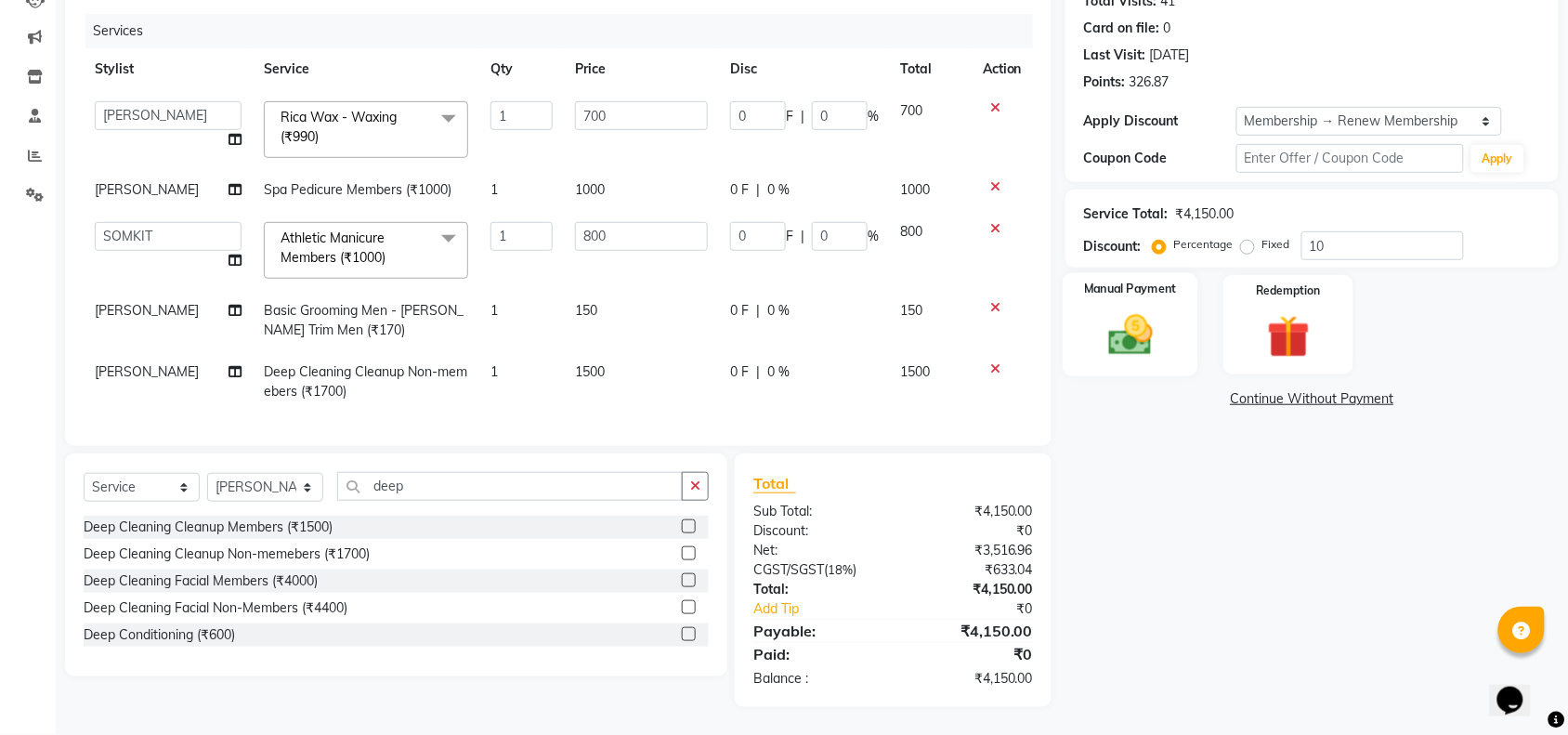
click at [1143, 327] on img at bounding box center [1130, 334] width 73 height 51
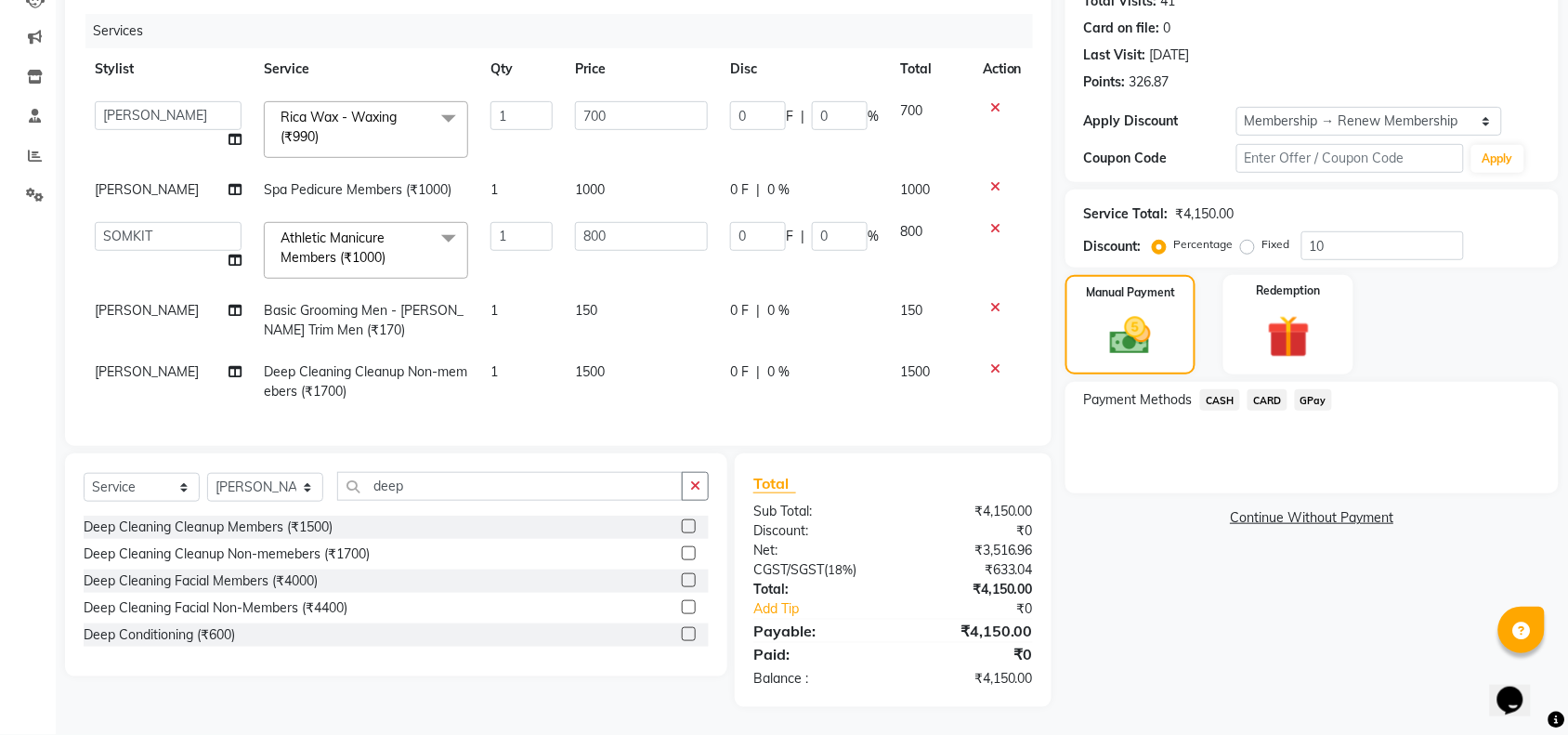
click at [1279, 389] on span "CARD" at bounding box center [1267, 400] width 40 height 21
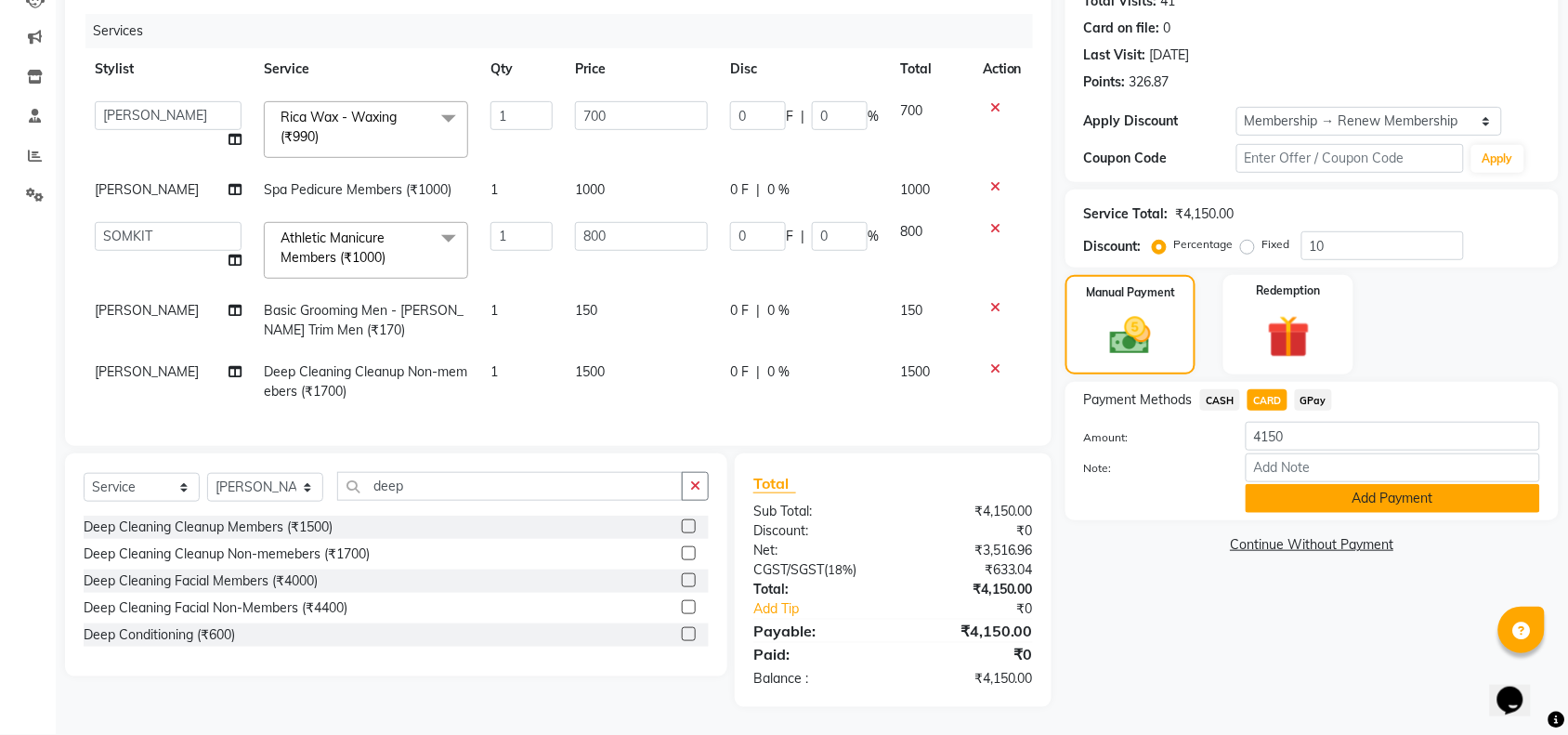
click at [1299, 484] on button "Add Payment" at bounding box center [1393, 498] width 294 height 29
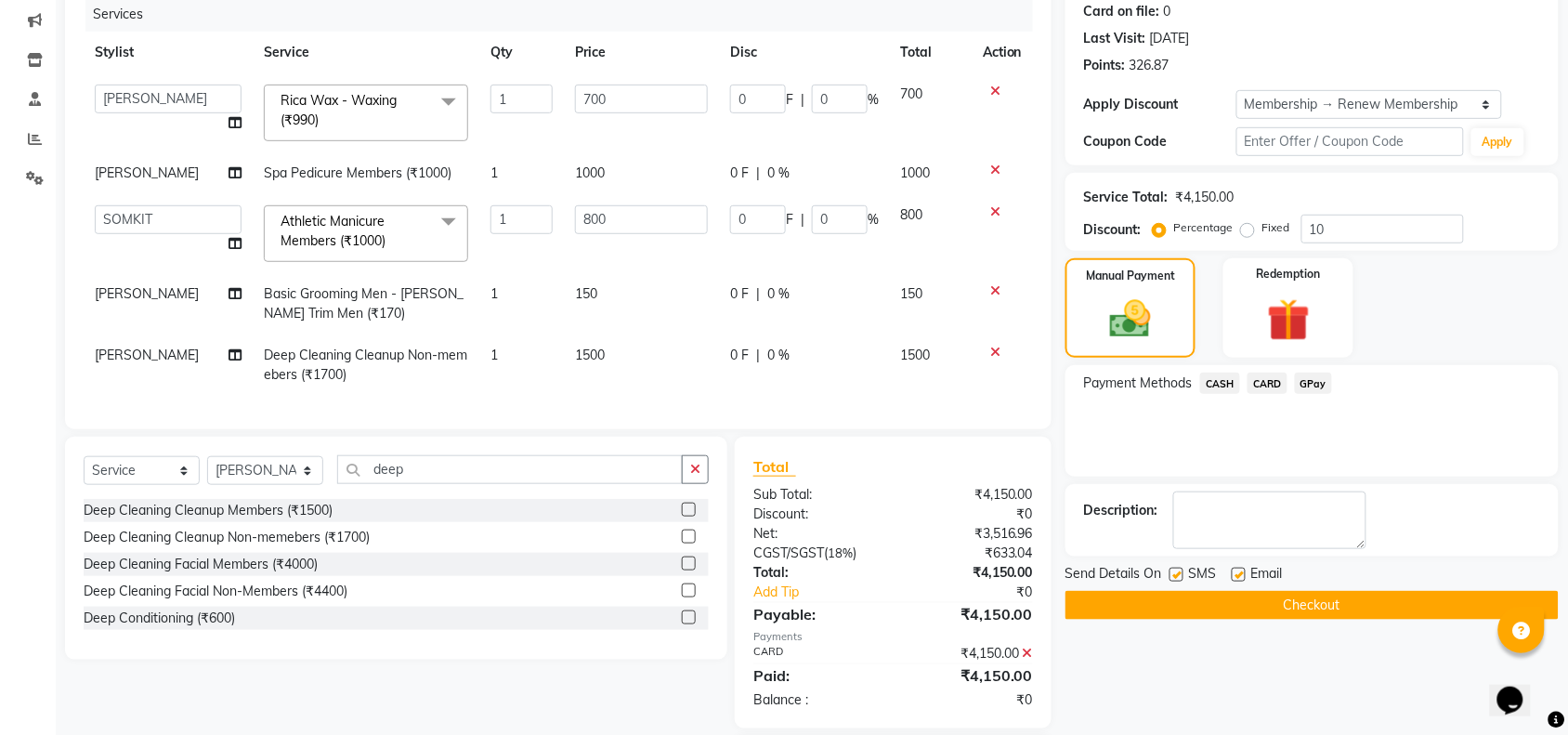
click at [1268, 607] on button "Checkout" at bounding box center [1312, 606] width 493 height 29
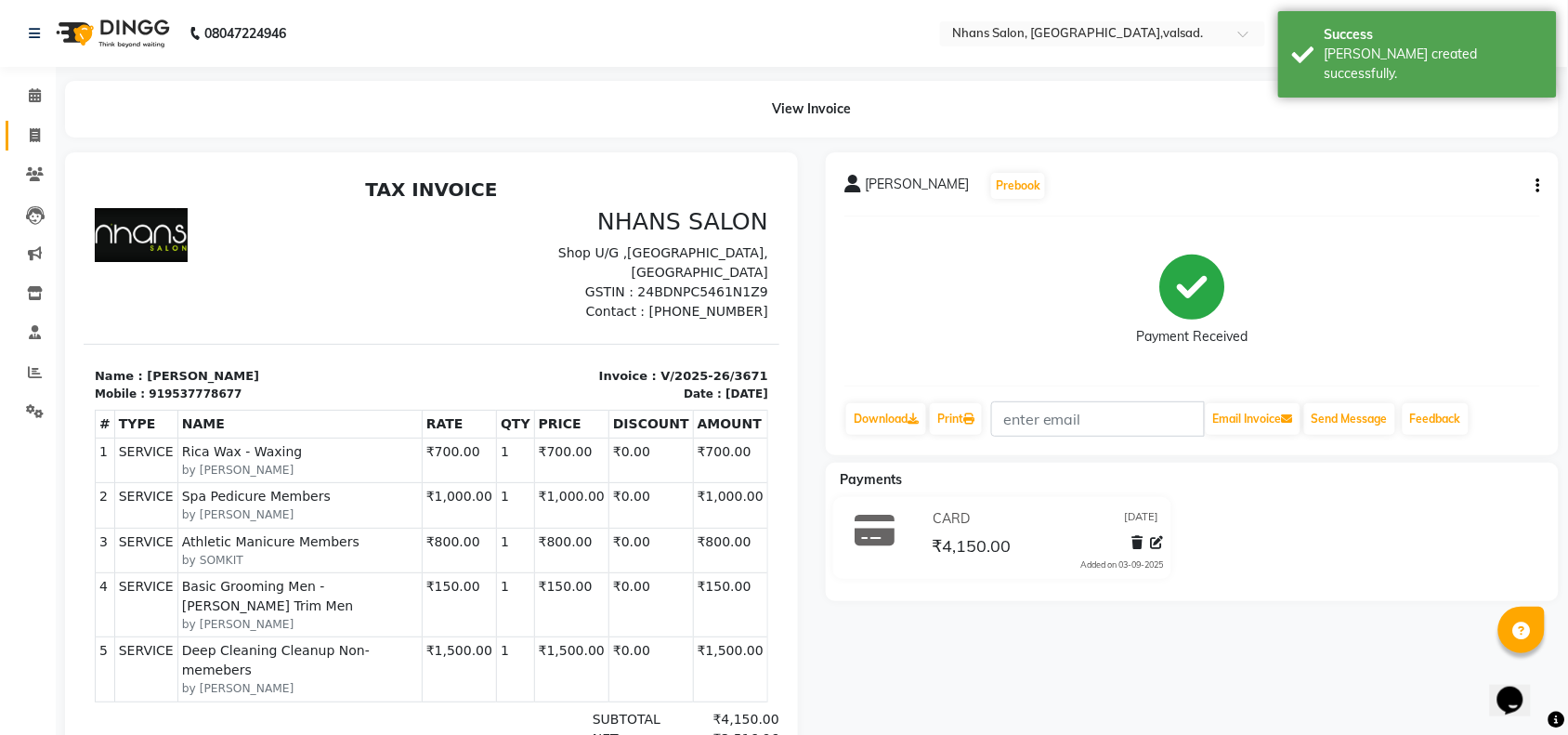
click at [39, 123] on link "Invoice" at bounding box center [28, 136] width 45 height 31
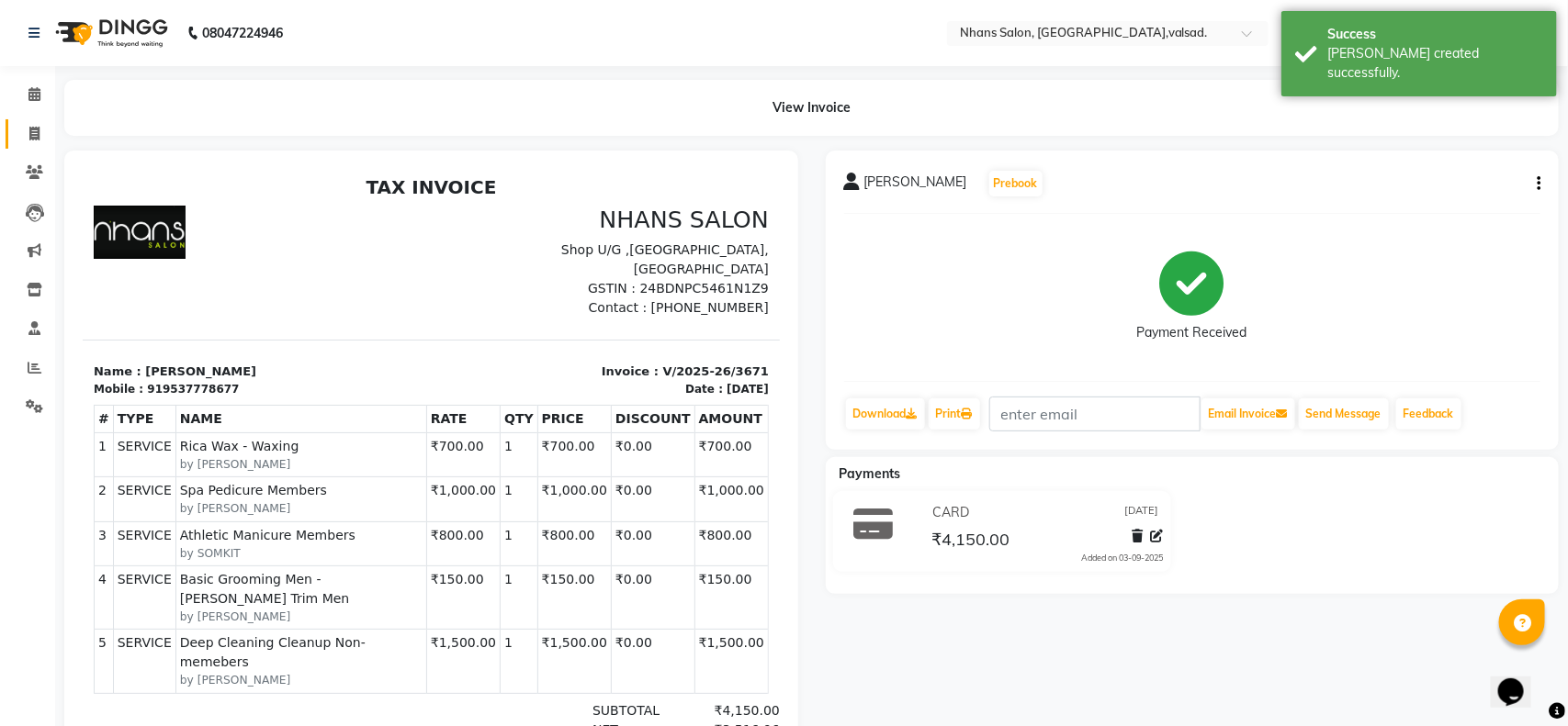
select select "3706"
select select "service"
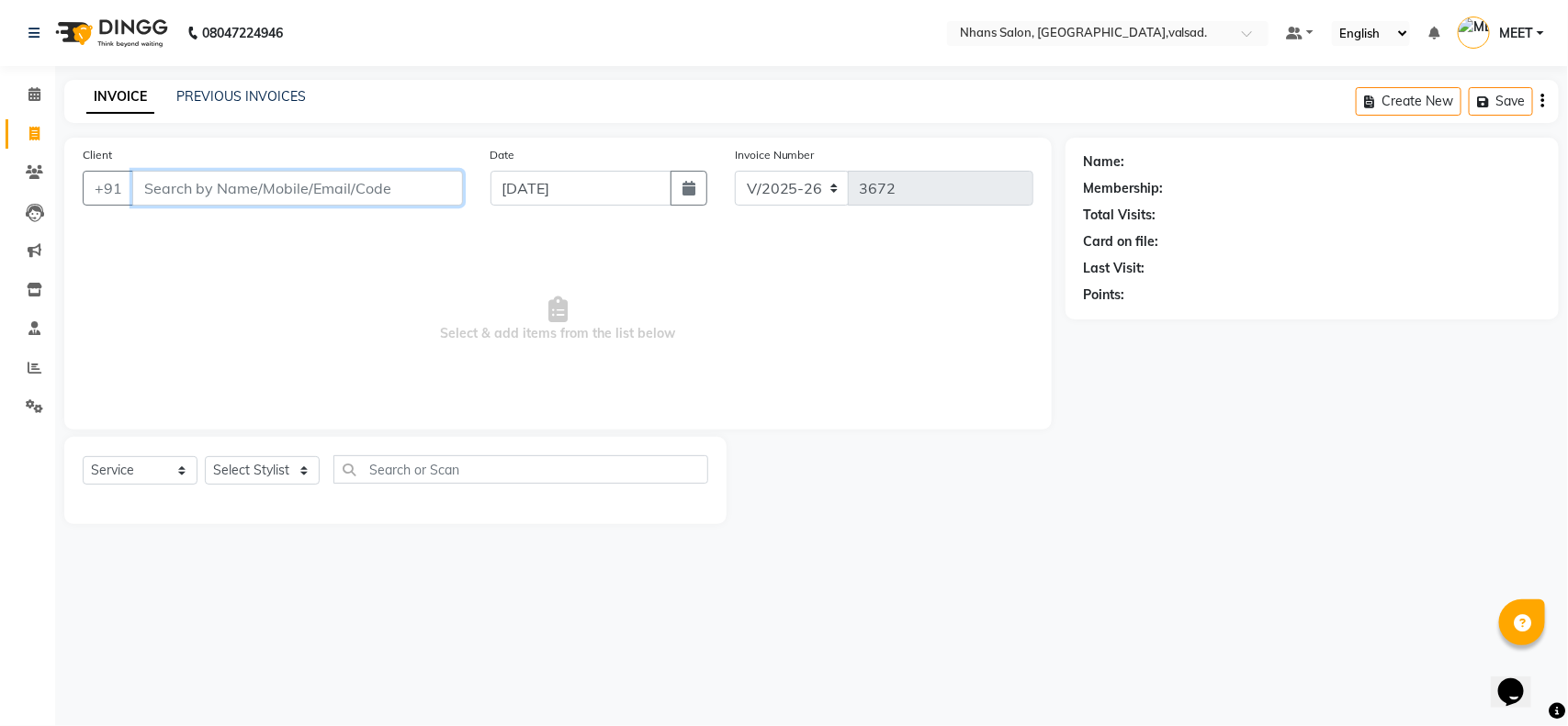
click at [269, 180] on input "Client" at bounding box center [297, 189] width 331 height 35
type input "972662833"
click at [423, 180] on span "Add Client" at bounding box center [415, 189] width 73 height 18
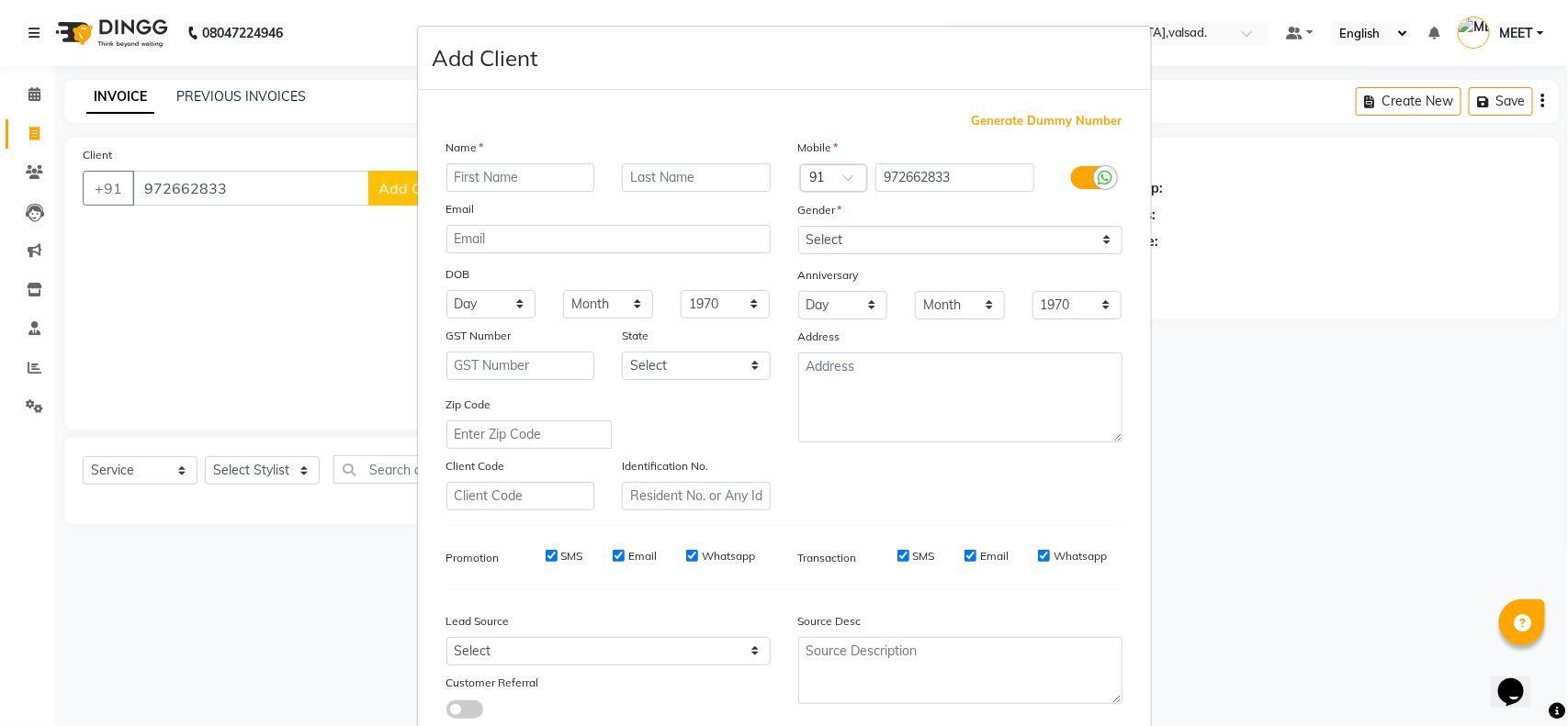
click at [543, 177] on input "text" at bounding box center [521, 178] width 149 height 29
click at [308, 195] on ngb-modal-window "Add Client Generate Dummy Number Name Email DOB Day 01 02 03 04 05 06 07 08 09 …" at bounding box center [784, 363] width 1568 height 726
click at [947, 180] on input "972662833" at bounding box center [955, 178] width 159 height 29
type input "9726628338"
click at [527, 170] on input "text" at bounding box center [521, 178] width 149 height 29
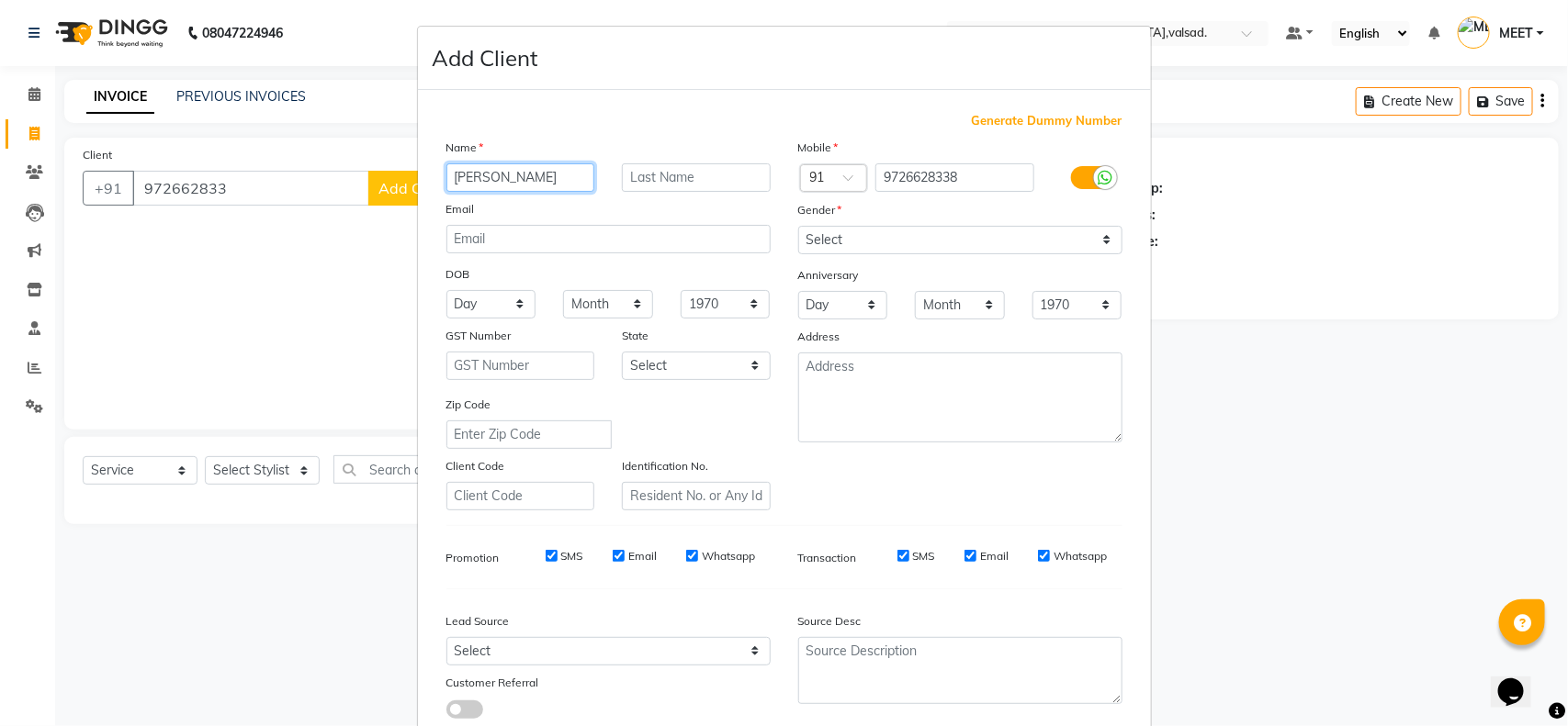
type input "[PERSON_NAME]"
click at [865, 236] on select "Select [DEMOGRAPHIC_DATA] [DEMOGRAPHIC_DATA] Other Prefer Not To Say" at bounding box center [960, 239] width 324 height 29
select select "[DEMOGRAPHIC_DATA]"
click at [798, 225] on select "Select [DEMOGRAPHIC_DATA] [DEMOGRAPHIC_DATA] Other Prefer Not To Say" at bounding box center [960, 239] width 324 height 29
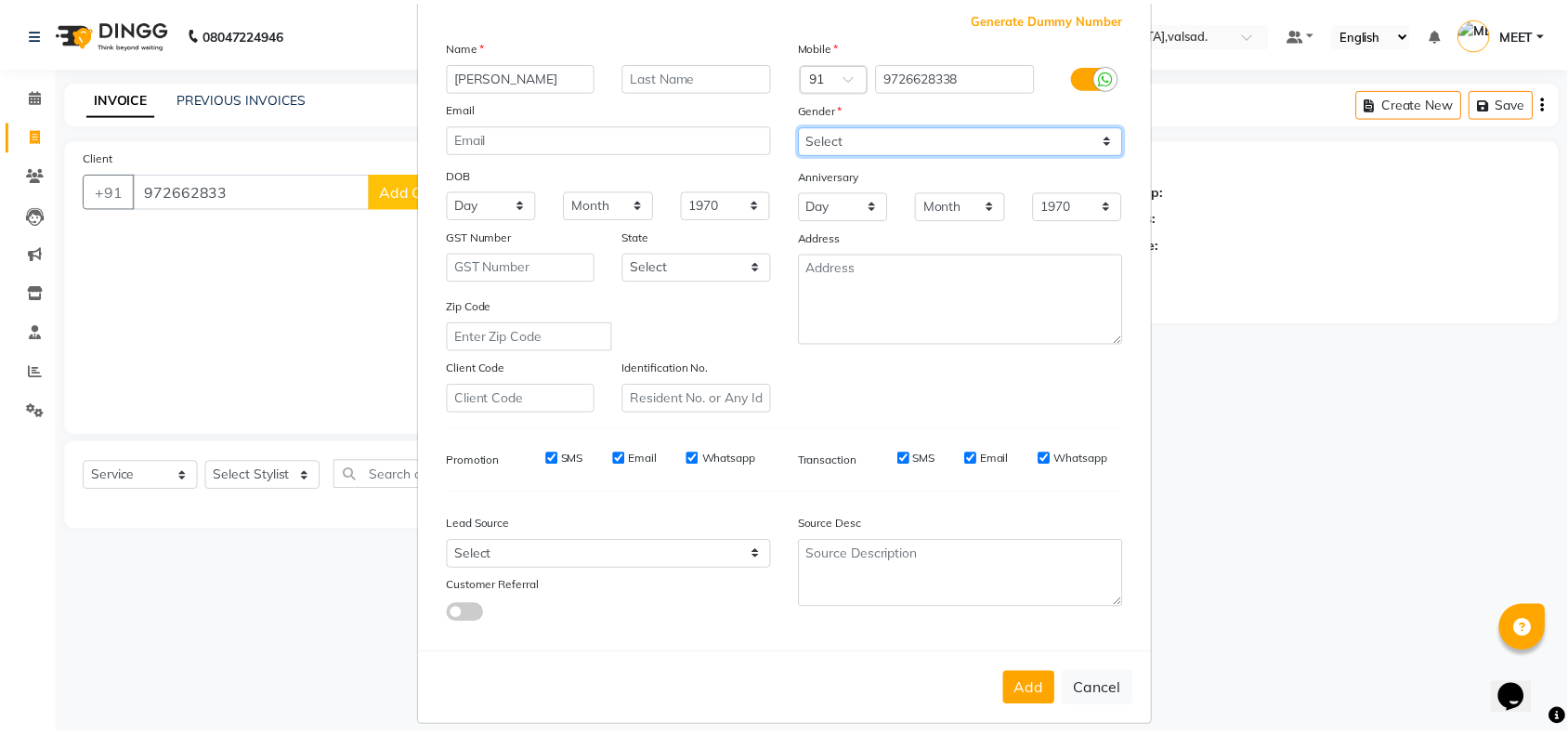
scroll to position [104, 0]
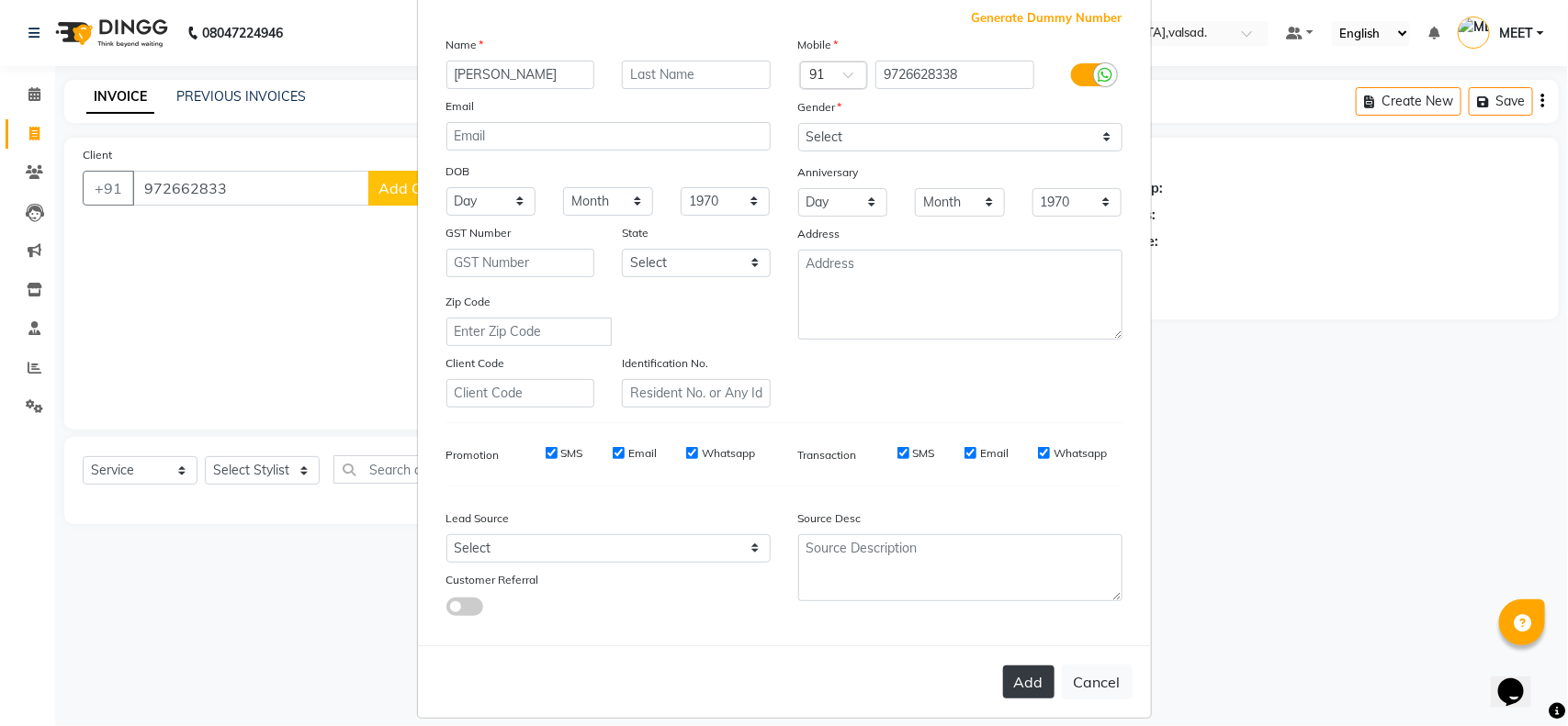
click at [1016, 665] on button "Add" at bounding box center [1029, 682] width 52 height 33
type input "9726628338"
select select
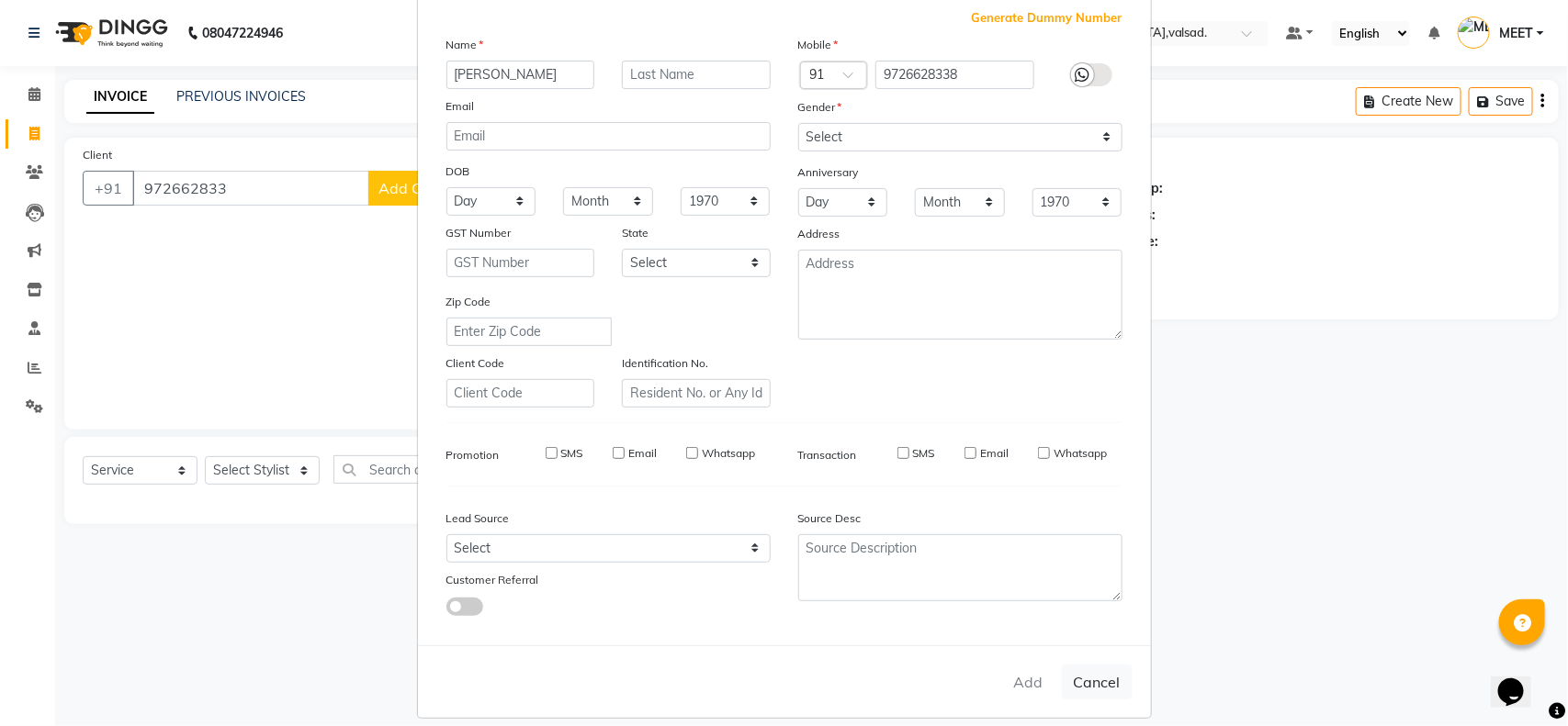
select select
checkbox input "false"
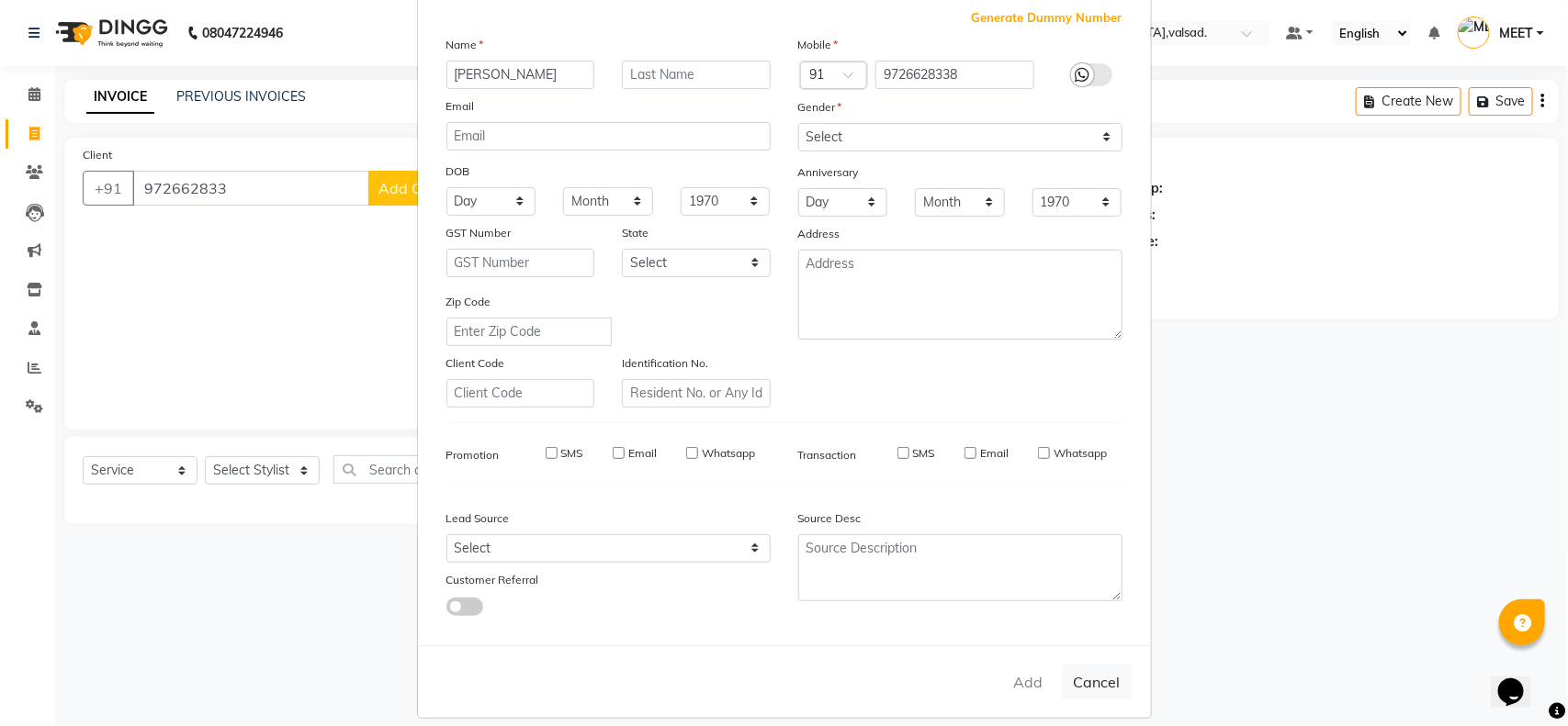
checkbox input "false"
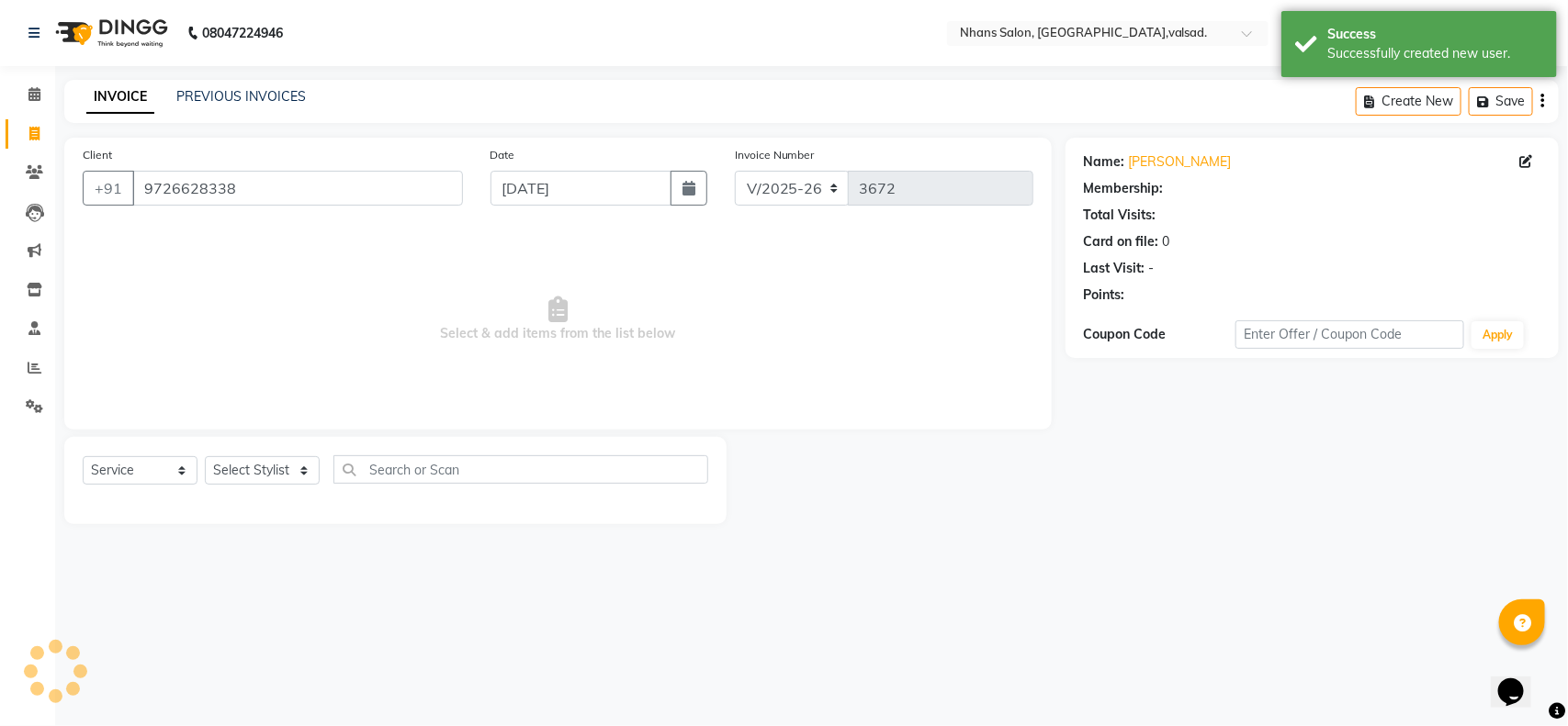
select select "1: Object"
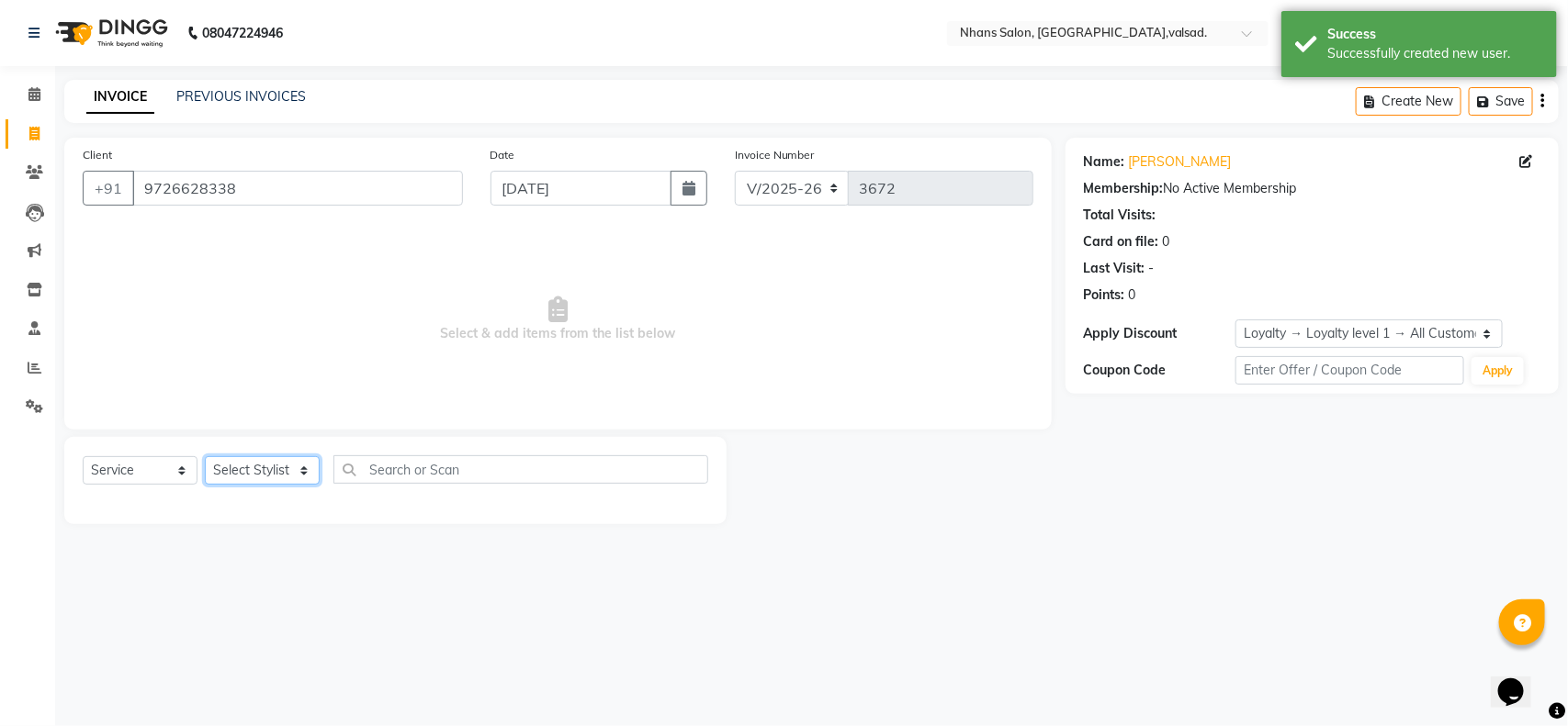
click at [263, 469] on select "Select Stylist [PERSON_NAME] DIVYA [PERSON_NAME] [PERSON_NAME] MEET OWAIS PALAK…" at bounding box center [261, 470] width 115 height 29
select select "79588"
click at [204, 456] on select "Select Stylist [PERSON_NAME] DIVYA [PERSON_NAME] [PERSON_NAME] MEET OWAIS PALAK…" at bounding box center [261, 470] width 115 height 29
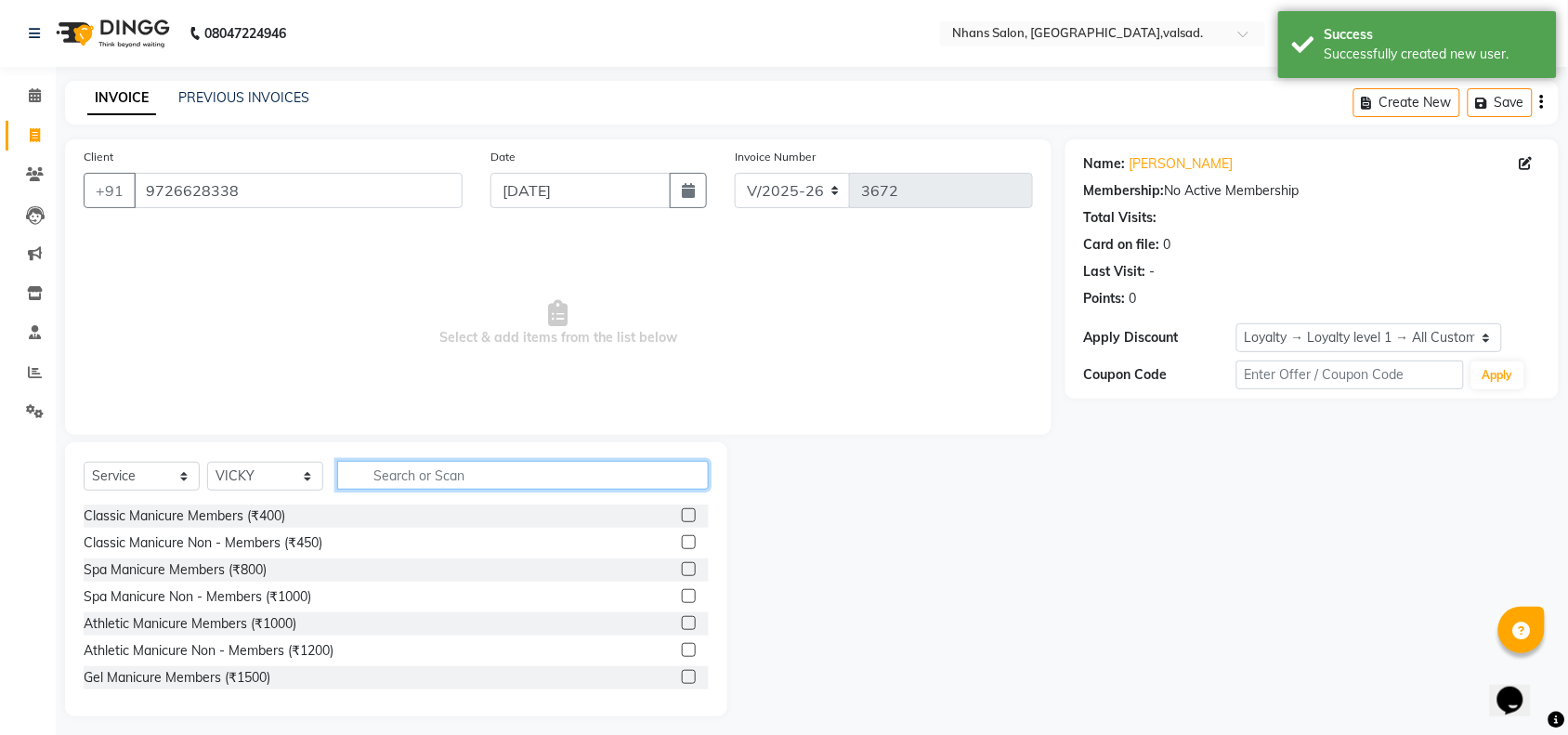
click at [489, 474] on input "text" at bounding box center [522, 475] width 372 height 29
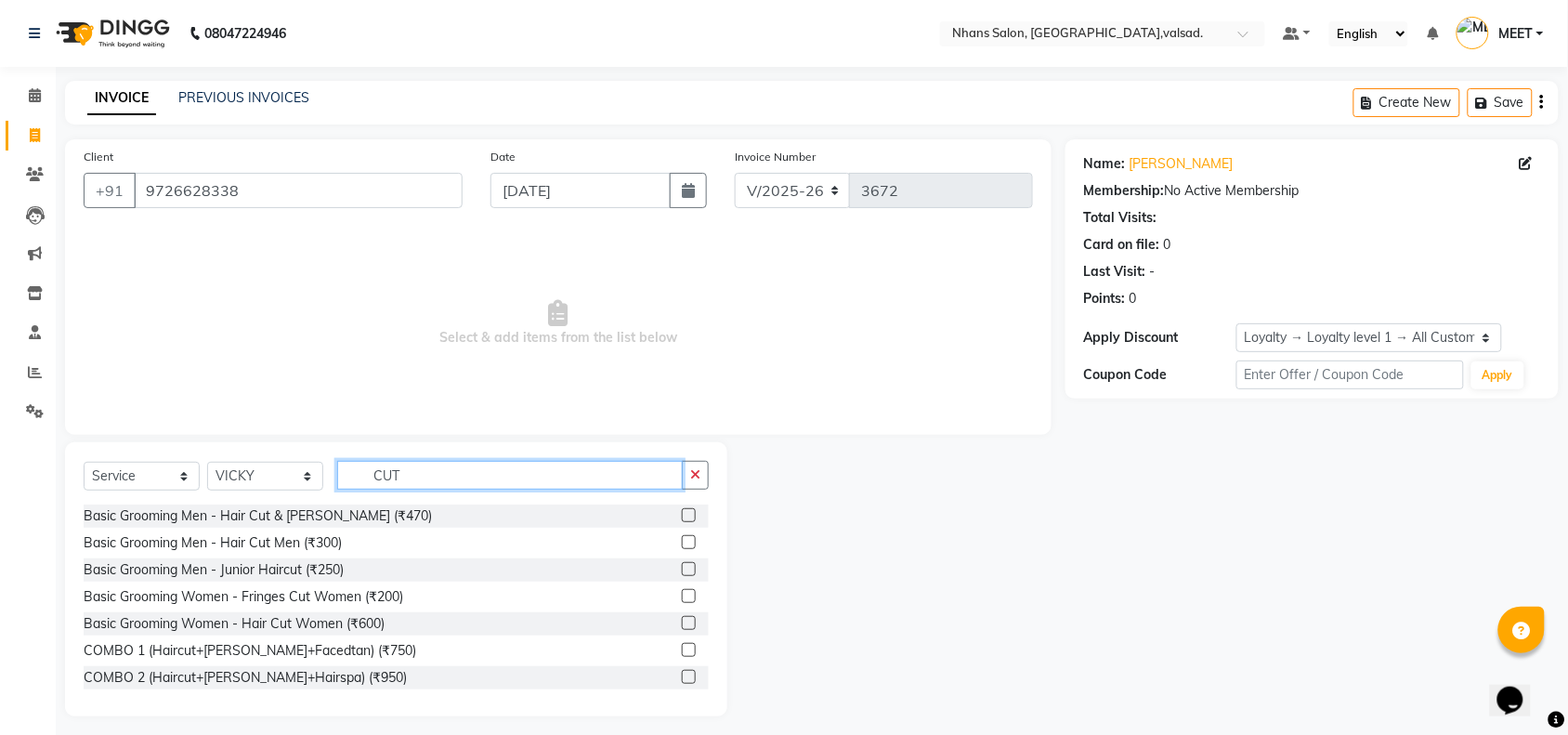
type input "CUT"
click at [682, 519] on label at bounding box center [688, 515] width 14 height 14
click at [682, 519] on input "checkbox" at bounding box center [687, 516] width 12 height 12
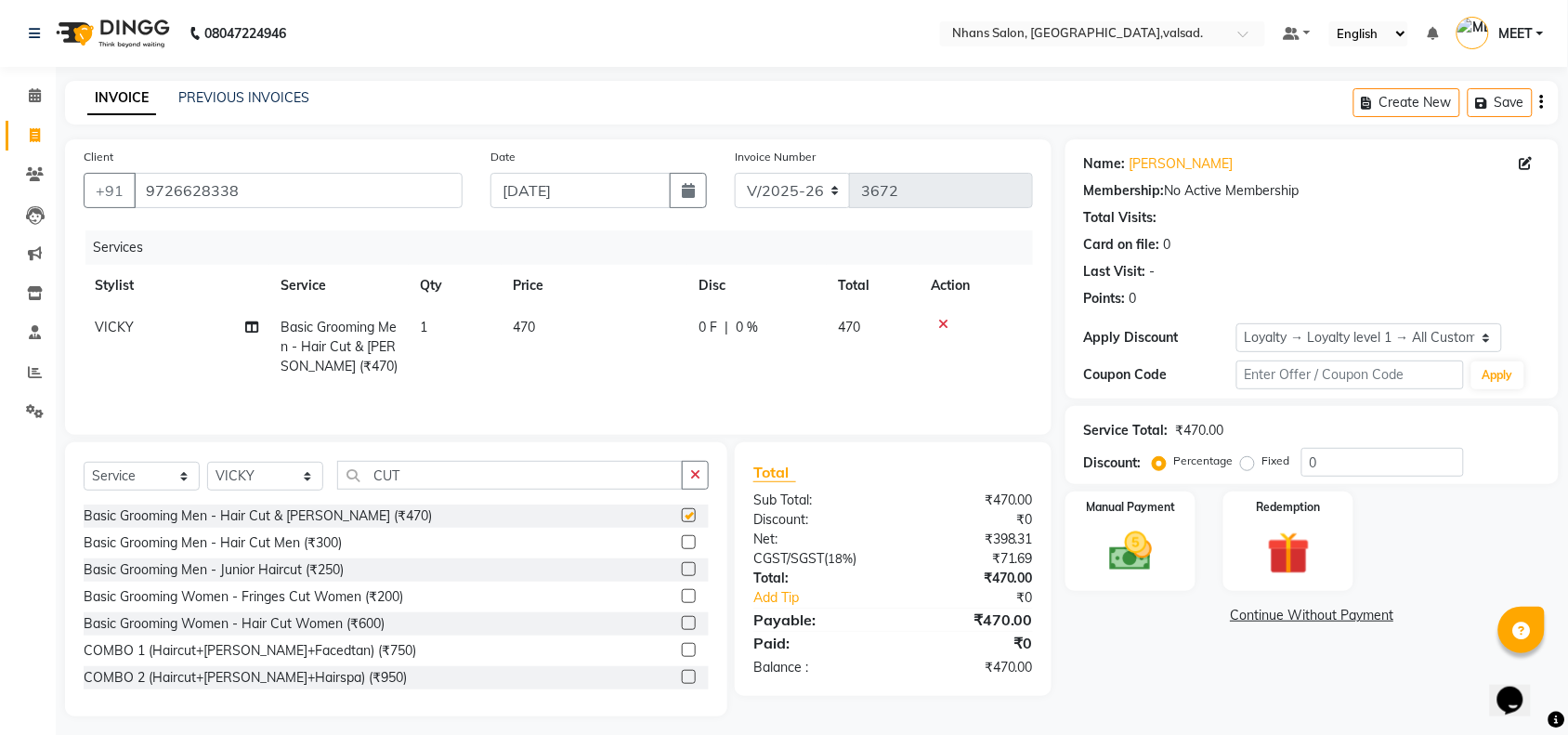
checkbox input "false"
click at [1112, 551] on img at bounding box center [1130, 551] width 73 height 51
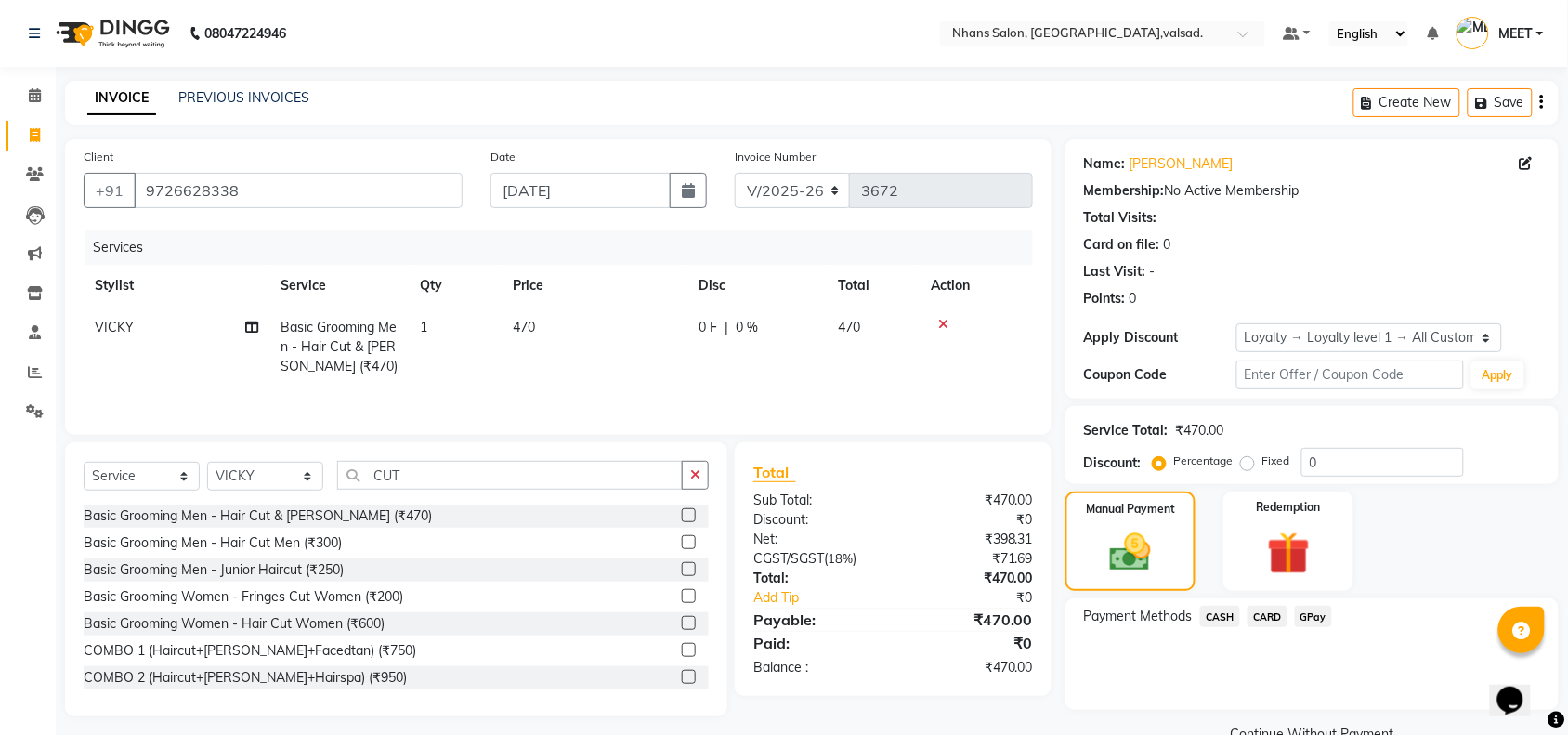
click at [1301, 613] on span "GPay" at bounding box center [1314, 617] width 38 height 21
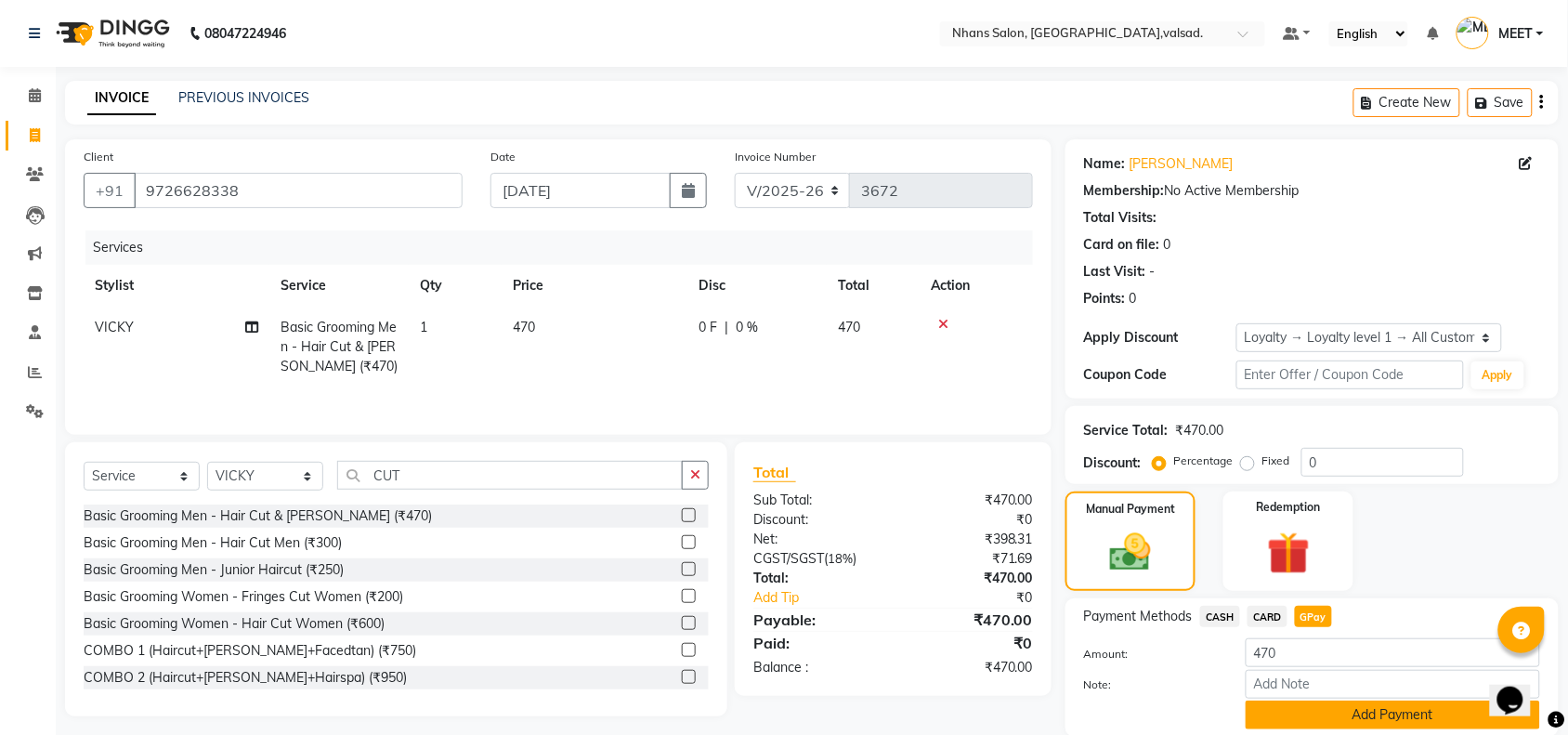
click at [1345, 704] on button "Add Payment" at bounding box center [1393, 715] width 294 height 29
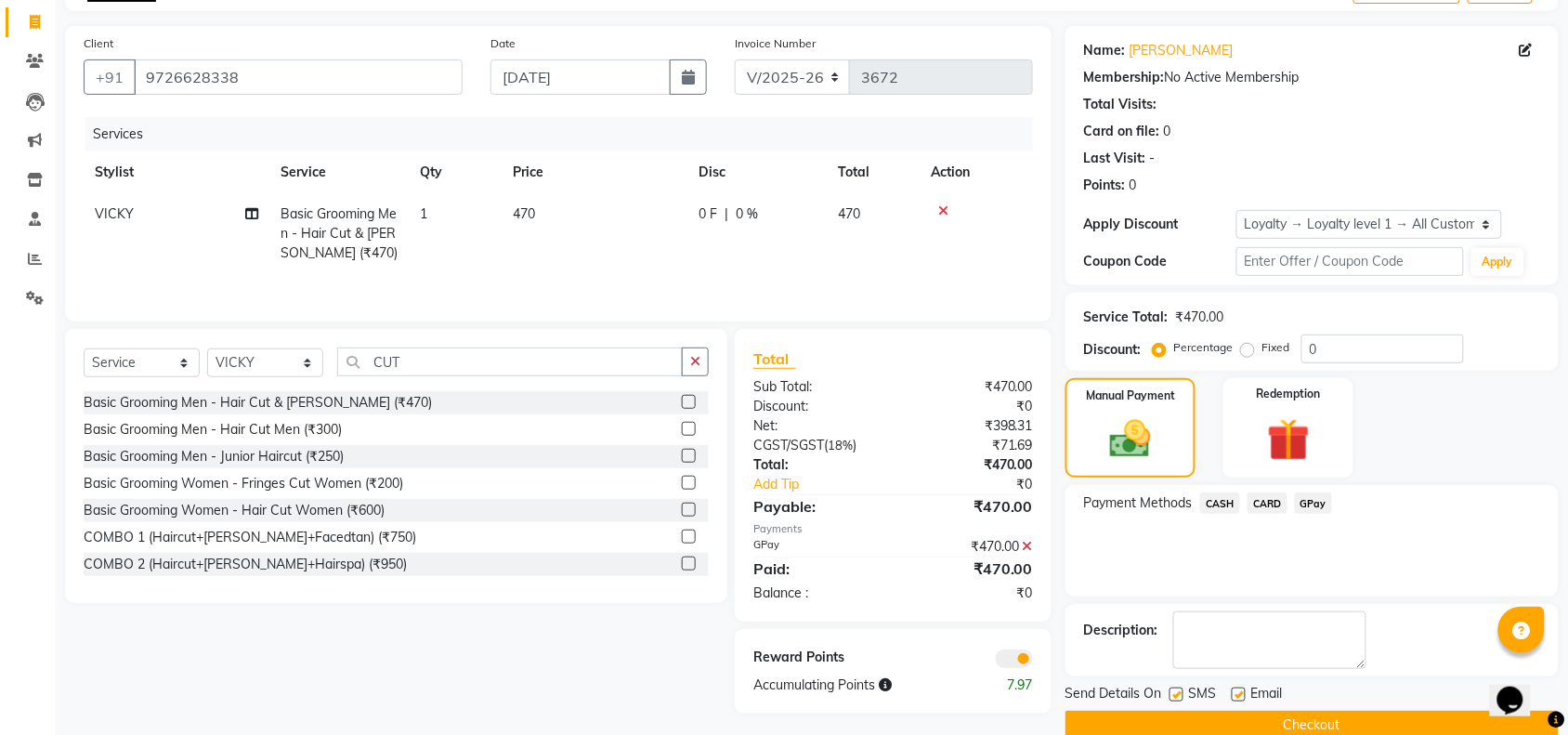
scroll to position [116, 0]
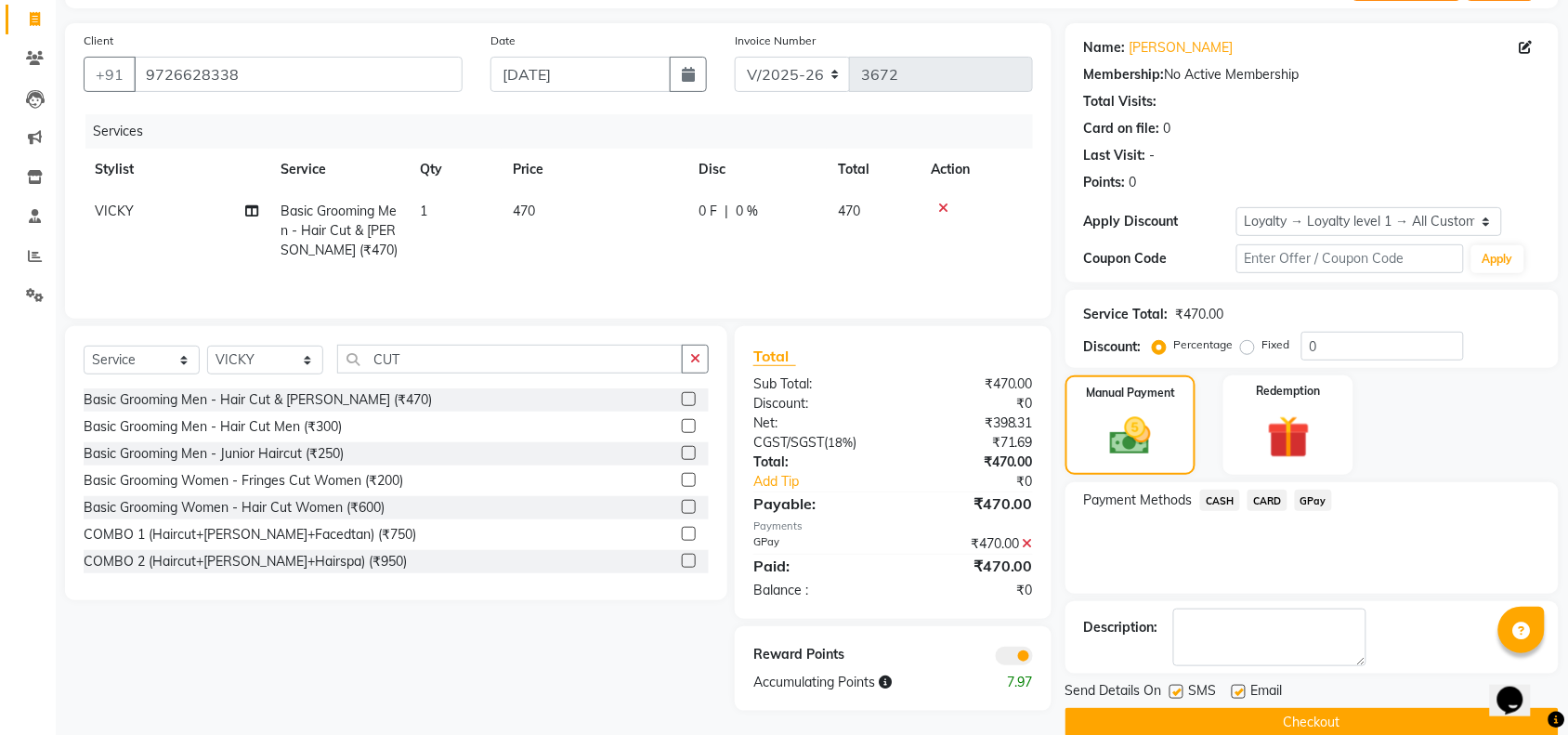
click at [1366, 723] on button "Checkout" at bounding box center [1312, 722] width 493 height 29
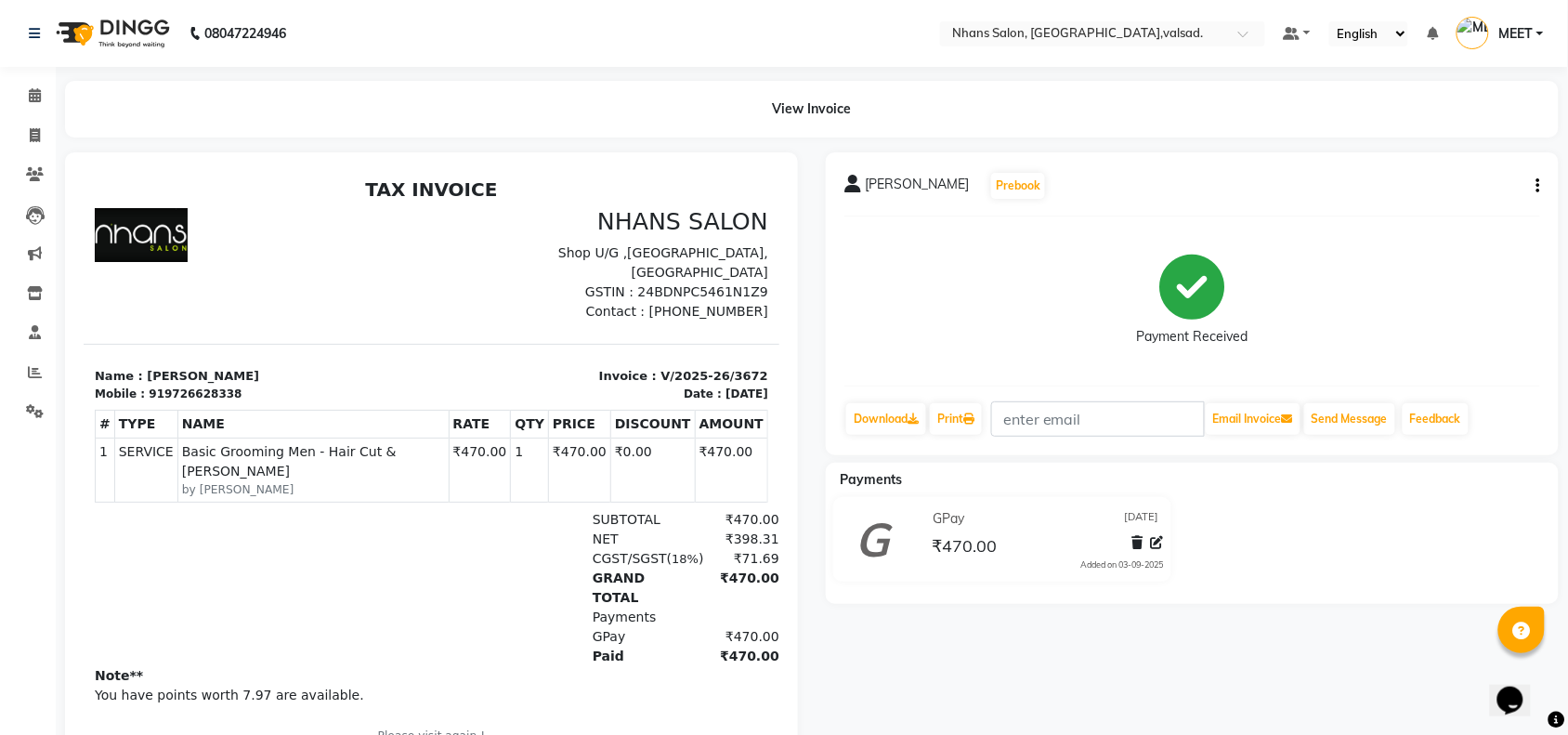
click at [1366, 723] on div "[PERSON_NAME] Prebook Payment Received Download Print Email Invoice Send Messag…" at bounding box center [1192, 460] width 761 height 615
